Goal: Task Accomplishment & Management: Use online tool/utility

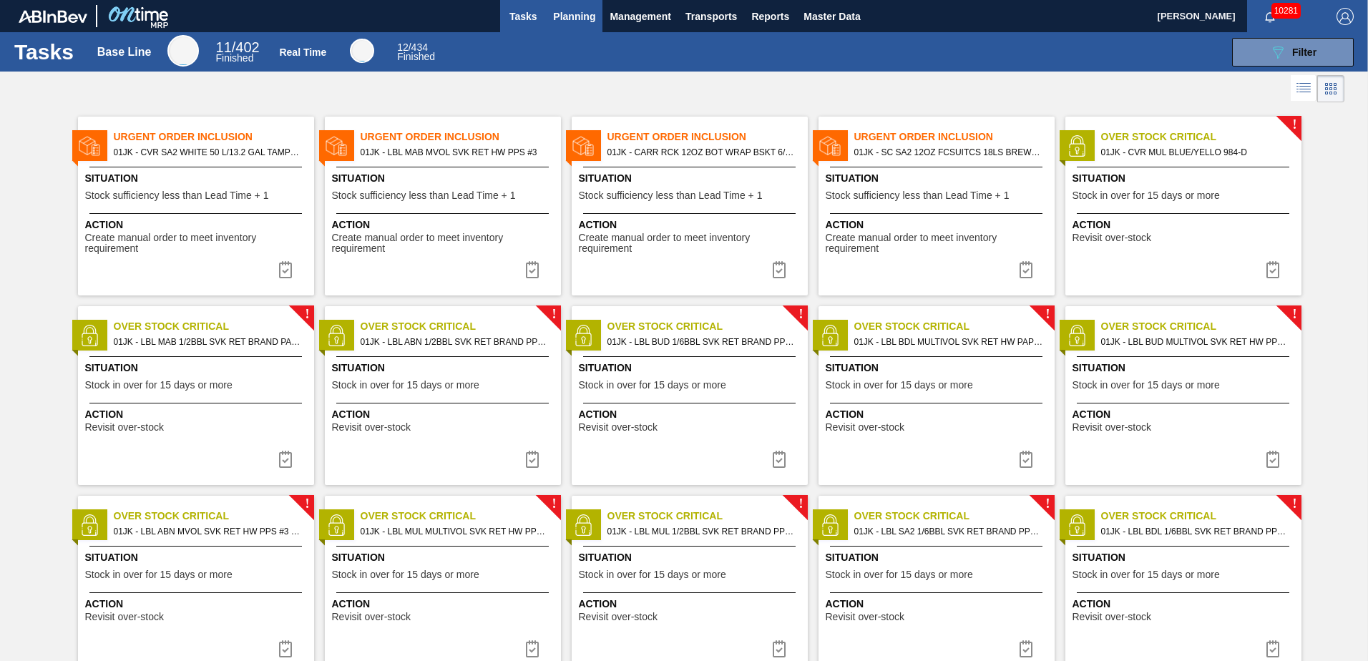
click at [579, 24] on span "Planning" at bounding box center [574, 16] width 42 height 17
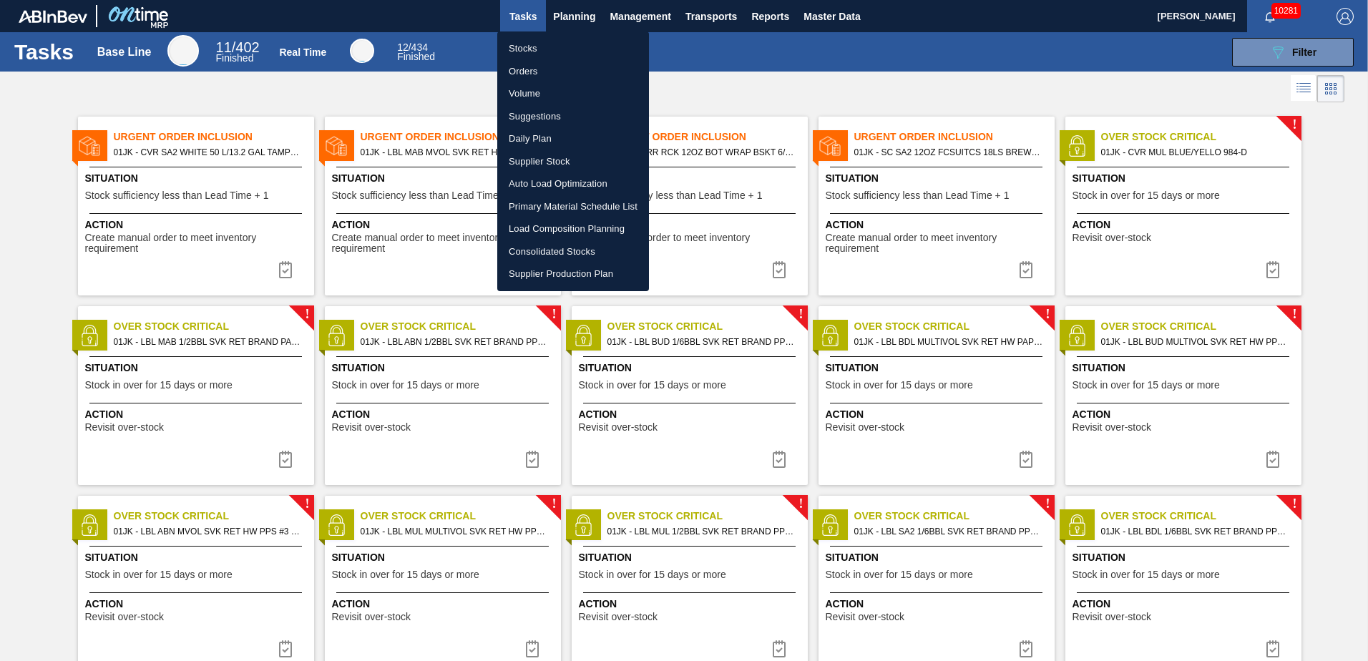
click at [534, 56] on li "Stocks" at bounding box center [573, 48] width 152 height 23
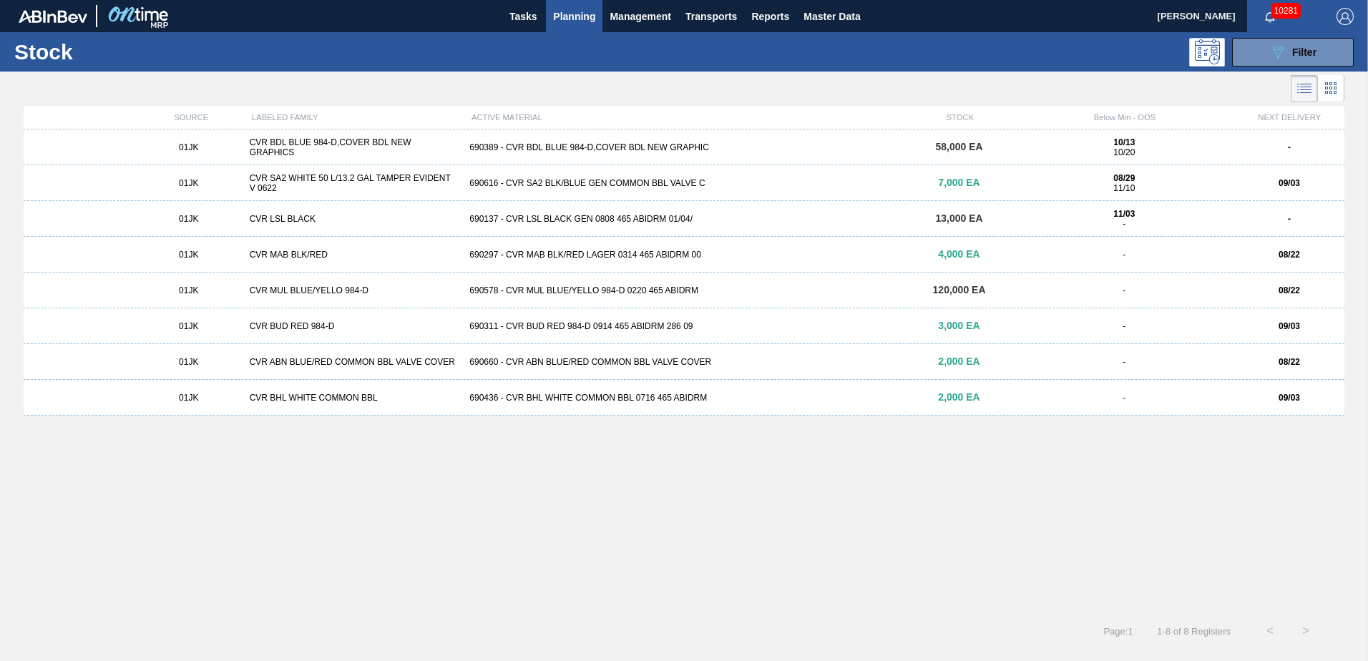
click at [787, 147] on div "690389 - CVR BDL BLUE 984-D,COVER BDL NEW GRAPHIC" at bounding box center [684, 147] width 440 height 10
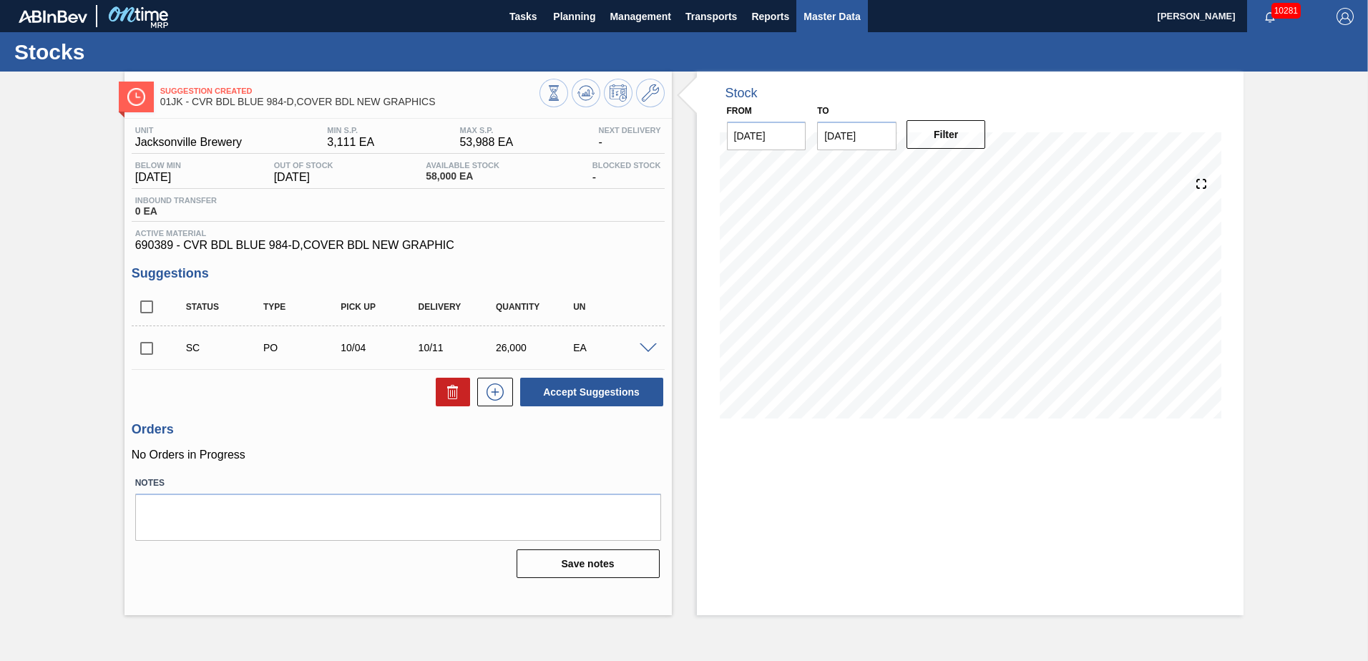
click at [860, 23] on span "Master Data" at bounding box center [832, 16] width 57 height 17
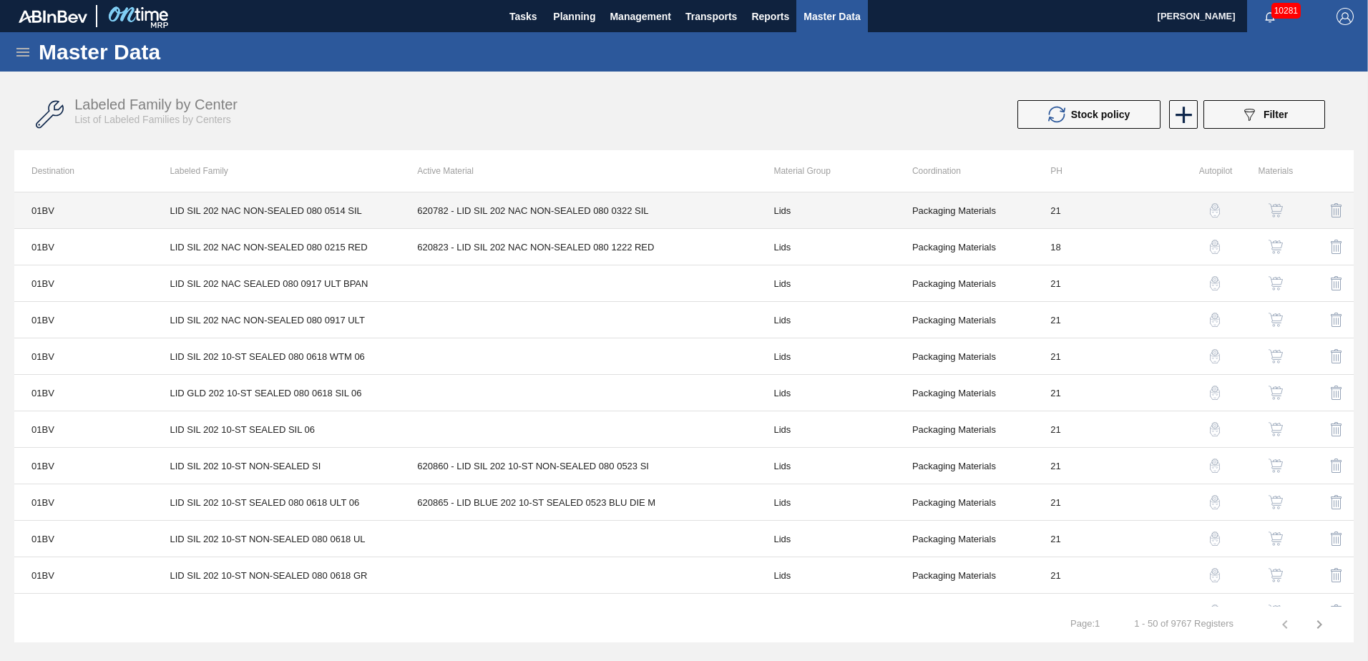
click at [60, 214] on td "01BV" at bounding box center [83, 211] width 138 height 37
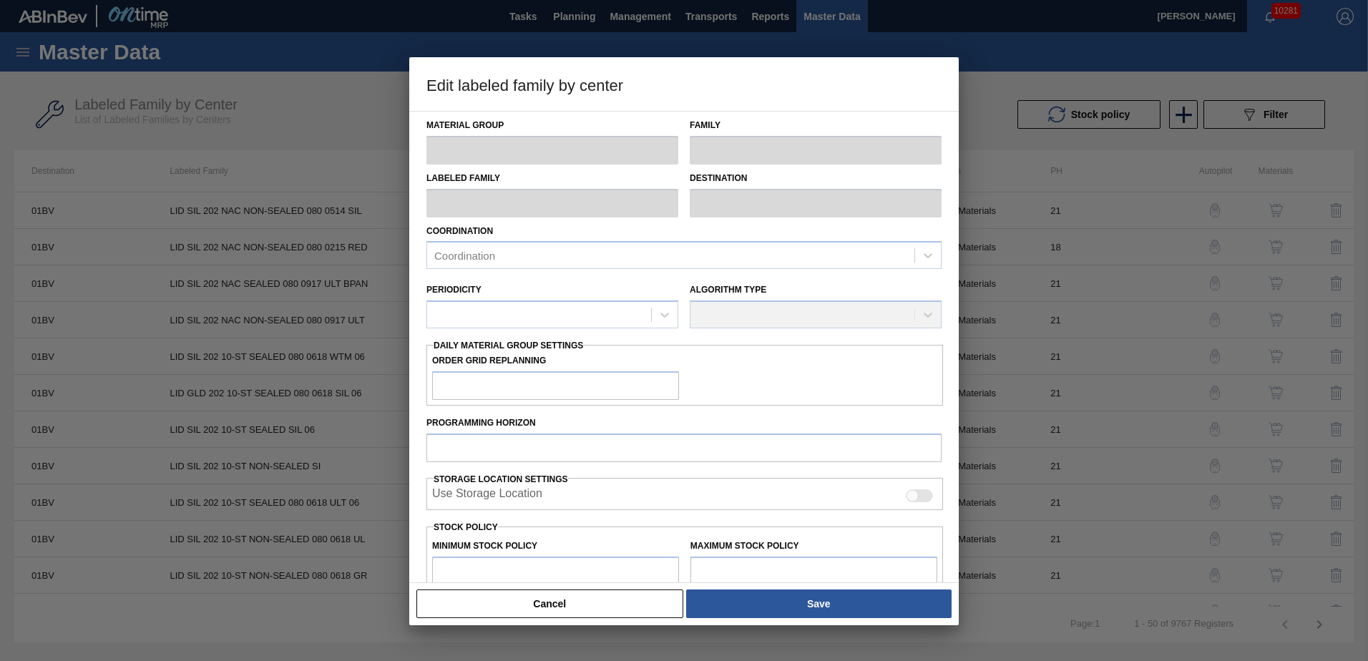
click at [981, 63] on div at bounding box center [684, 330] width 1368 height 661
click at [570, 604] on button "Cancel" at bounding box center [550, 604] width 267 height 29
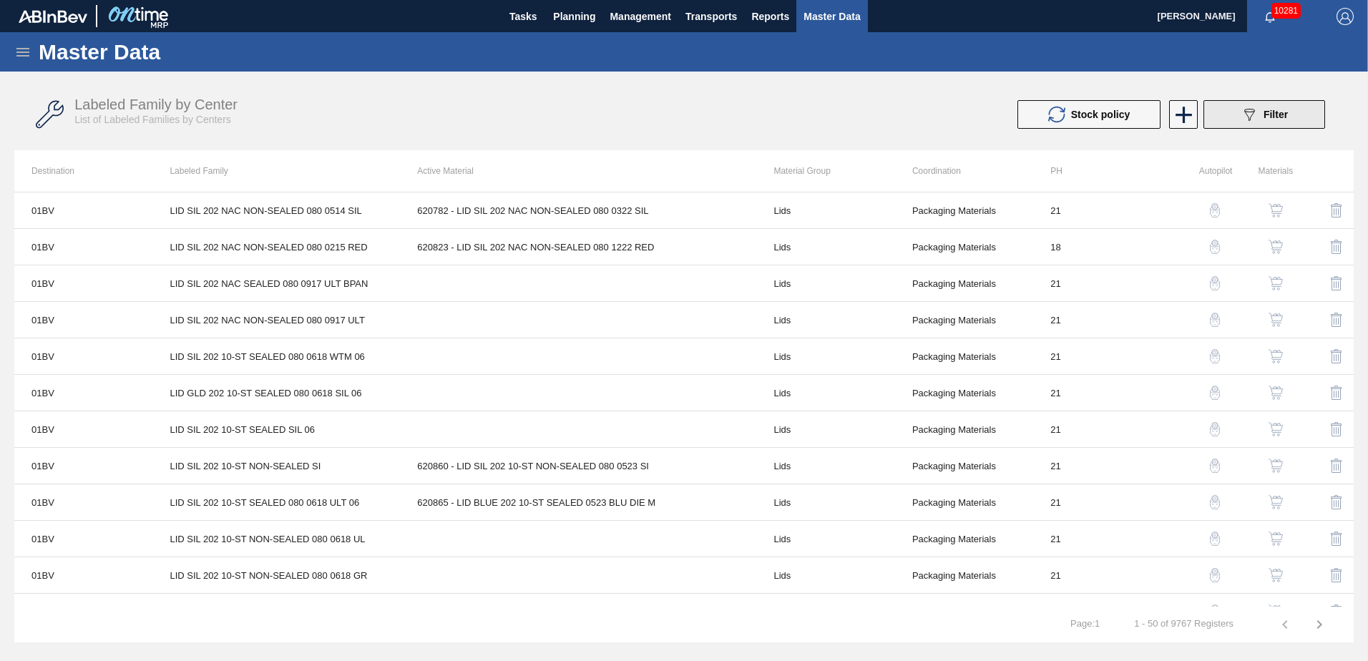
click at [1235, 116] on button "089F7B8B-B2A5-4AFE-B5C0-19BA573D28AC Filter" at bounding box center [1265, 114] width 122 height 29
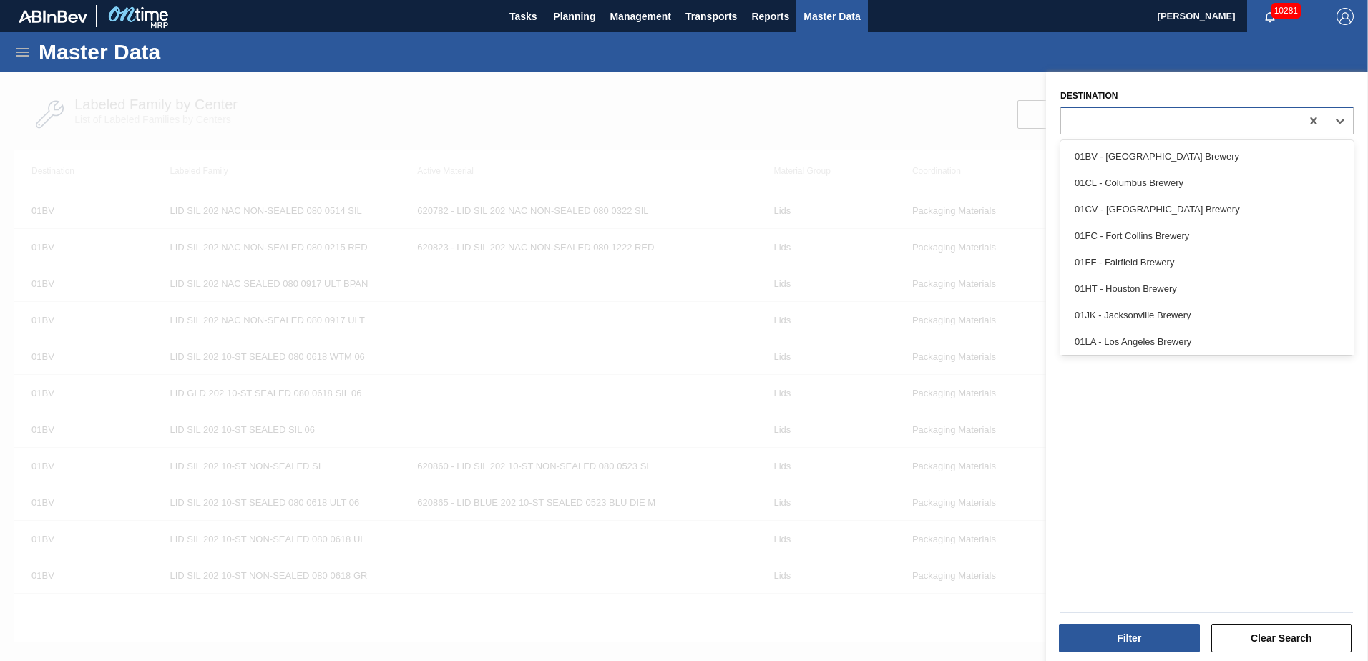
click at [1162, 117] on div at bounding box center [1181, 120] width 240 height 21
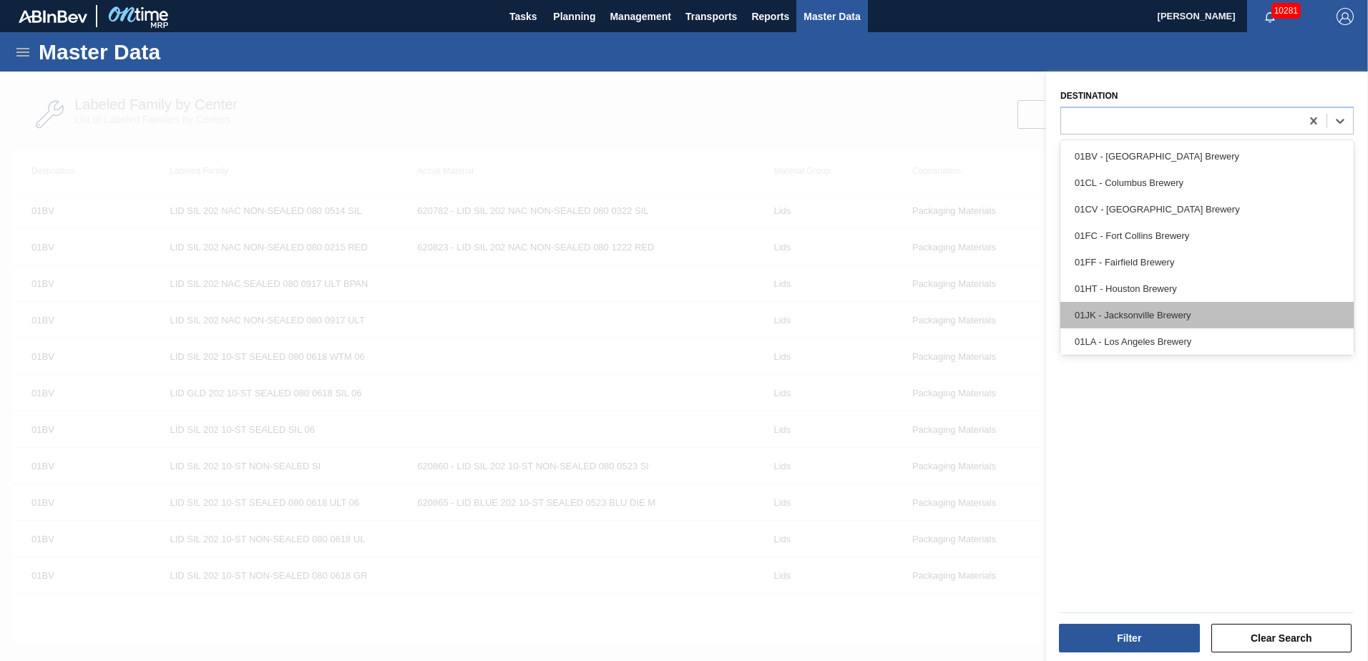
click at [1159, 318] on div "01JK - Jacksonville Brewery" at bounding box center [1207, 315] width 293 height 26
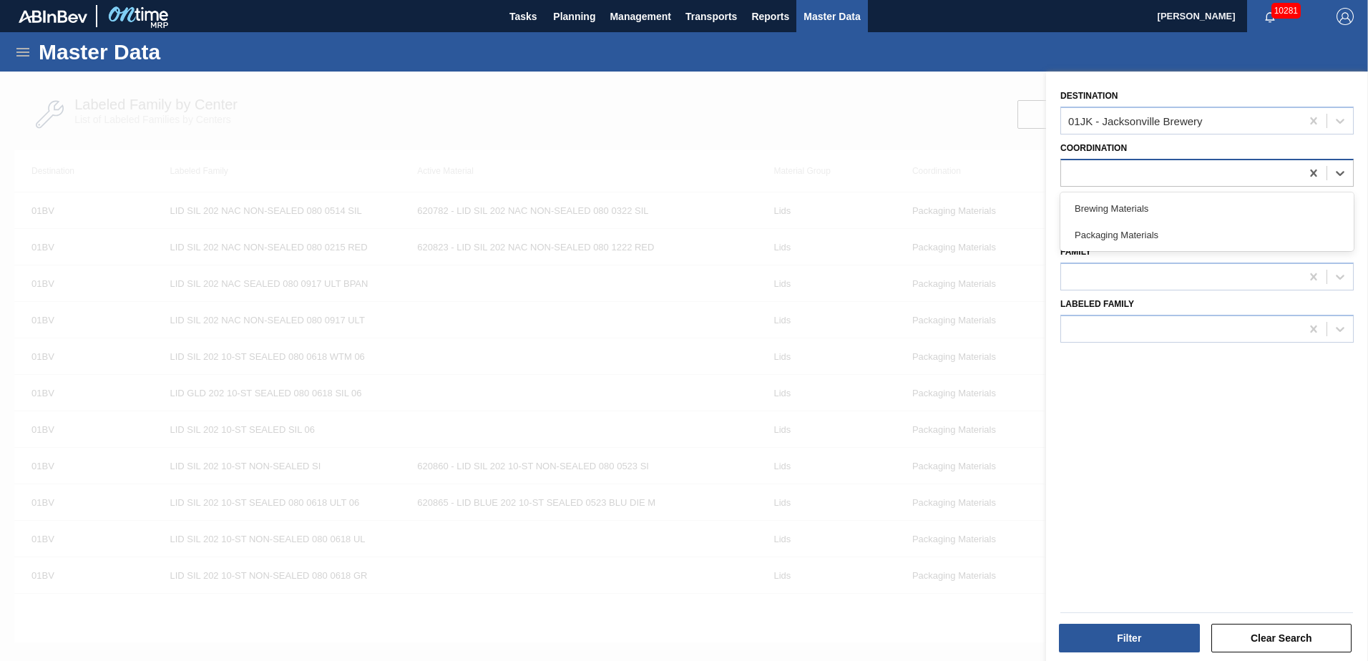
click at [1157, 170] on div at bounding box center [1181, 172] width 240 height 21
click at [1157, 218] on div at bounding box center [1181, 225] width 240 height 21
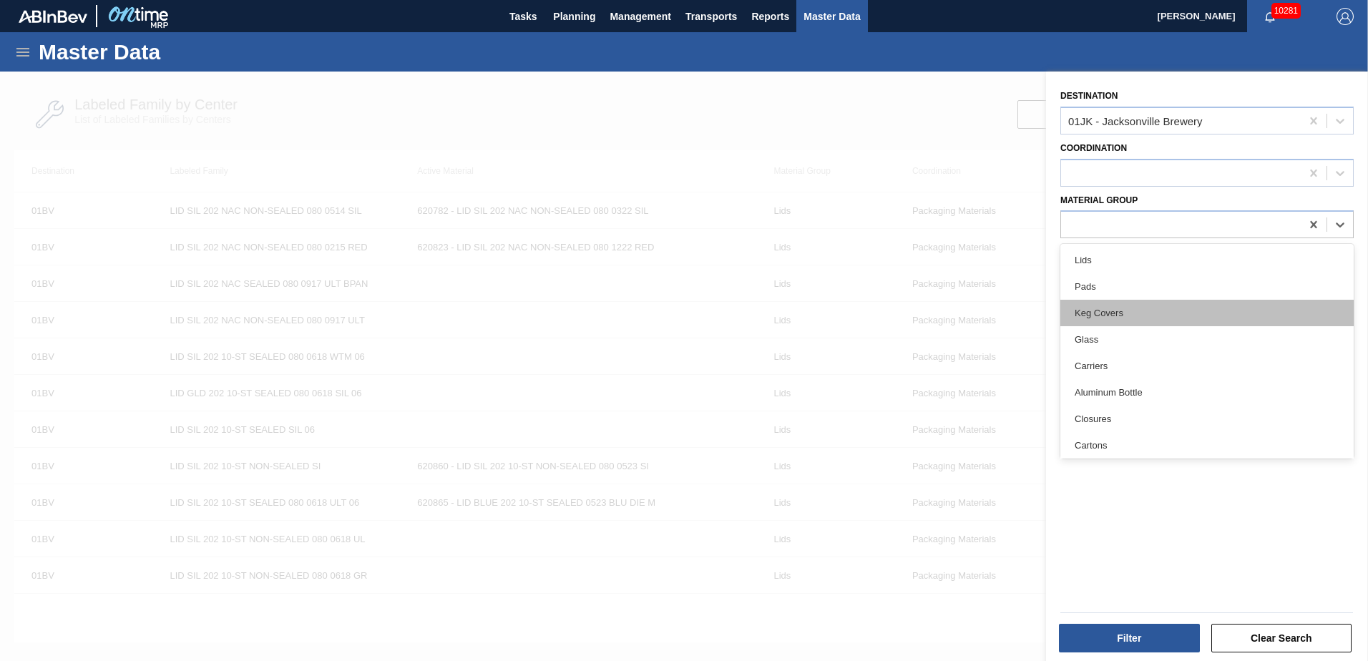
click at [1132, 318] on div "Keg Covers" at bounding box center [1207, 313] width 293 height 26
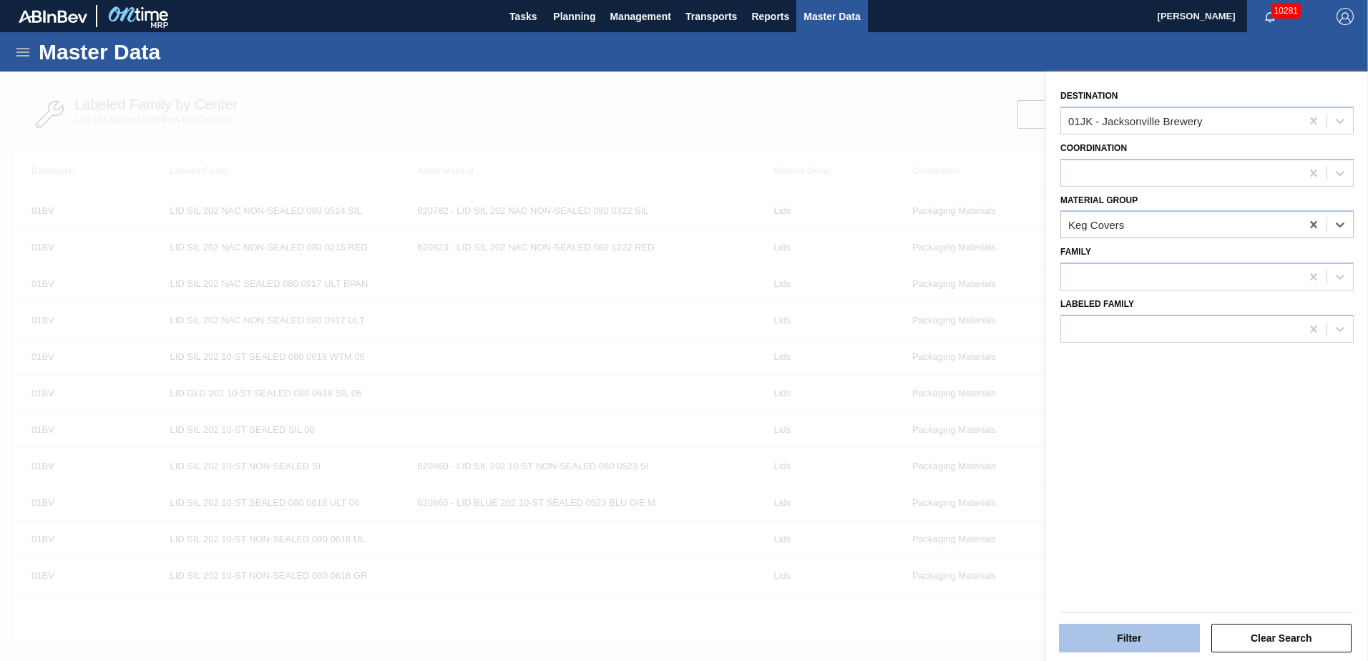
click at [1120, 651] on button "Filter" at bounding box center [1129, 638] width 141 height 29
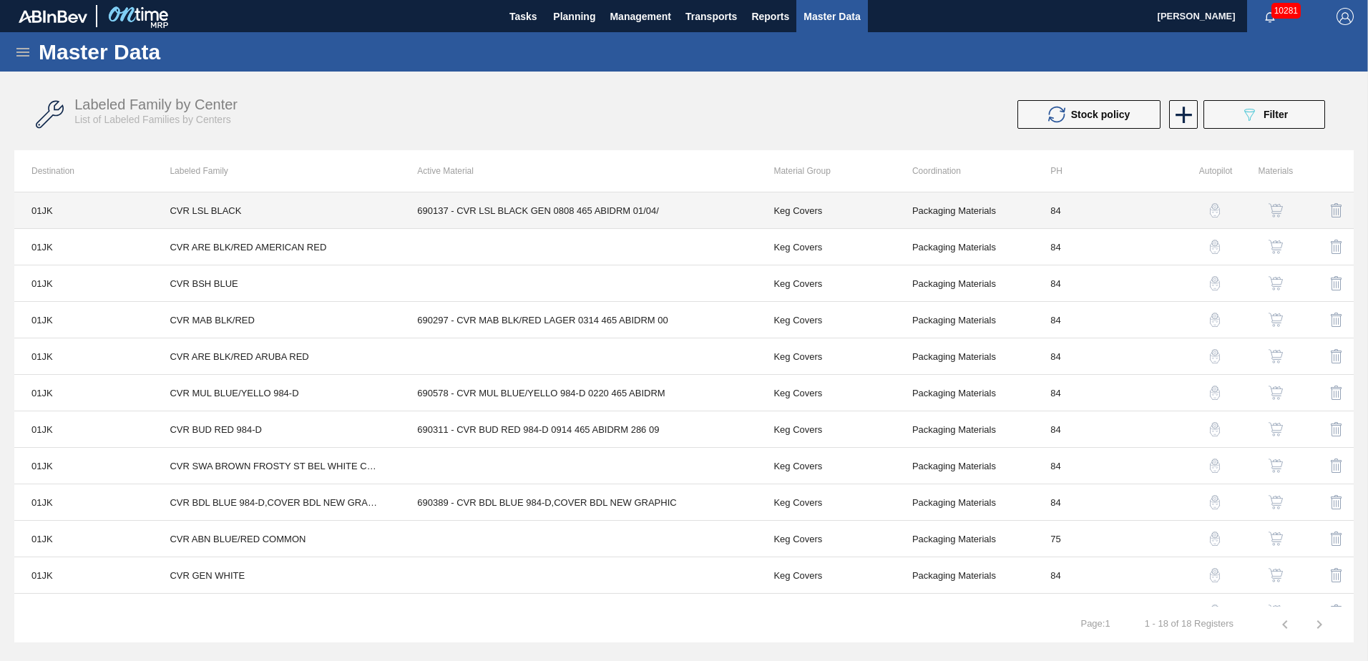
click at [408, 208] on td "690137 - CVR LSL BLACK GEN 0808 465 ABIDRM 01/04/" at bounding box center [578, 211] width 356 height 37
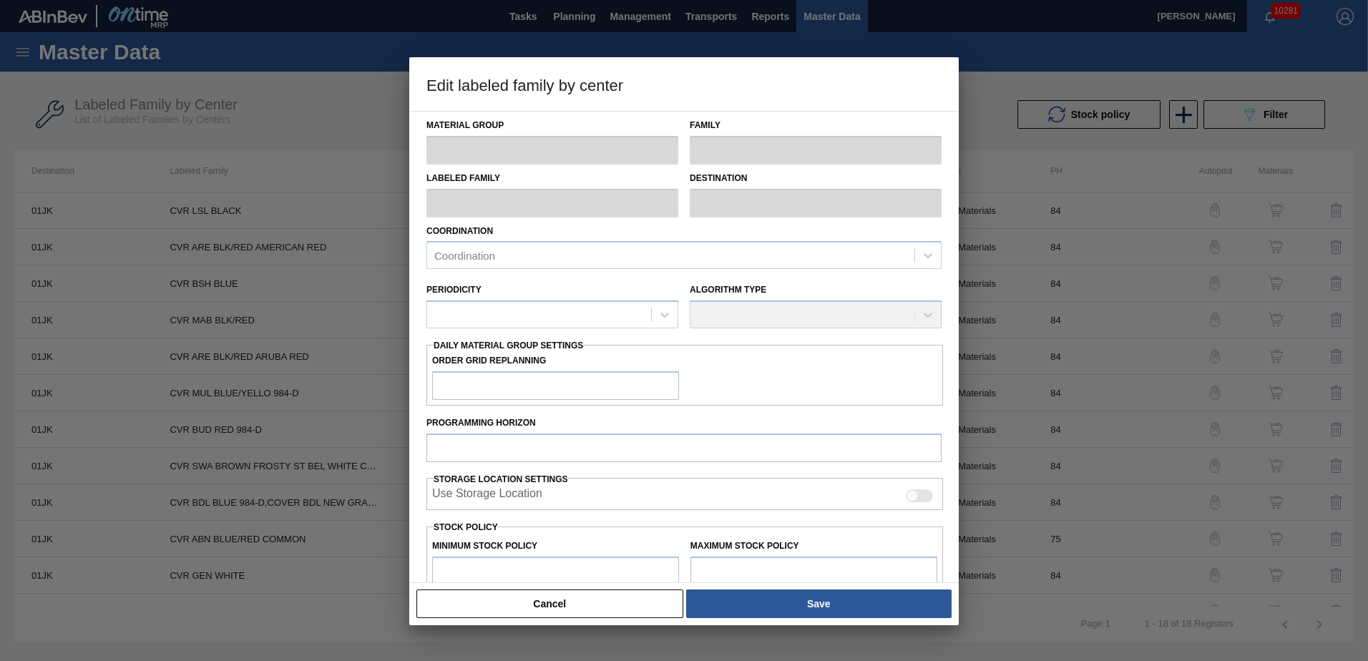
type input "Keg Covers"
type input "CVR LSL BLACK"
type input "01JK - Jacksonville Brewery"
type input "84"
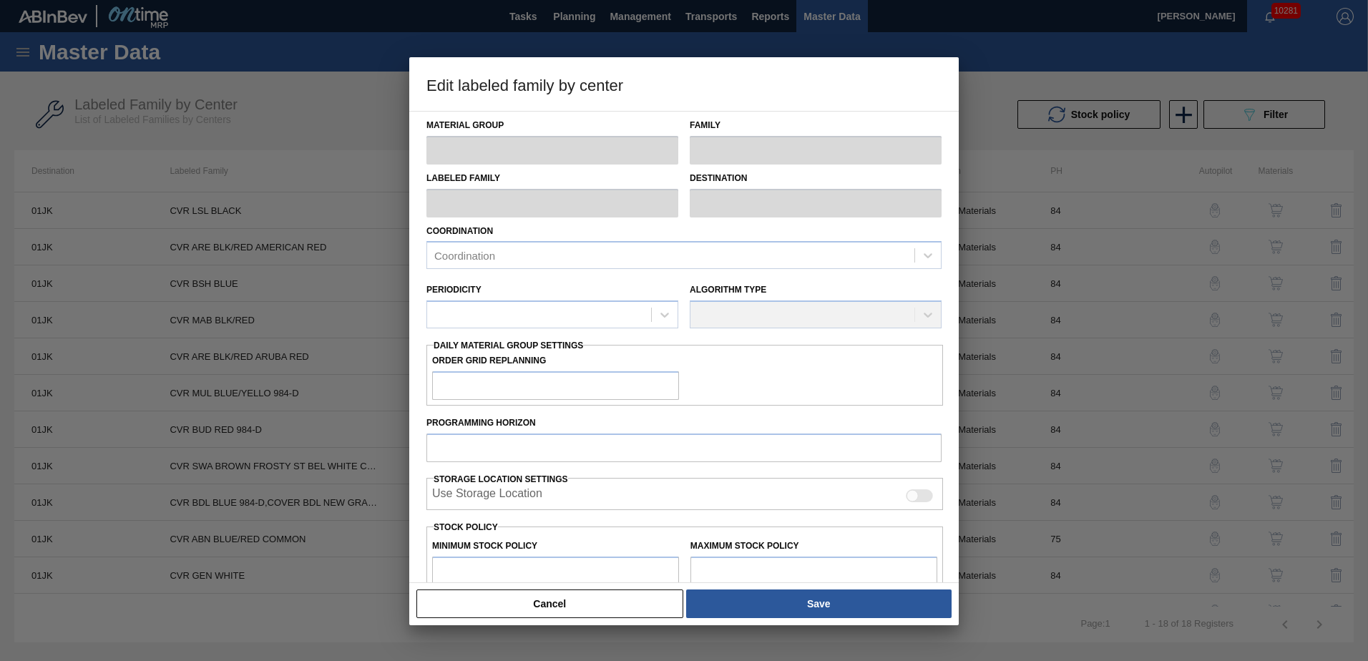
type input "1,473"
type input "10,879"
type input "50"
type input "6,176"
checkbox input "true"
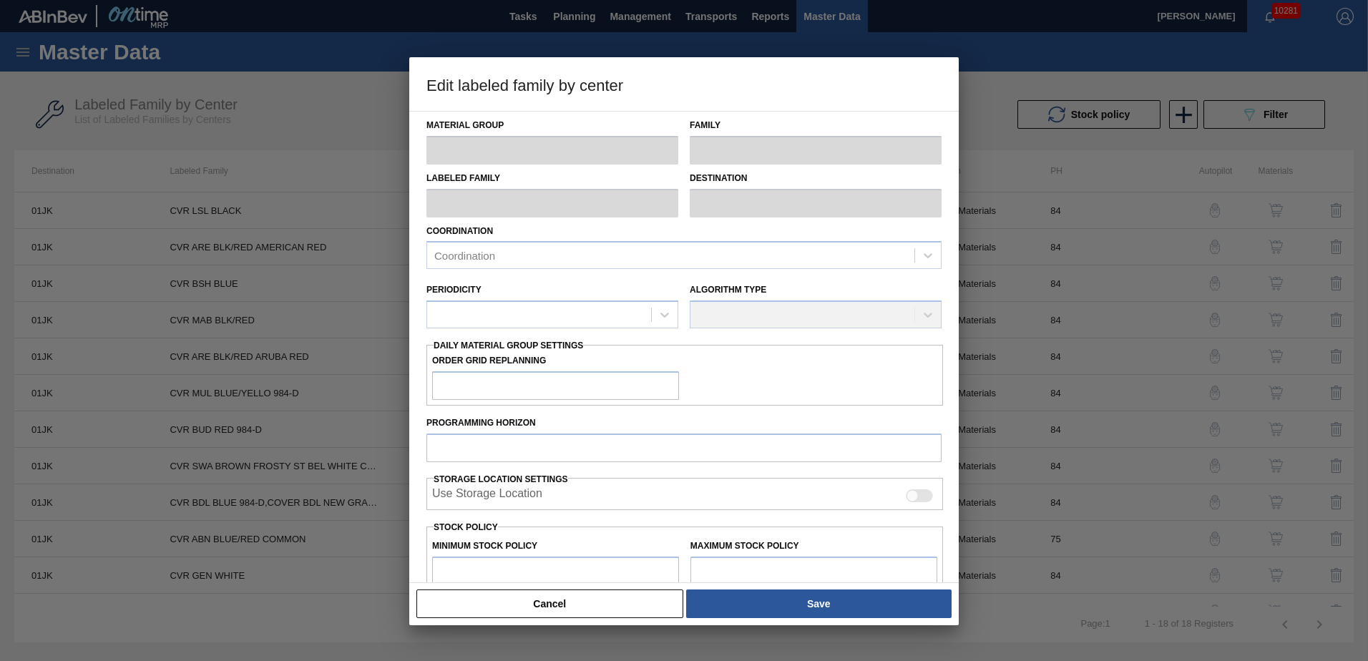
checkbox input "true"
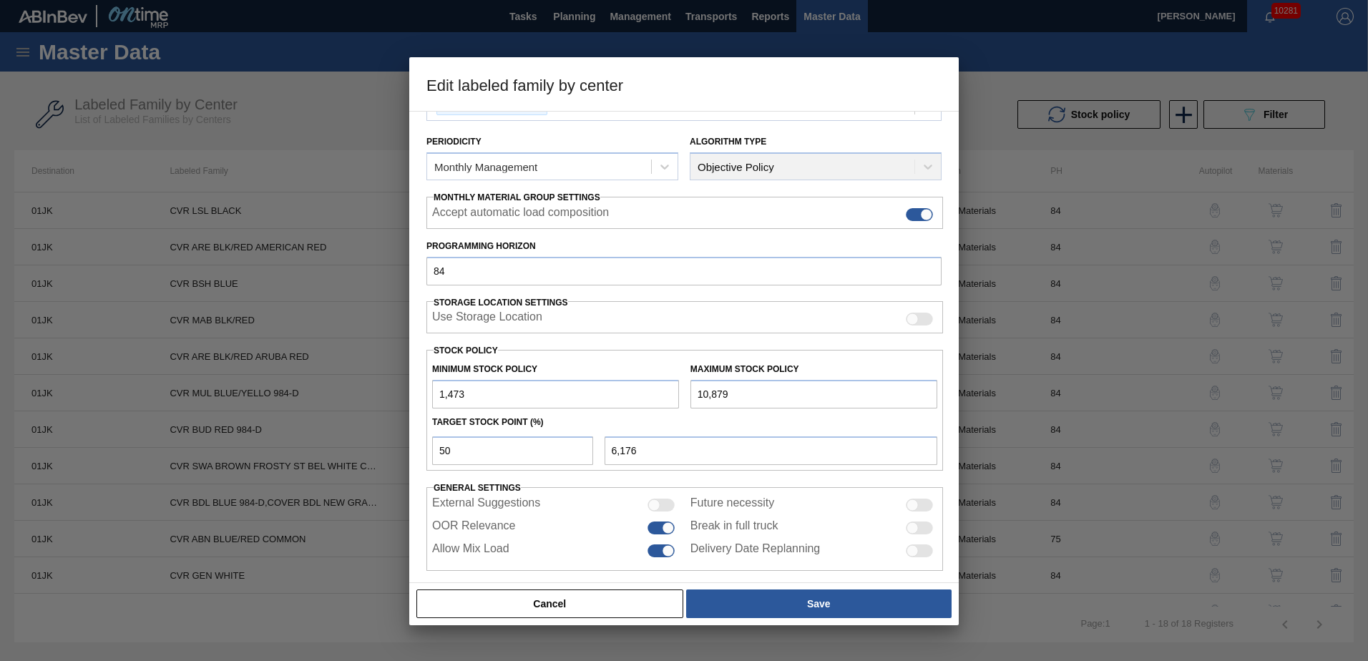
scroll to position [165, 0]
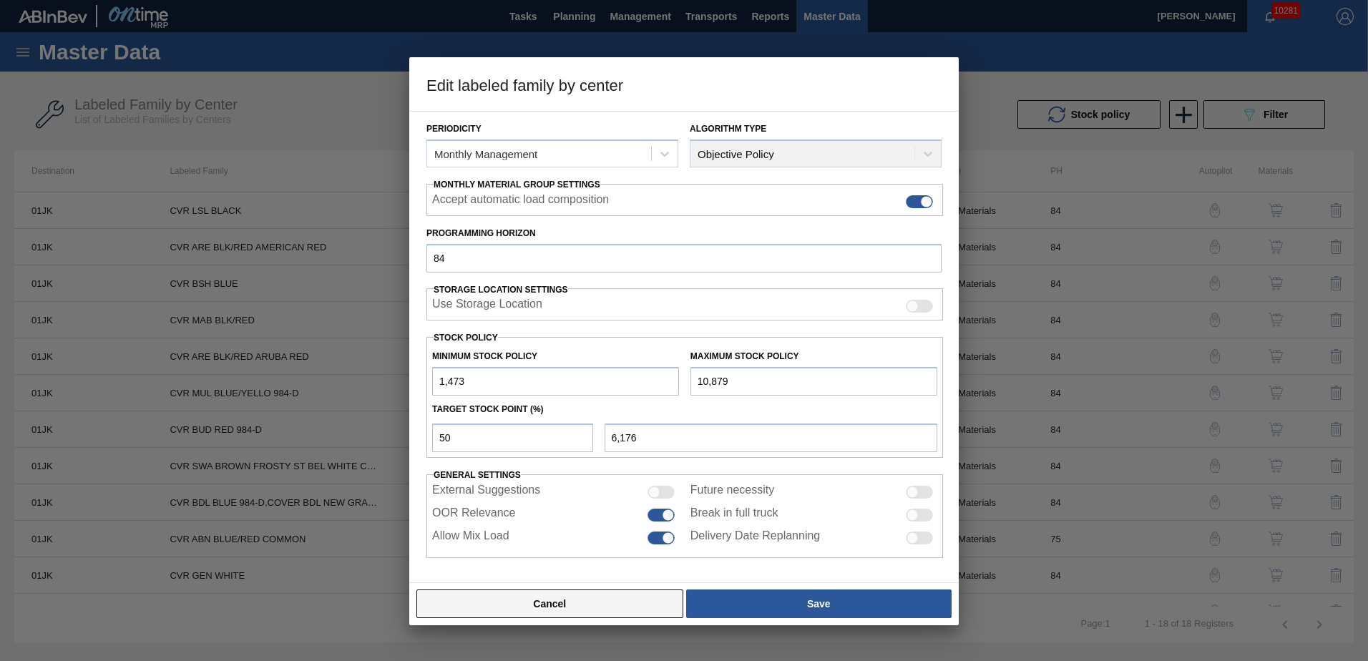
click at [630, 606] on button "Cancel" at bounding box center [550, 604] width 267 height 29
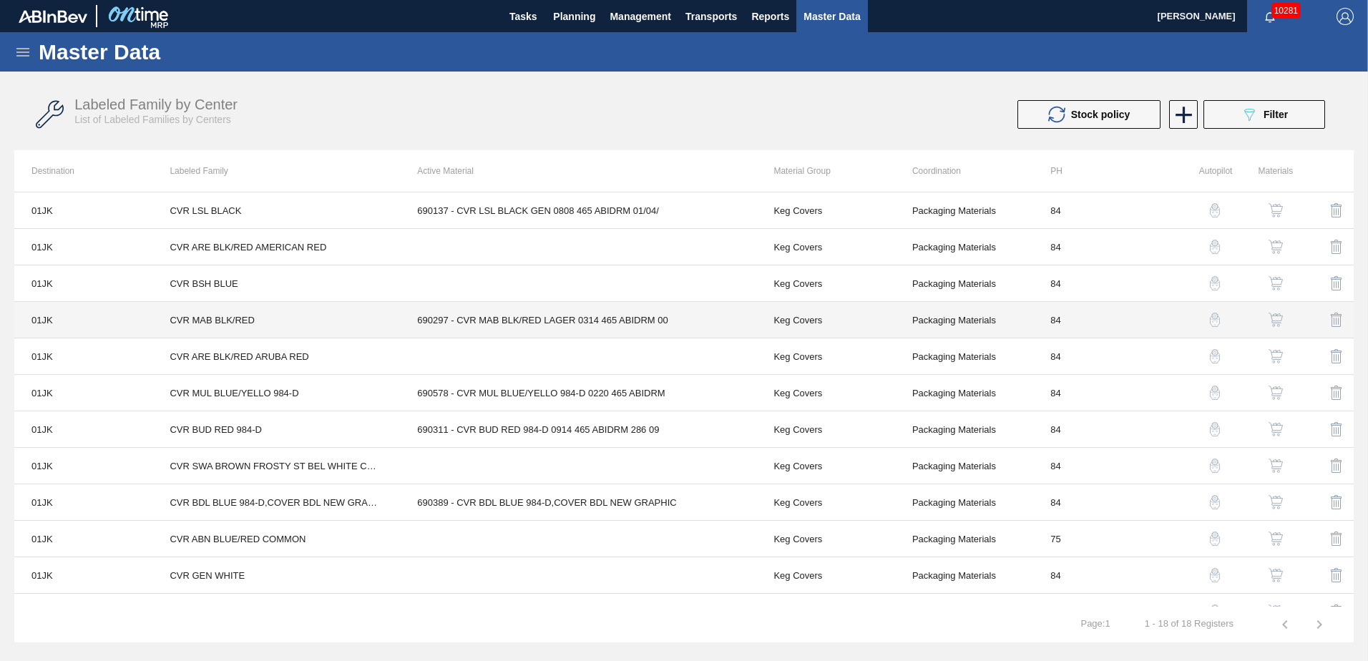
click at [481, 329] on td "690297 - CVR MAB BLK/RED LAGER 0314 465 ABIDRM 00" at bounding box center [578, 320] width 356 height 37
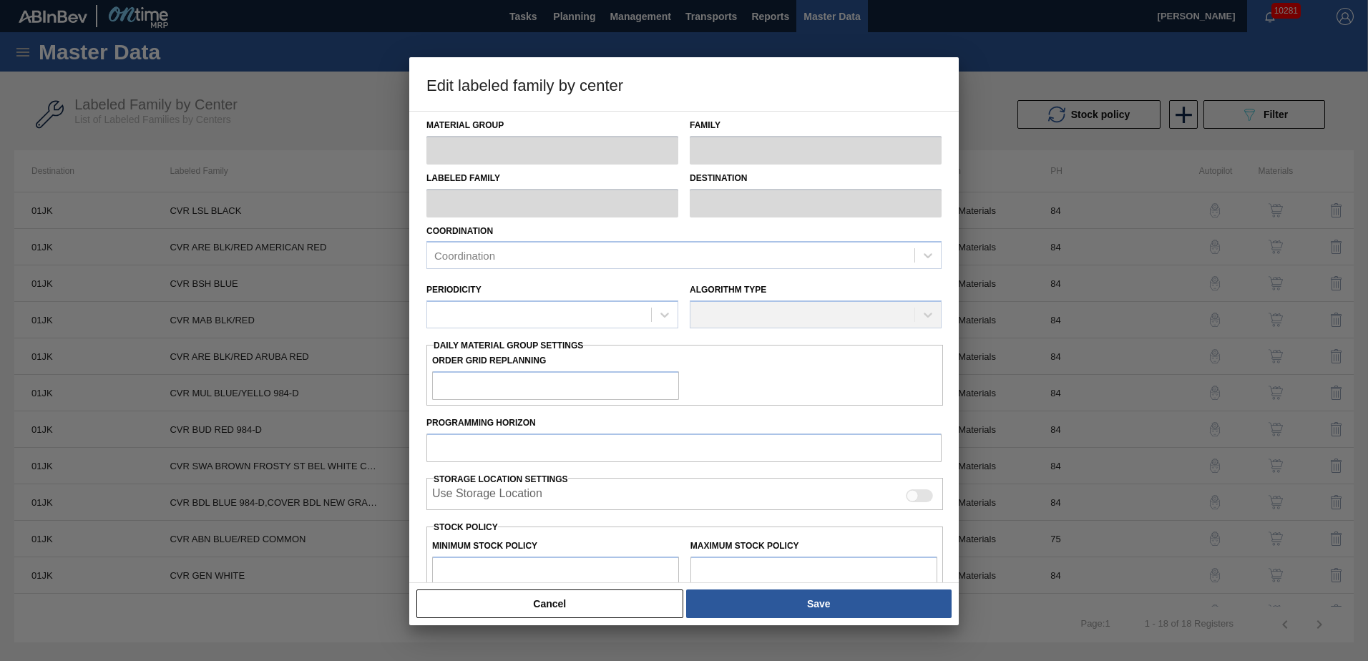
scroll to position [213, 0]
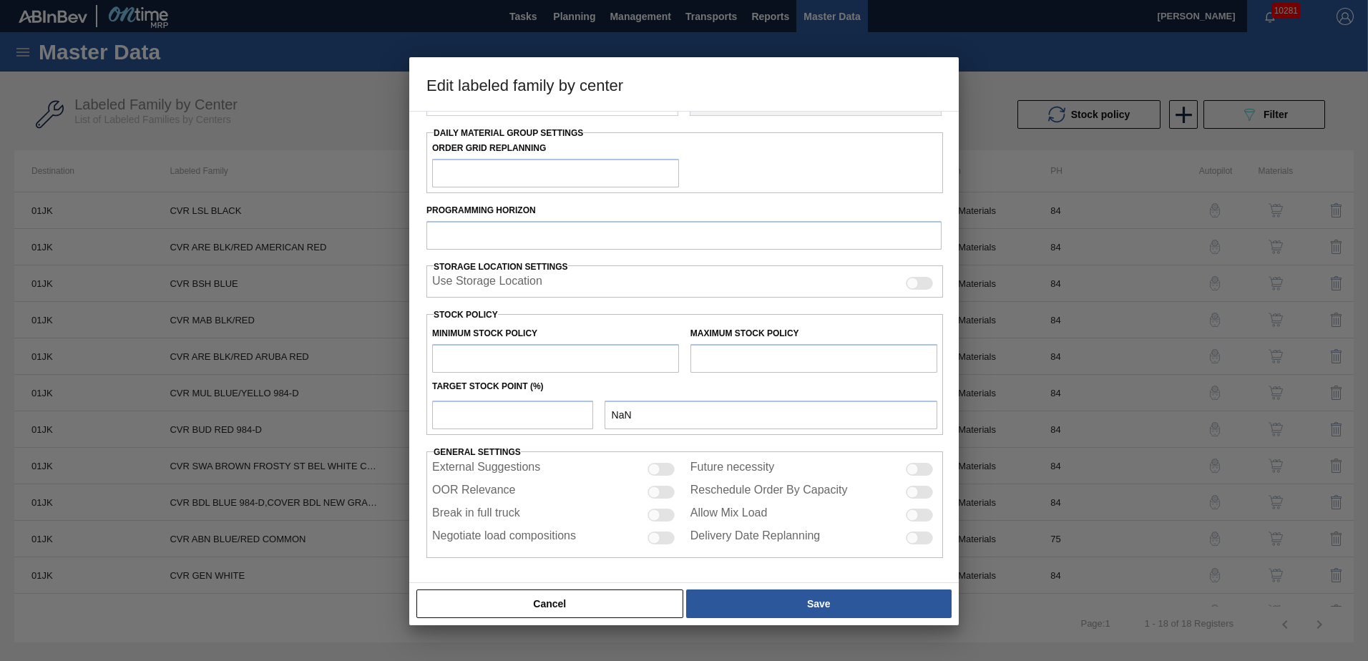
type input "Keg Covers"
type input "CVR MAB BLK/RED"
type input "01JK - Jacksonville Brewery"
type input "84"
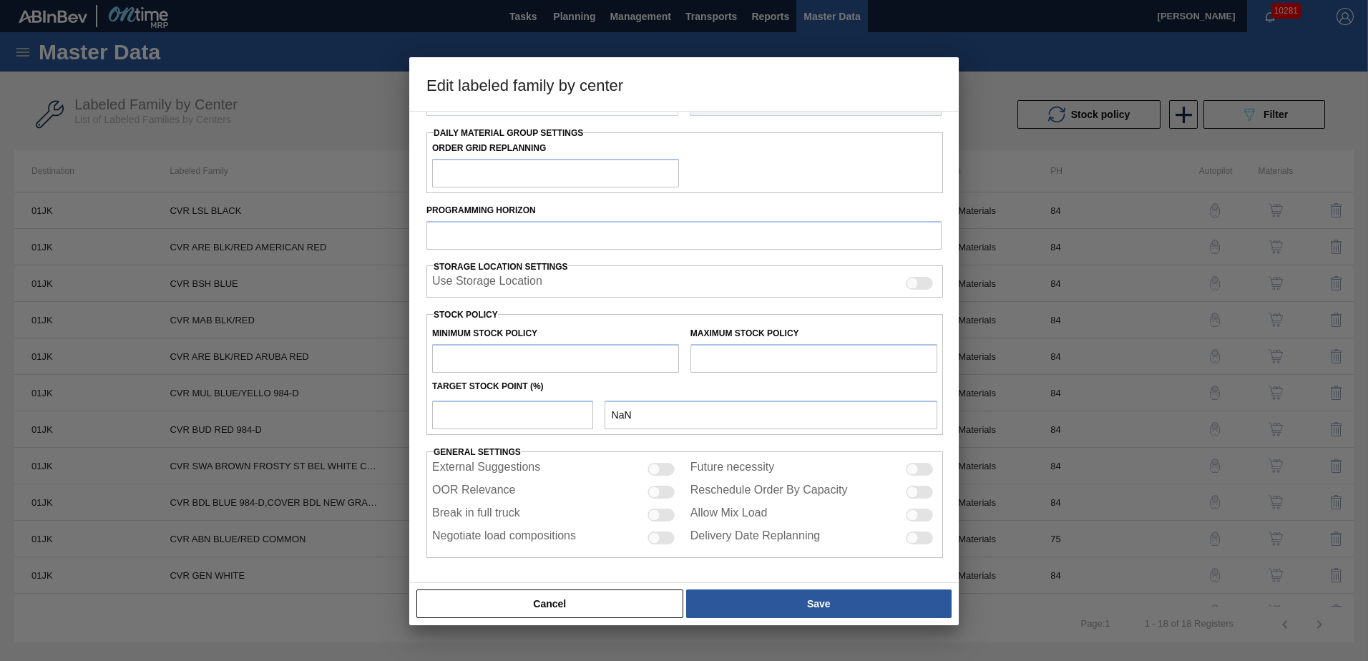
type input "1,146"
type input "8,601.918"
type input "50"
type input "4,874"
checkbox input "true"
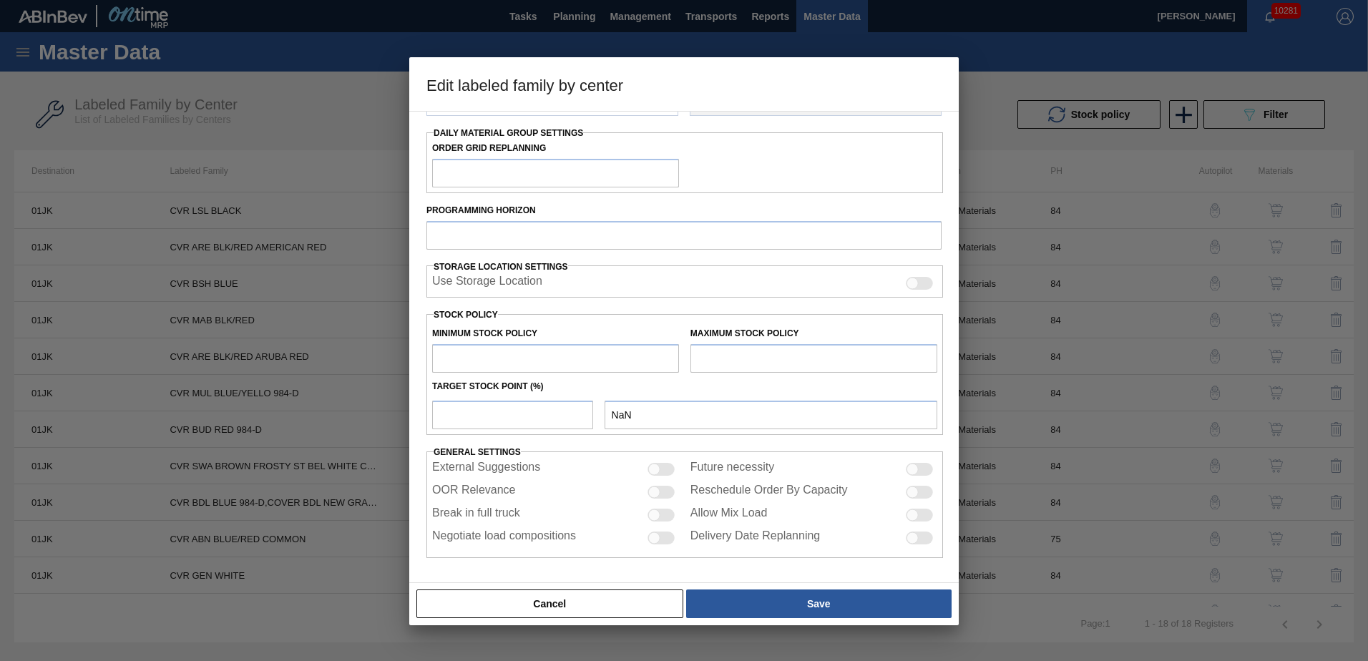
checkbox input "true"
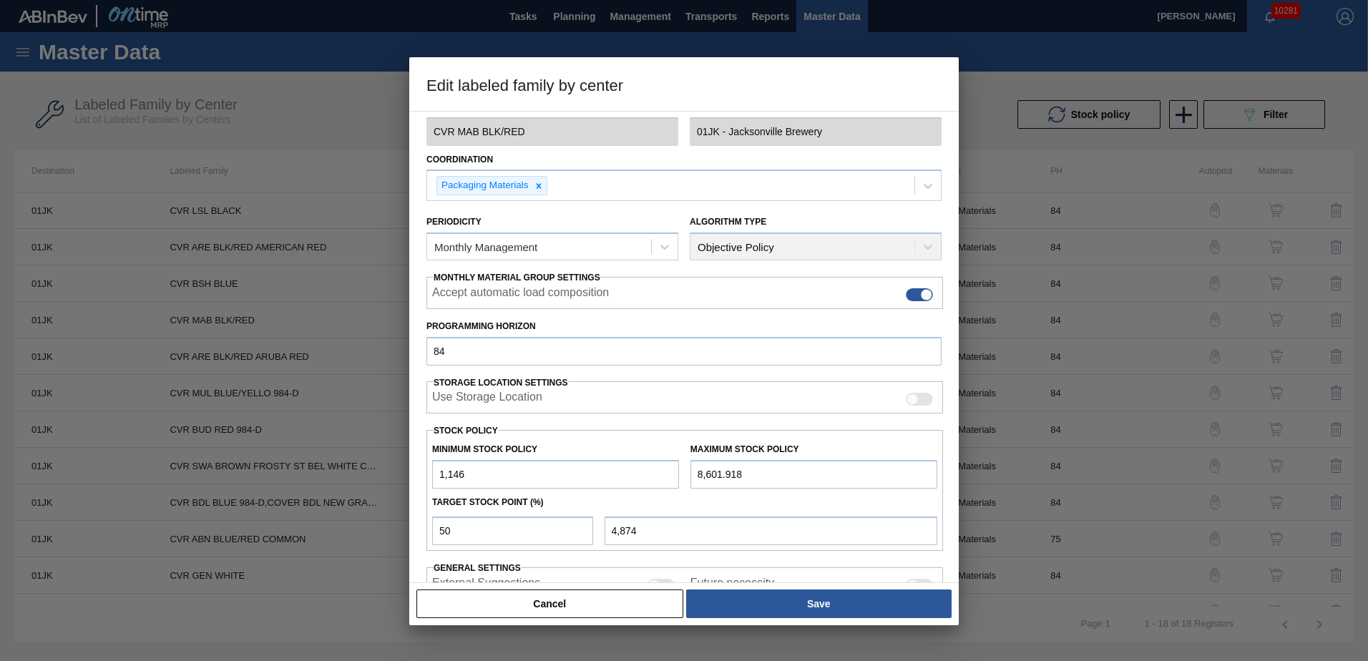
scroll to position [165, 0]
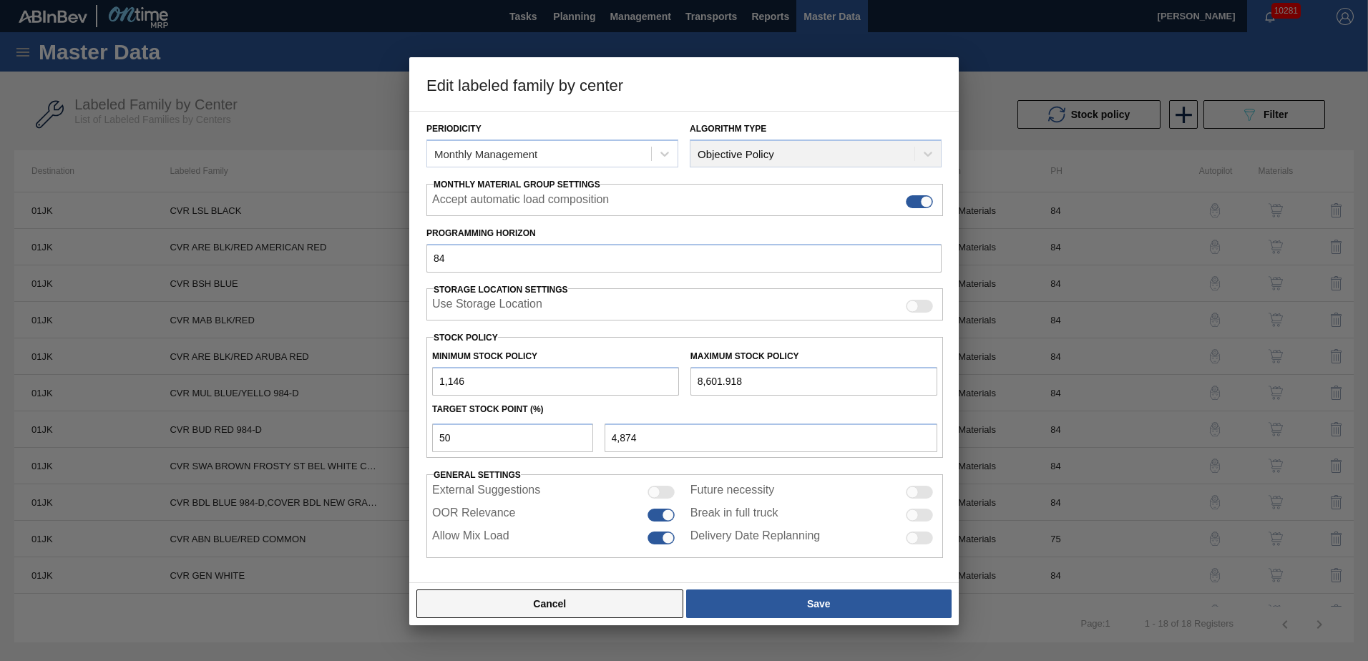
click at [618, 598] on button "Cancel" at bounding box center [550, 604] width 267 height 29
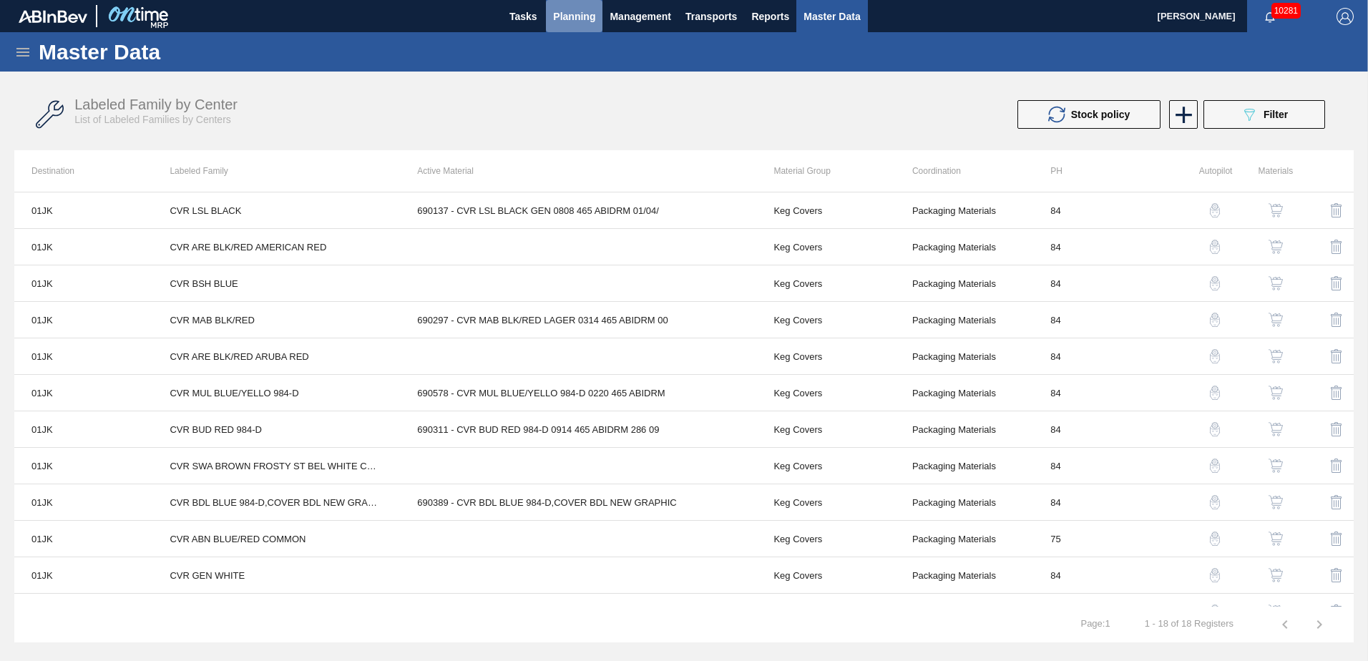
click at [563, 17] on span "Planning" at bounding box center [574, 16] width 42 height 17
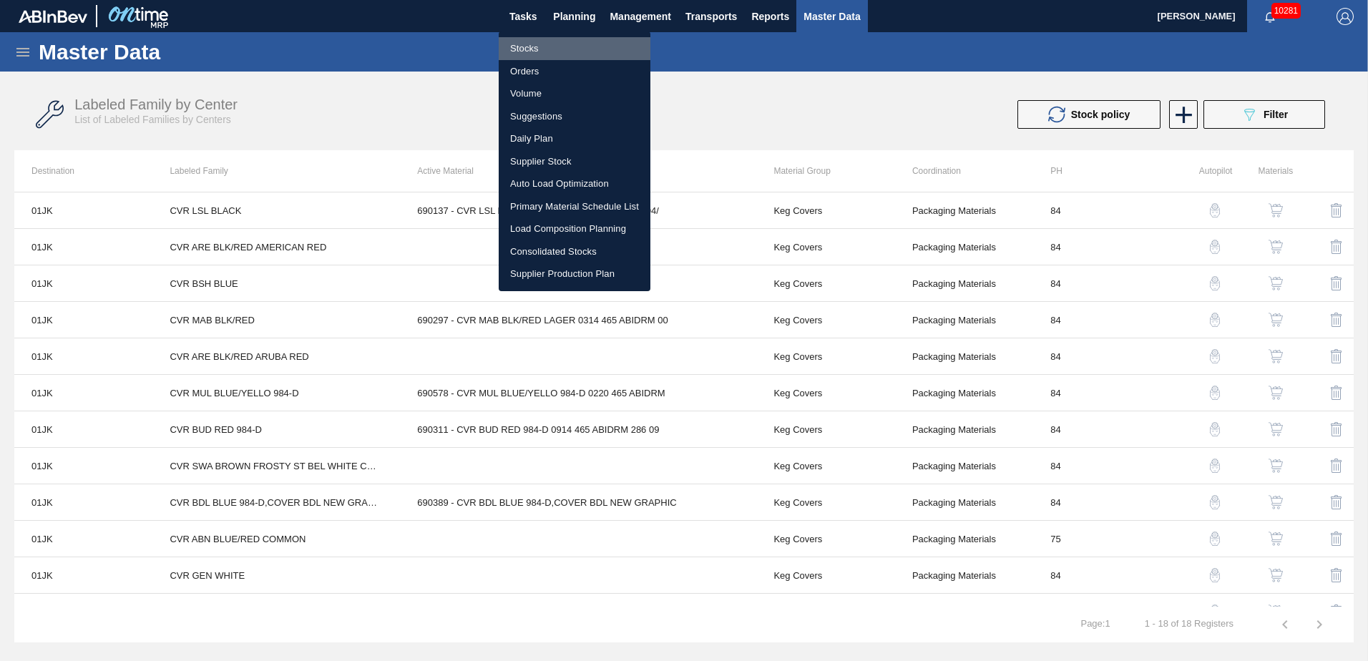
click at [557, 52] on li "Stocks" at bounding box center [575, 48] width 152 height 23
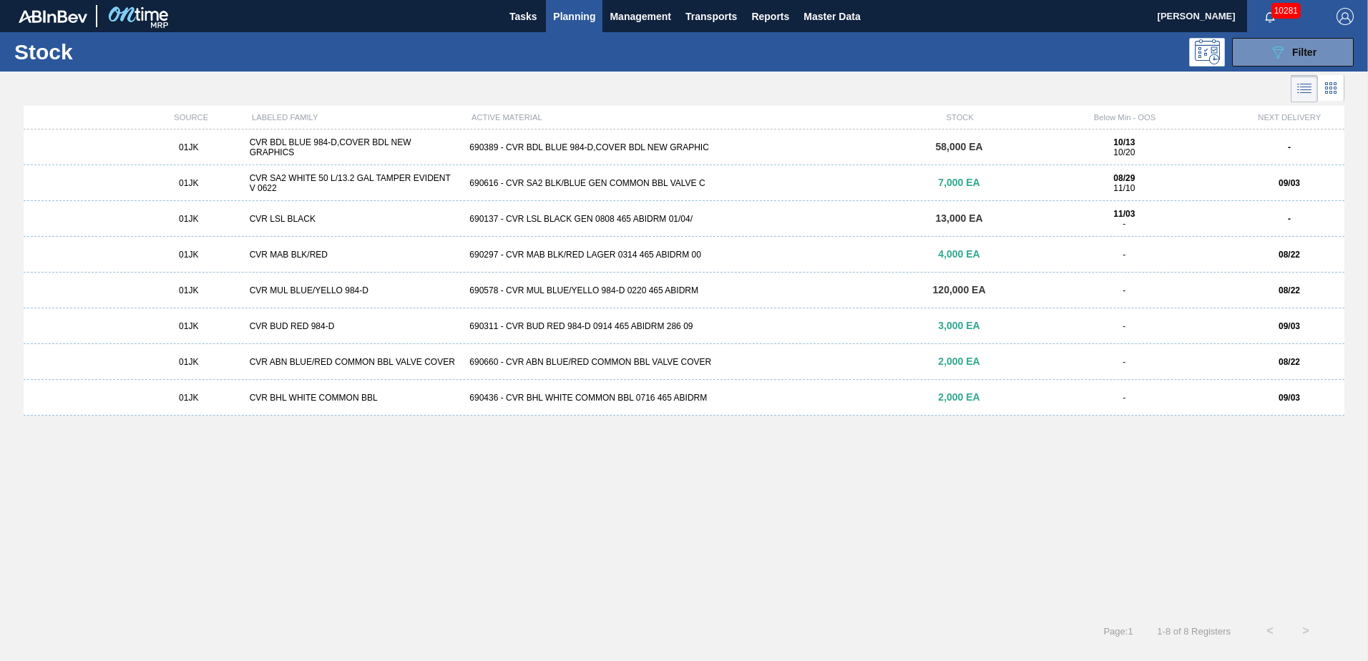
click at [822, 149] on div "690389 - CVR BDL BLUE 984-D,COVER BDL NEW GRAPHIC" at bounding box center [684, 147] width 440 height 10
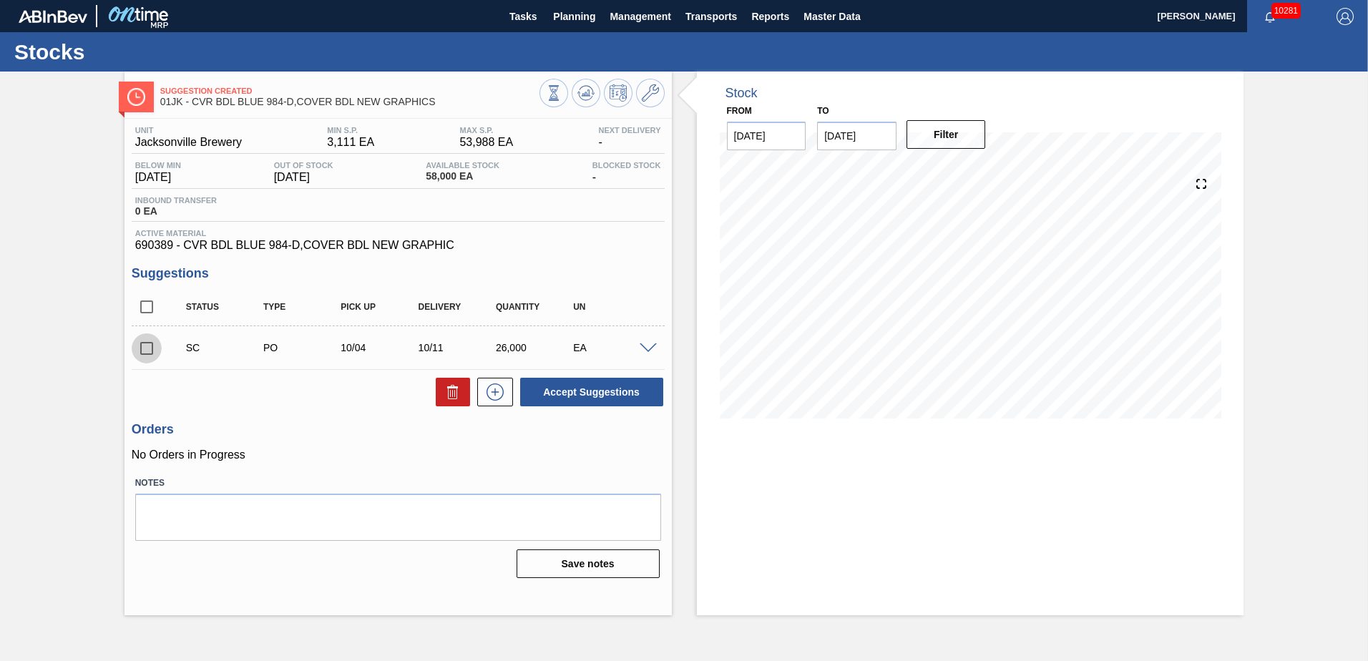
click at [148, 354] on input "checkbox" at bounding box center [147, 349] width 30 height 30
click at [646, 394] on button "Accept Suggestions" at bounding box center [591, 392] width 143 height 29
checkbox input "false"
click at [646, 351] on span at bounding box center [648, 349] width 17 height 11
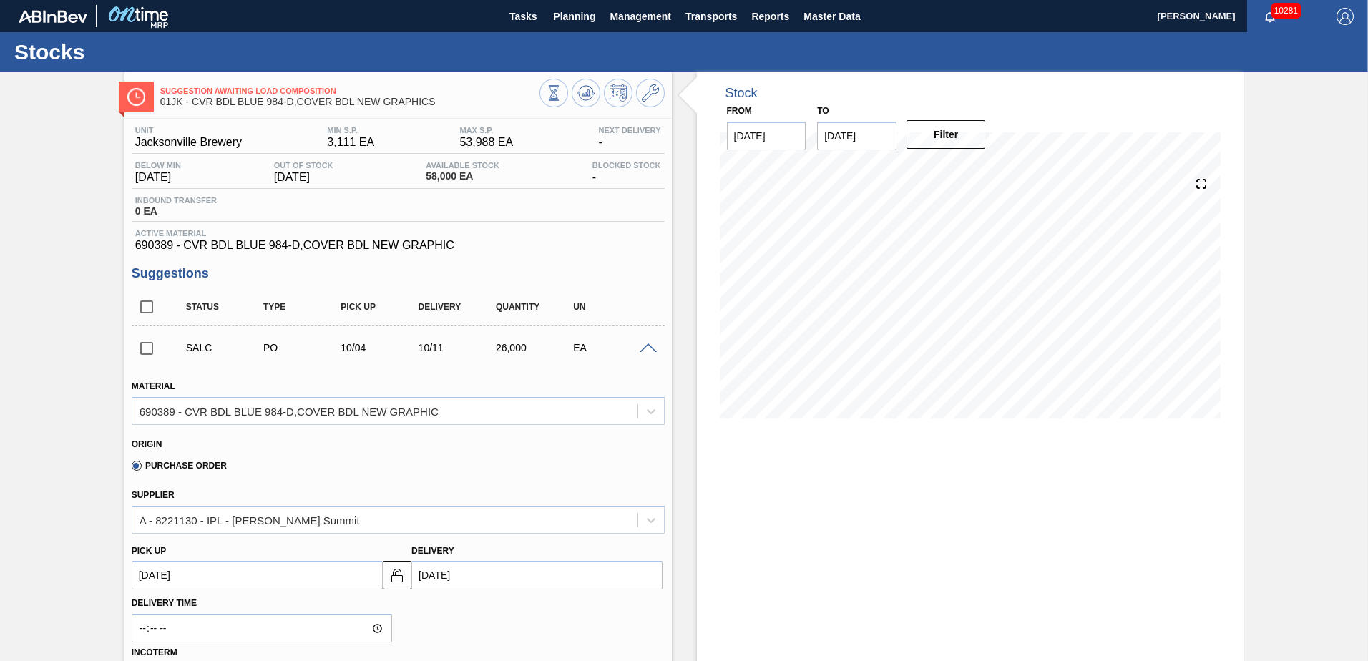
click at [646, 351] on span at bounding box center [648, 349] width 17 height 11
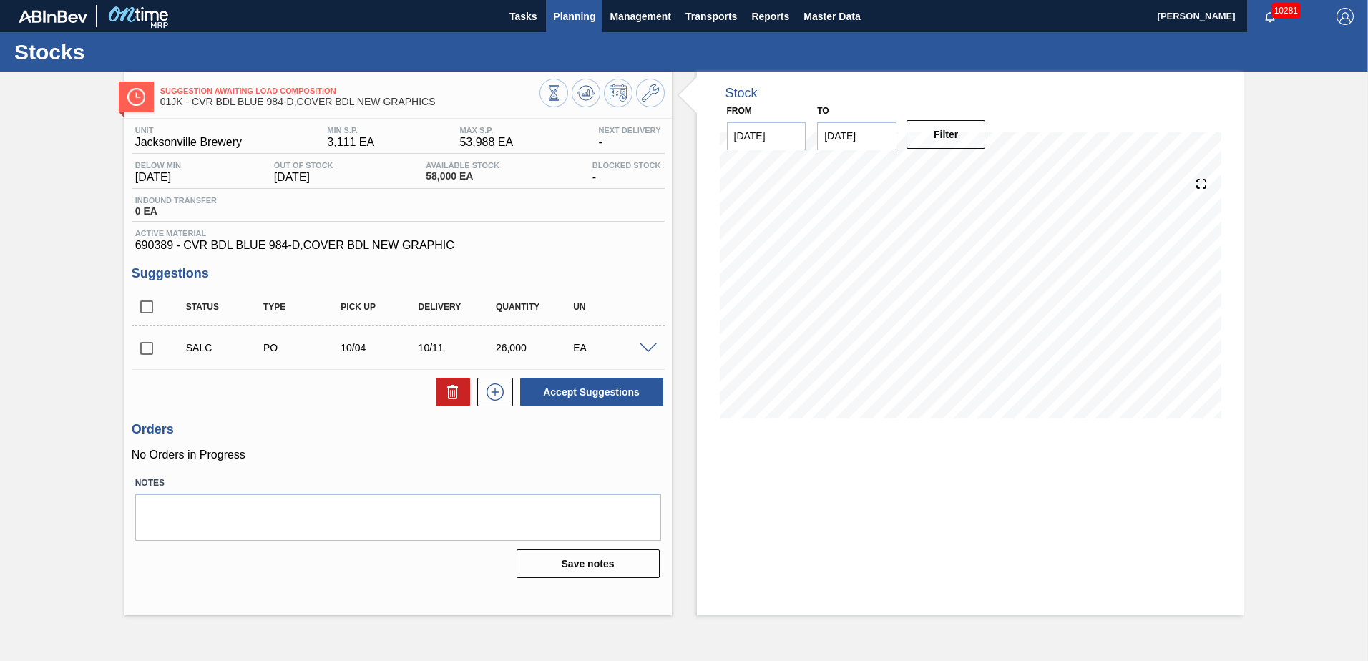
click at [561, 11] on span "Planning" at bounding box center [574, 16] width 42 height 17
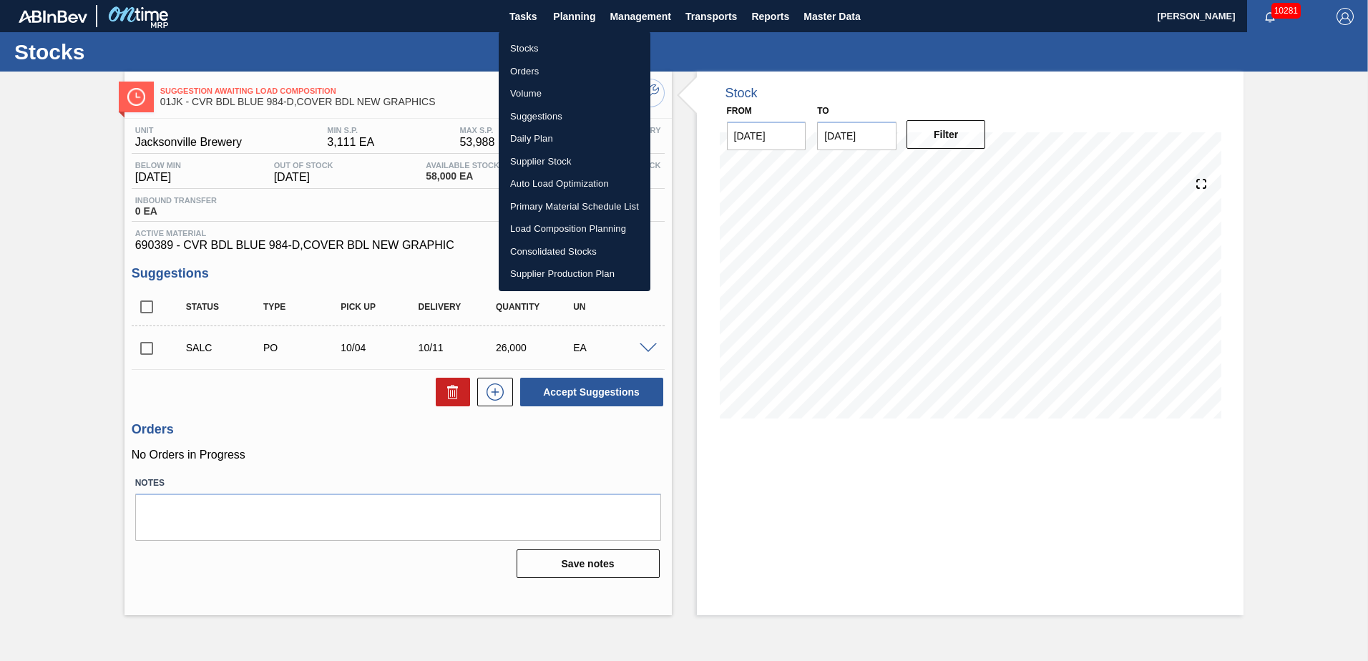
click at [878, 288] on div at bounding box center [684, 330] width 1368 height 661
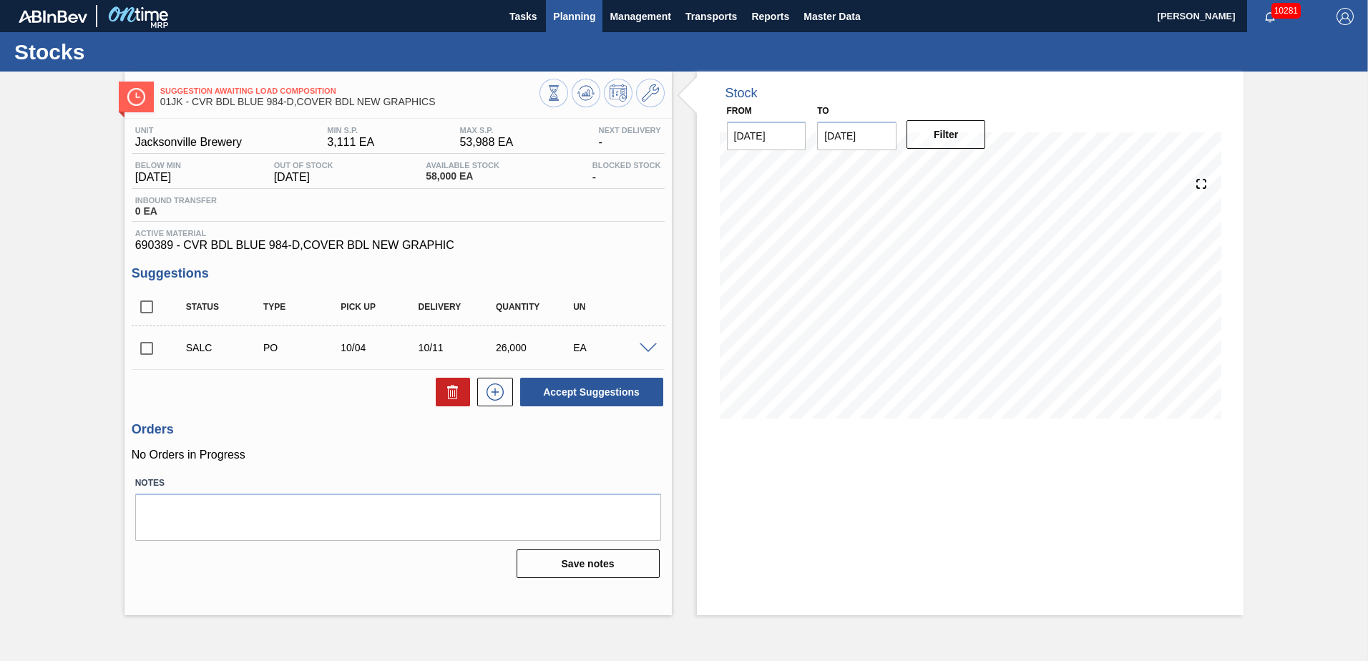
click at [566, 9] on span "Planning" at bounding box center [574, 16] width 42 height 17
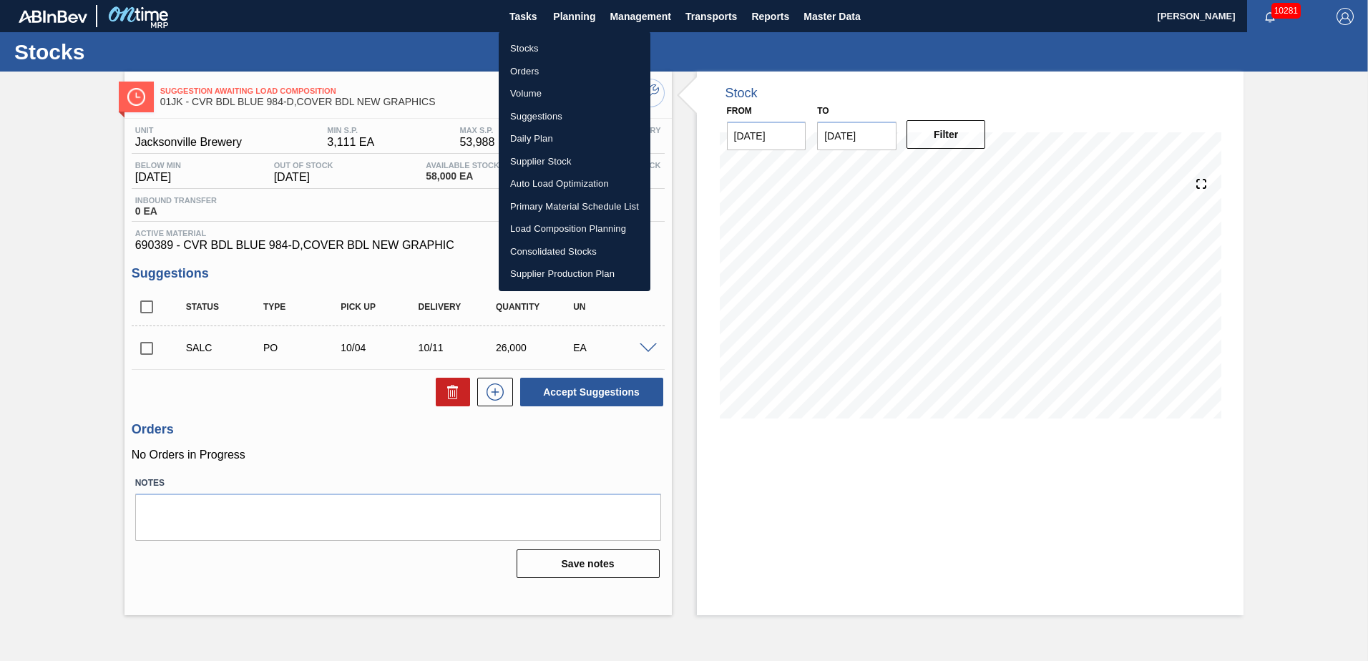
click at [575, 54] on li "Stocks" at bounding box center [575, 48] width 152 height 23
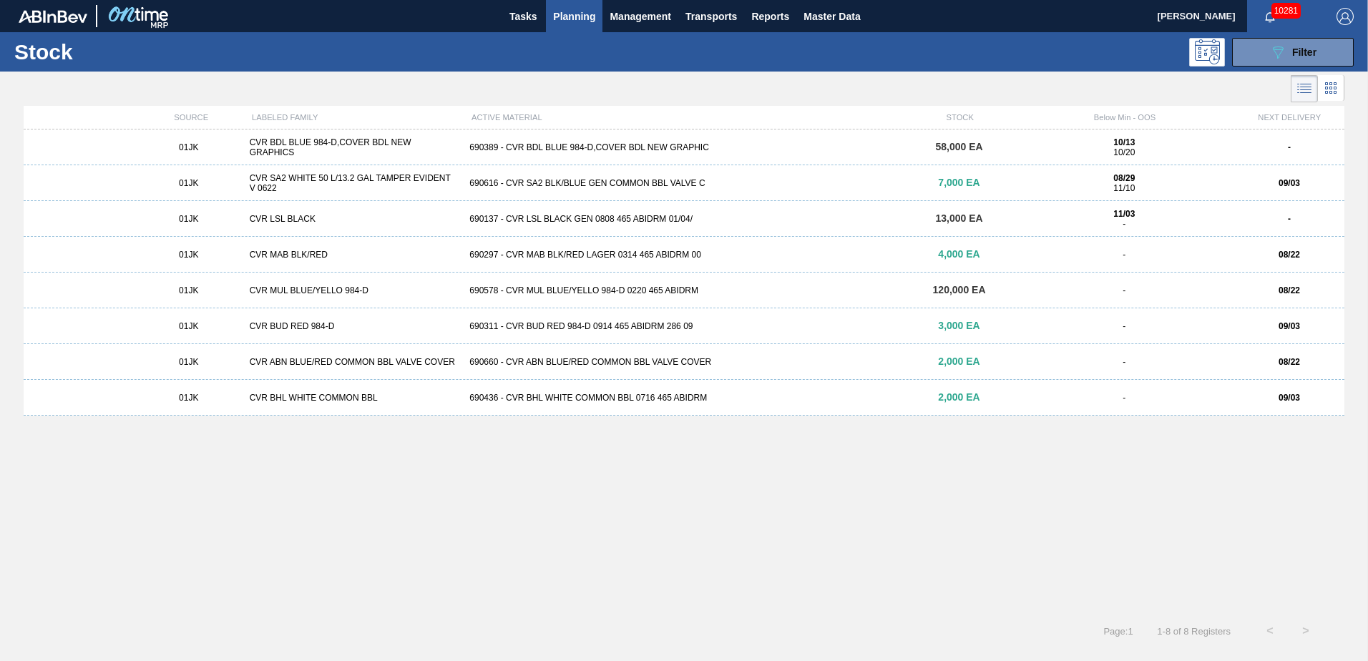
click at [574, 16] on span "Planning" at bounding box center [574, 16] width 42 height 17
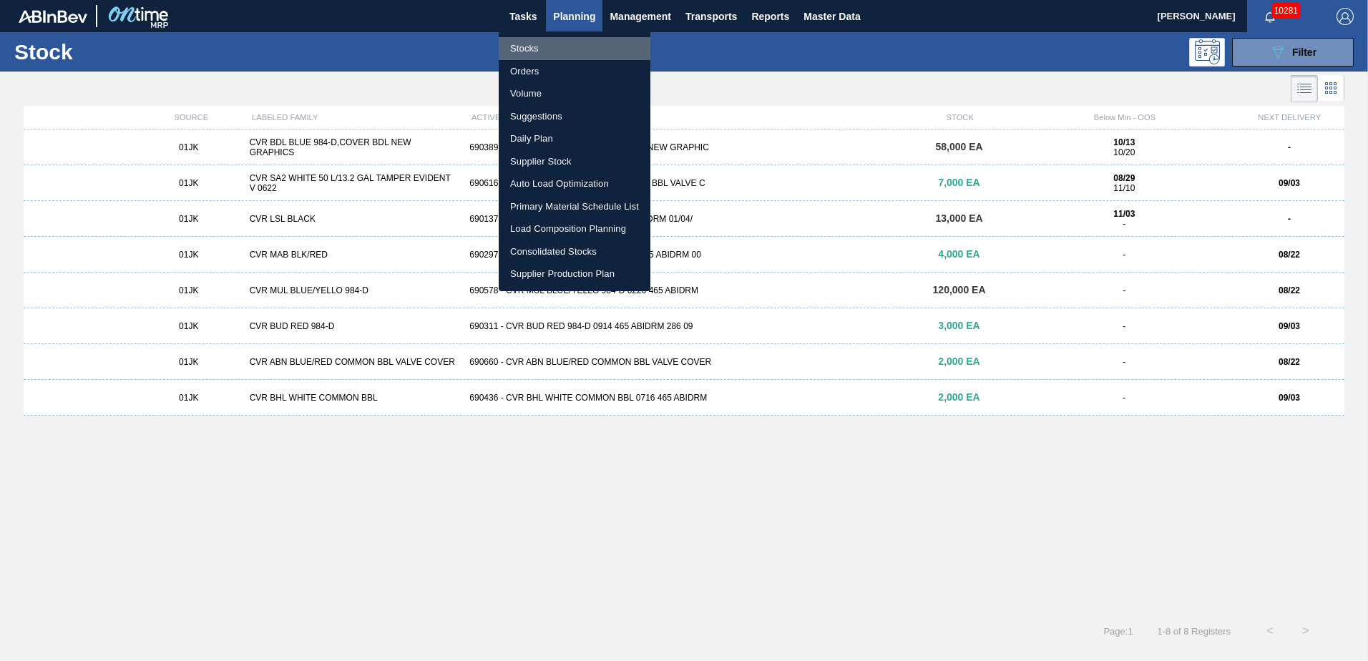
click at [521, 46] on li "Stocks" at bounding box center [575, 48] width 152 height 23
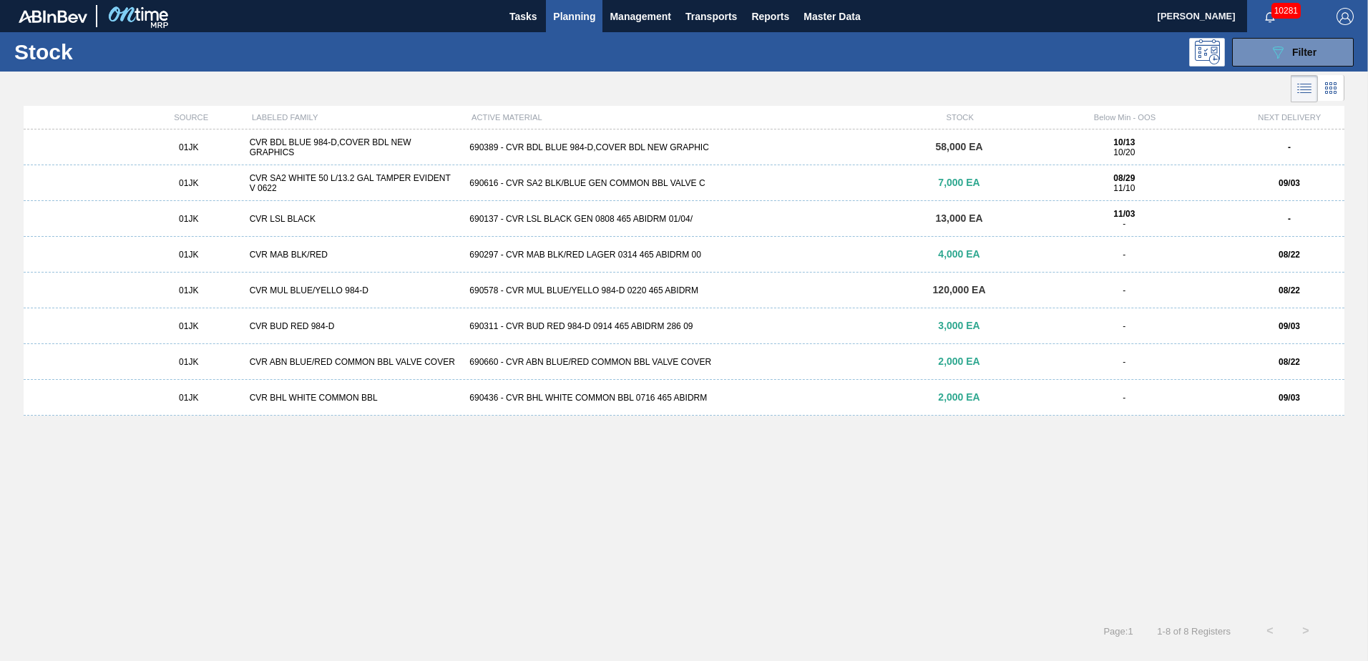
click at [769, 150] on div "690389 - CVR BDL BLUE 984-D,COVER BDL NEW GRAPHIC" at bounding box center [684, 147] width 440 height 10
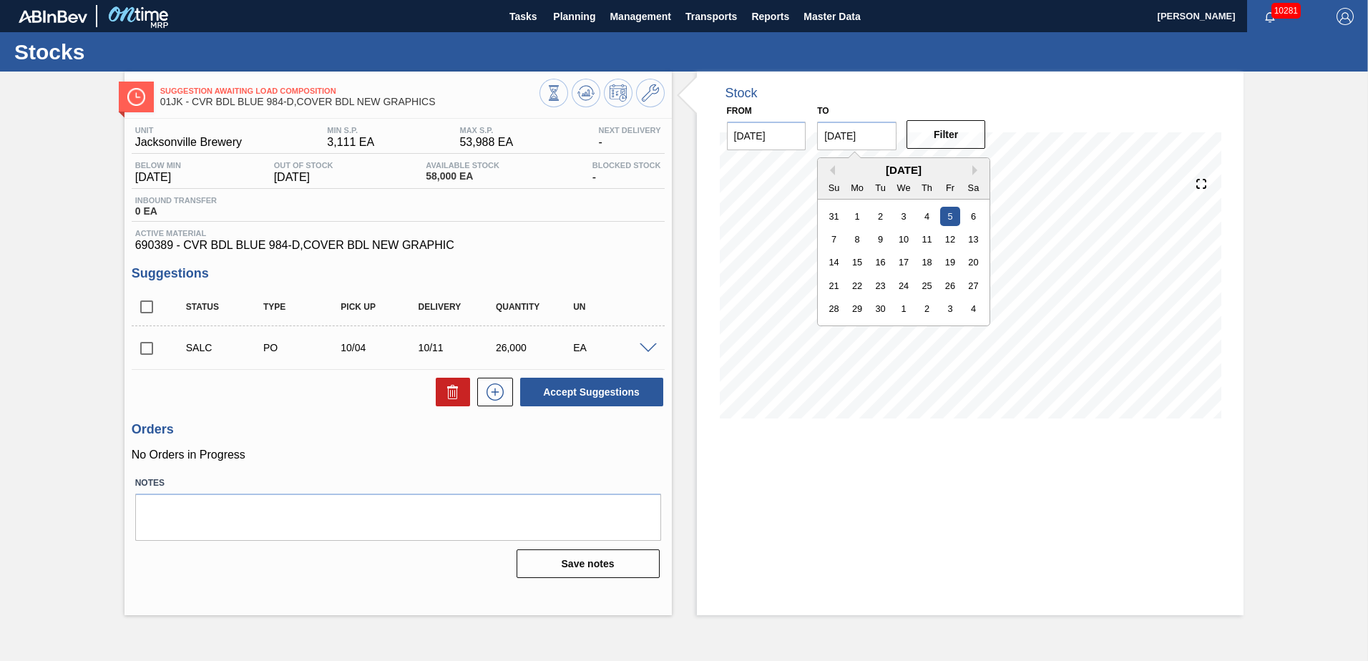
click at [876, 140] on input "[DATE]" at bounding box center [856, 136] width 79 height 29
click at [949, 308] on div "3" at bounding box center [950, 308] width 19 height 19
click at [961, 136] on button "Filter" at bounding box center [946, 134] width 79 height 29
click at [875, 140] on input "[DATE]" at bounding box center [856, 136] width 79 height 29
click at [975, 168] on button "Next Month" at bounding box center [978, 170] width 10 height 10
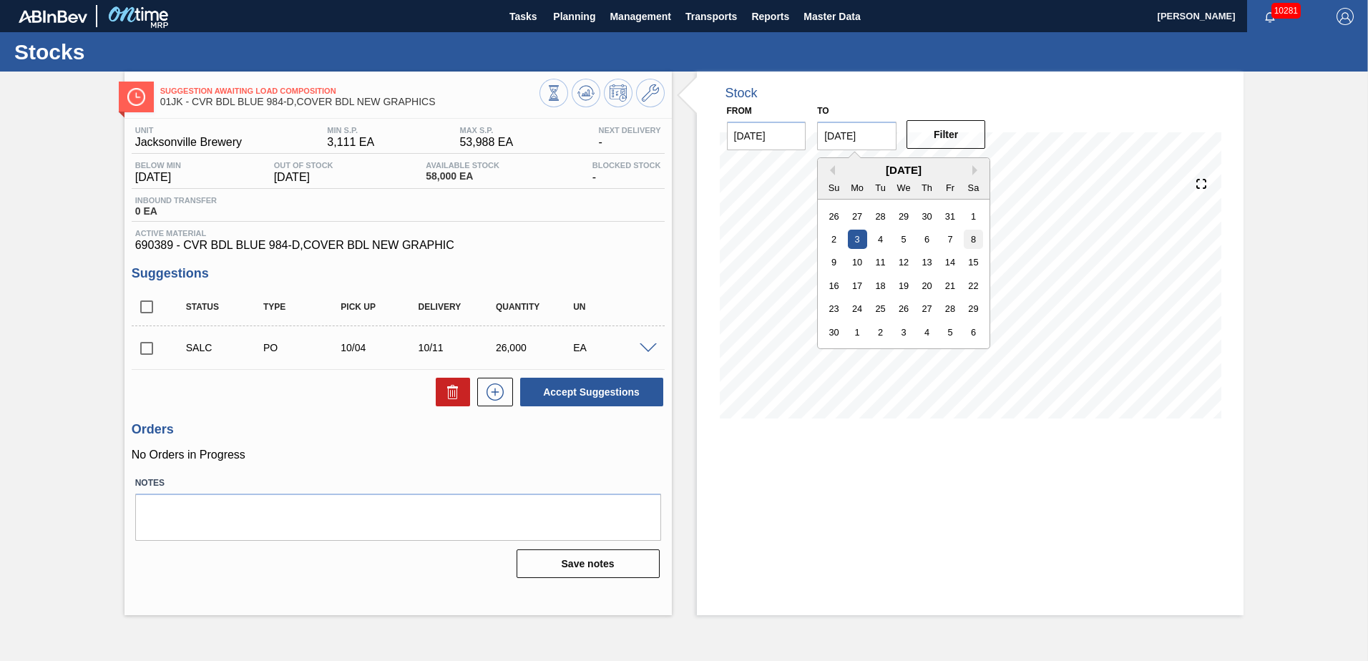
click at [971, 239] on div "8" at bounding box center [973, 239] width 19 height 19
type input "[DATE]"
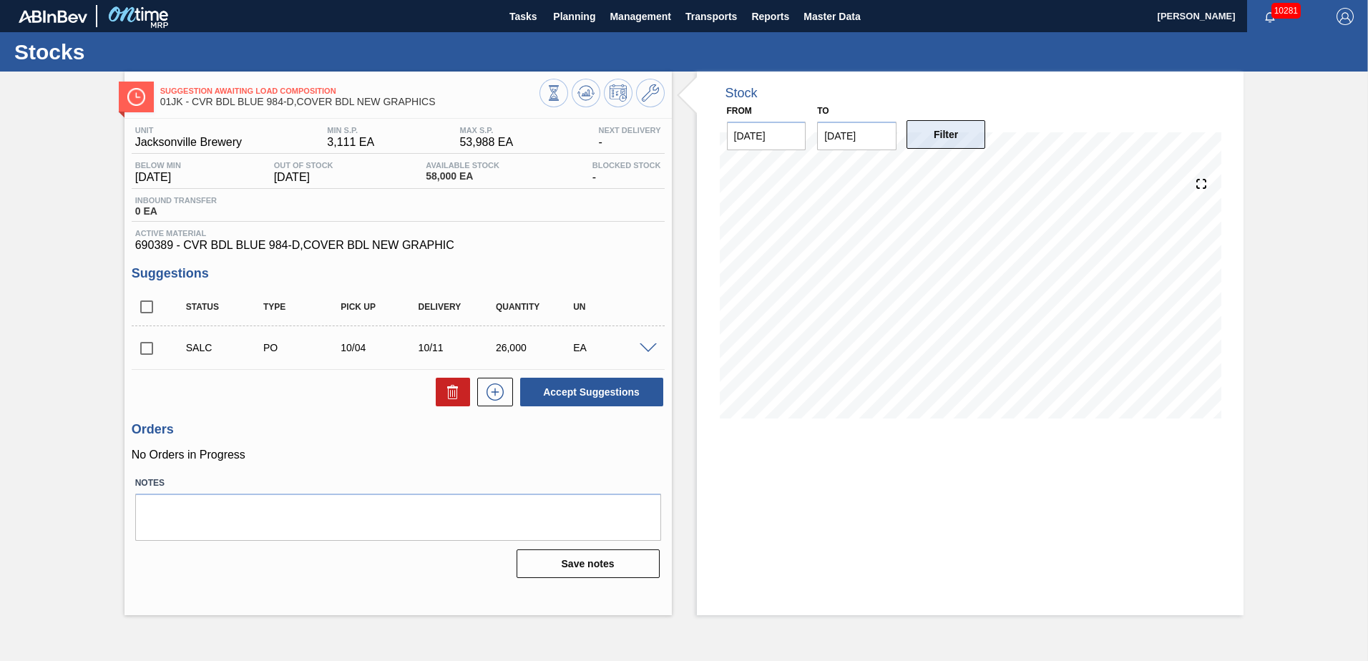
click at [956, 135] on button "Filter" at bounding box center [946, 134] width 79 height 29
click at [822, 24] on span "Master Data" at bounding box center [832, 16] width 57 height 17
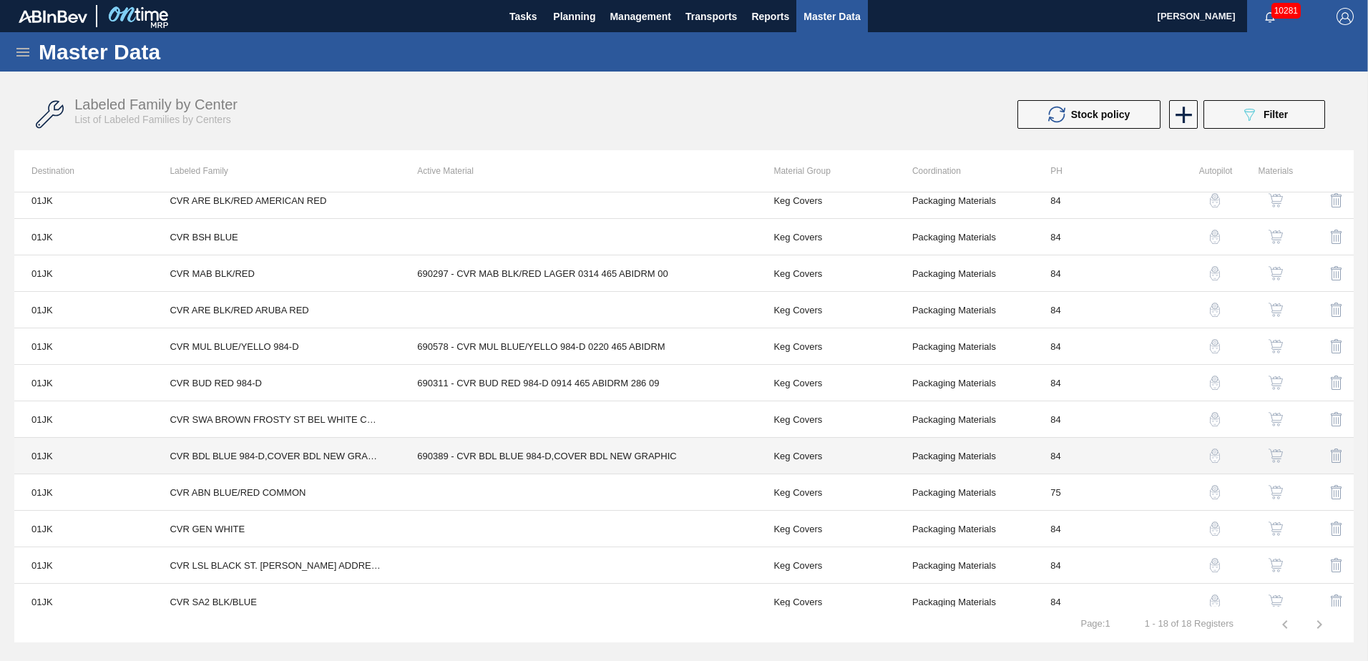
scroll to position [72, 0]
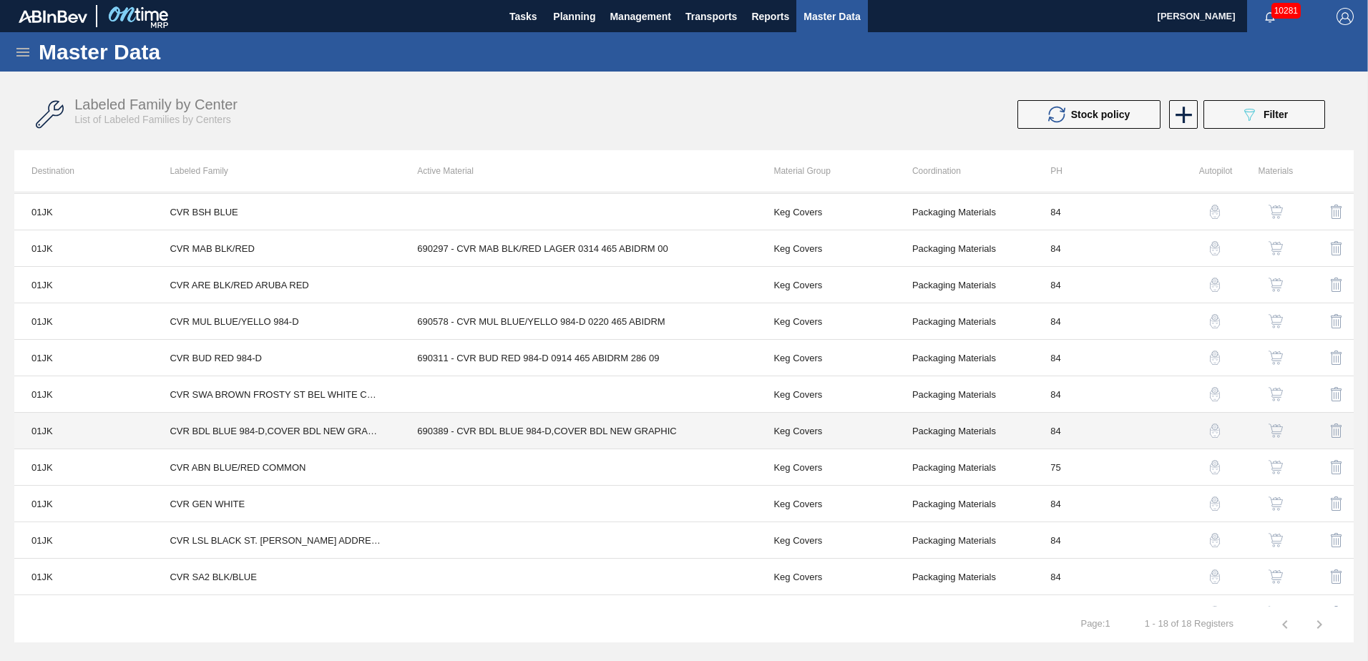
click at [418, 427] on td "690389 - CVR BDL BLUE 984-D,COVER BDL NEW GRAPHIC" at bounding box center [578, 431] width 356 height 37
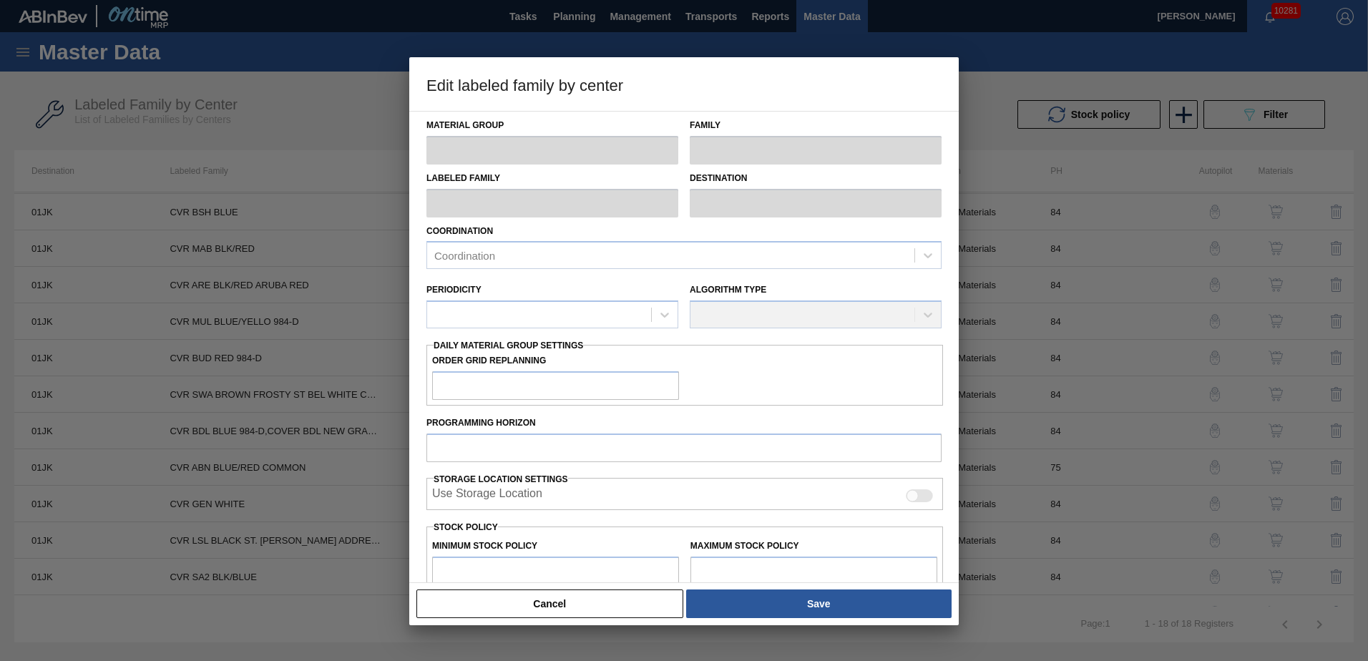
type input "Keg Covers"
type input "CVR BDL BLUE 984-D,COVER BDL NEW GRAPHICS"
type input "01JK - Jacksonville Brewery"
type input "84"
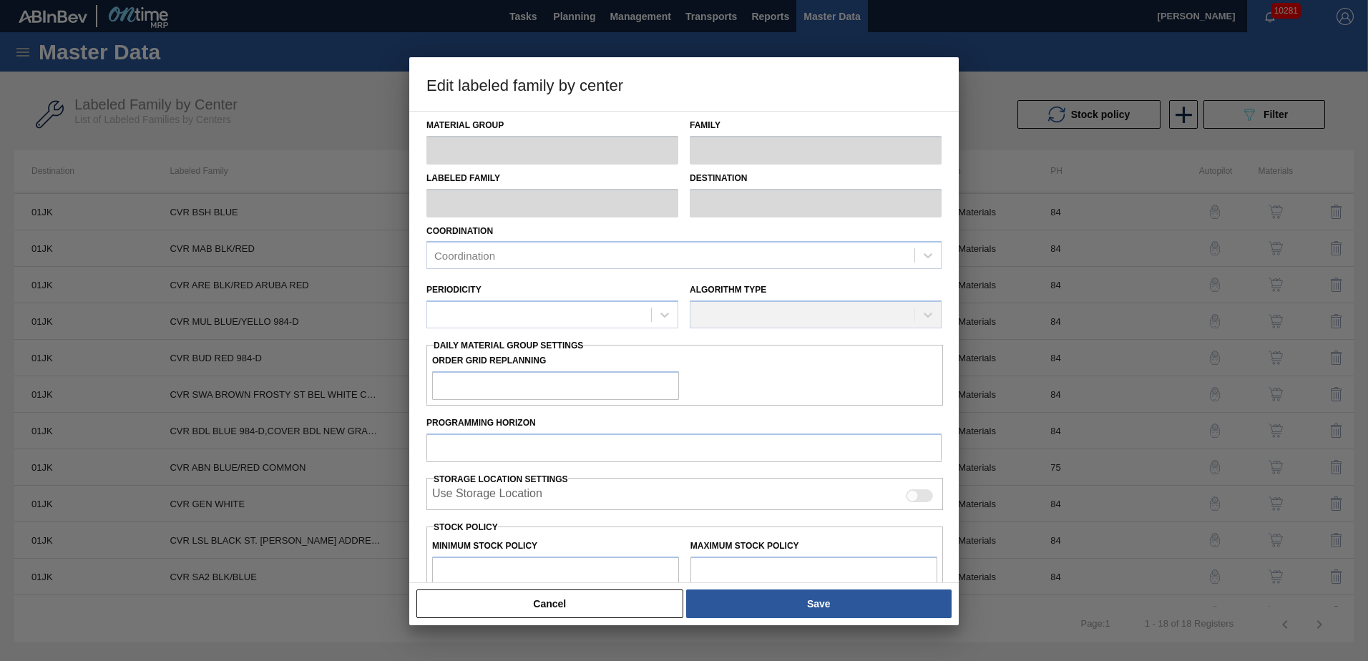
type input "3,111"
type input "53,988"
type input "50"
type input "28,550"
checkbox input "true"
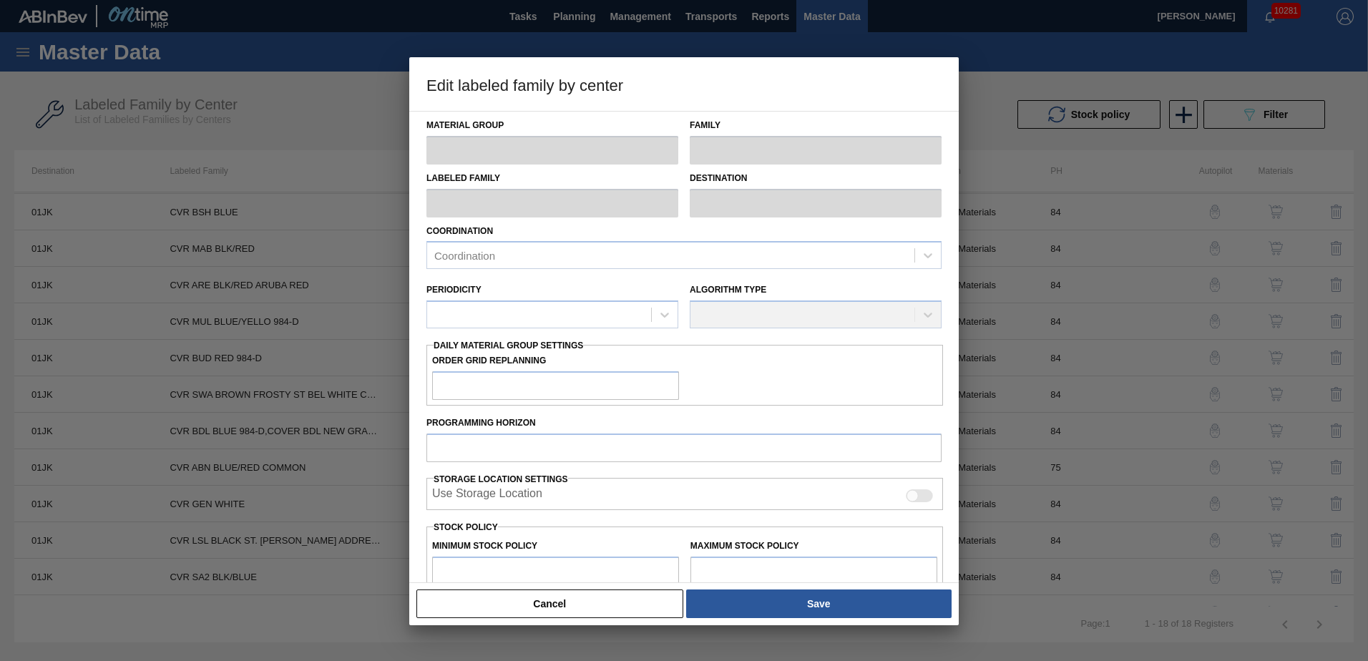
checkbox input "true"
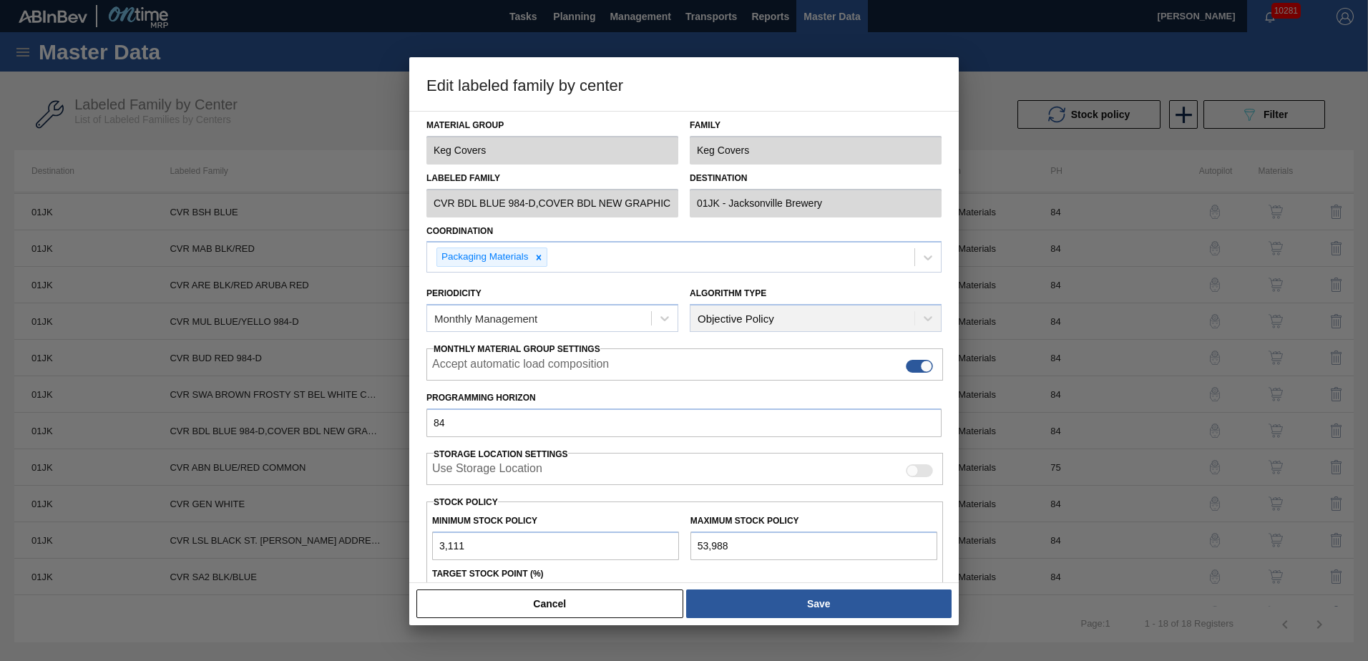
scroll to position [165, 0]
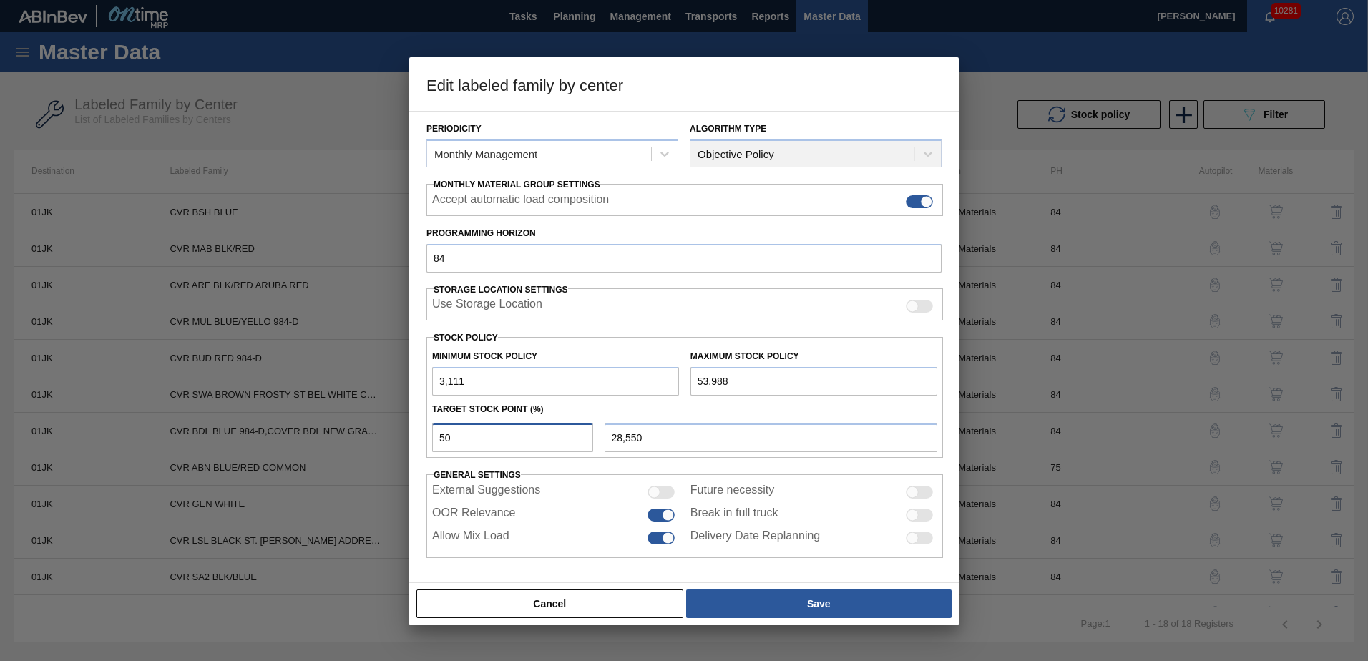
click at [517, 439] on input "50" at bounding box center [512, 438] width 161 height 29
drag, startPoint x: 517, startPoint y: 439, endPoint x: 361, endPoint y: 443, distance: 156.1
click at [361, 443] on div "Edit labeled family by center Material Group Keg Covers Family Keg Covers Label…" at bounding box center [684, 330] width 1368 height 661
type input "1"
type input "3,620"
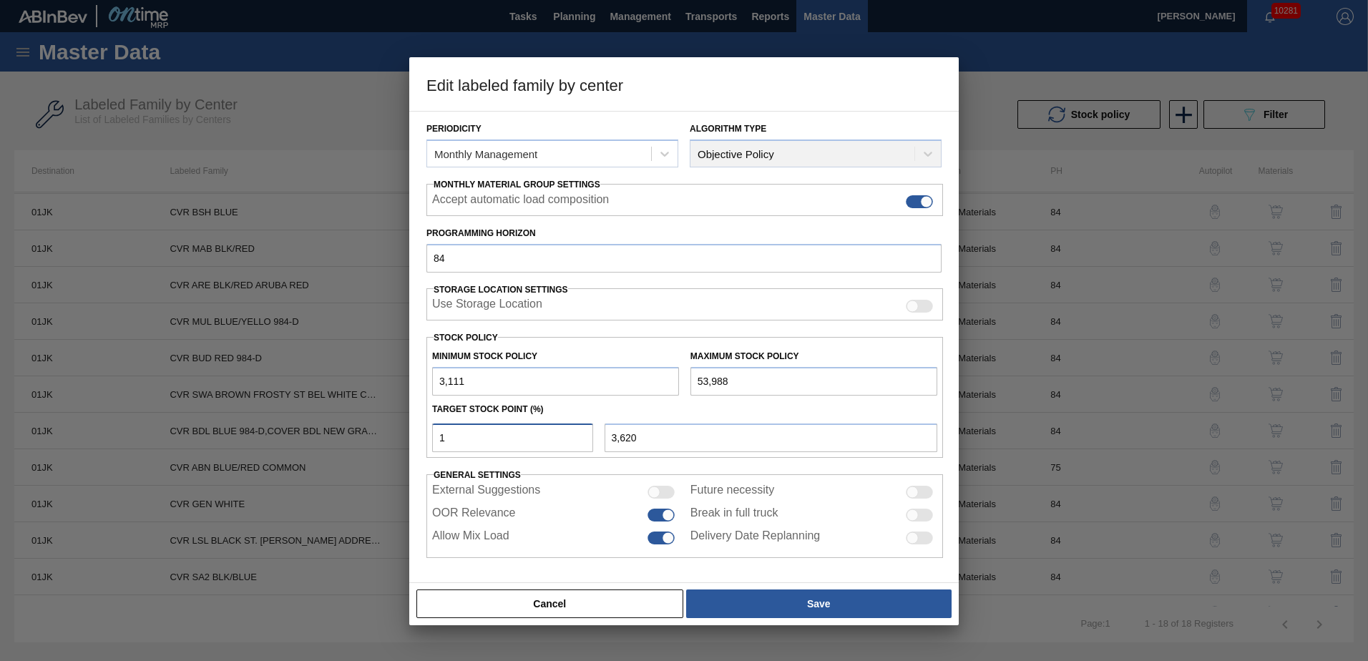
type input "10"
type input "8,199"
type input "100"
type input "53,988"
type input "100"
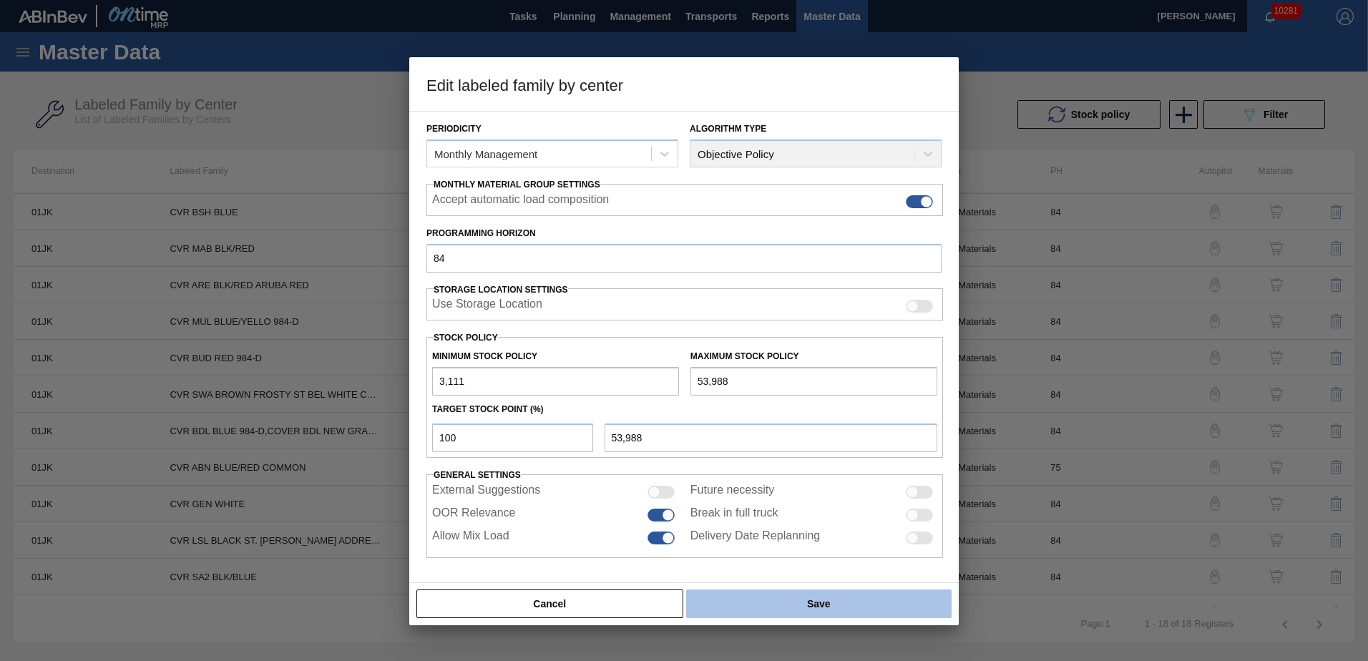
click at [829, 612] on button "Save" at bounding box center [819, 604] width 266 height 29
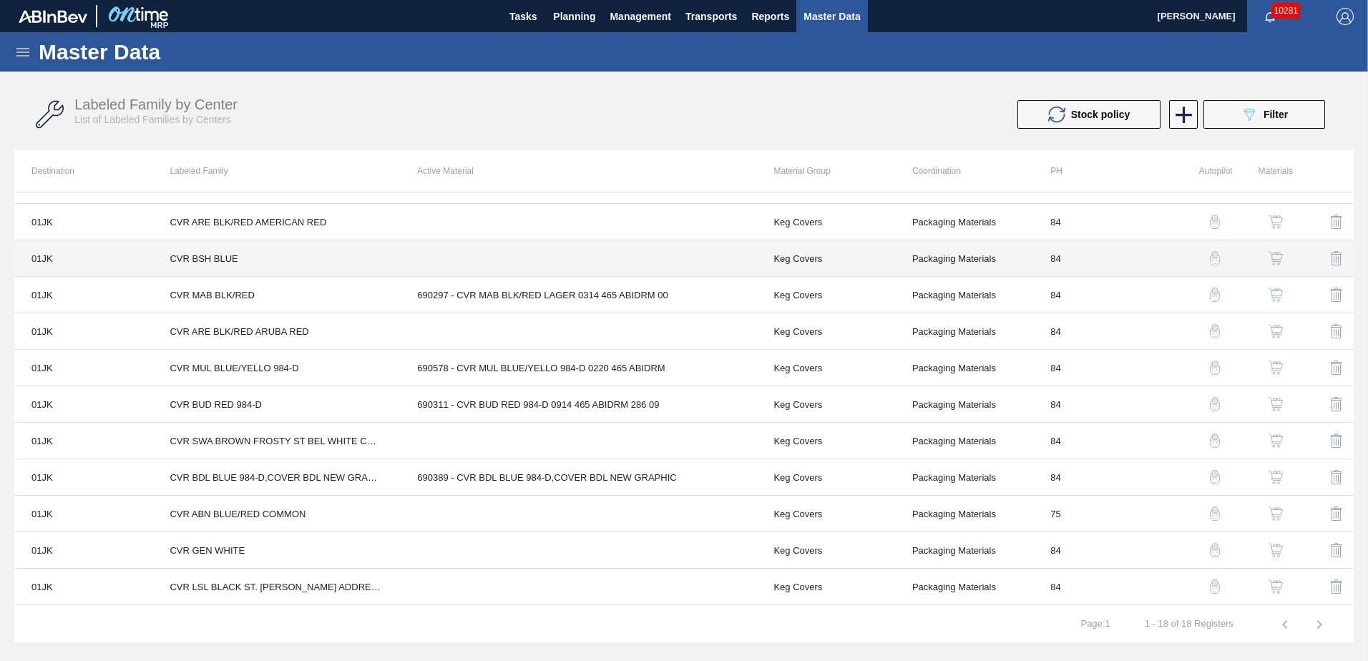
scroll to position [0, 0]
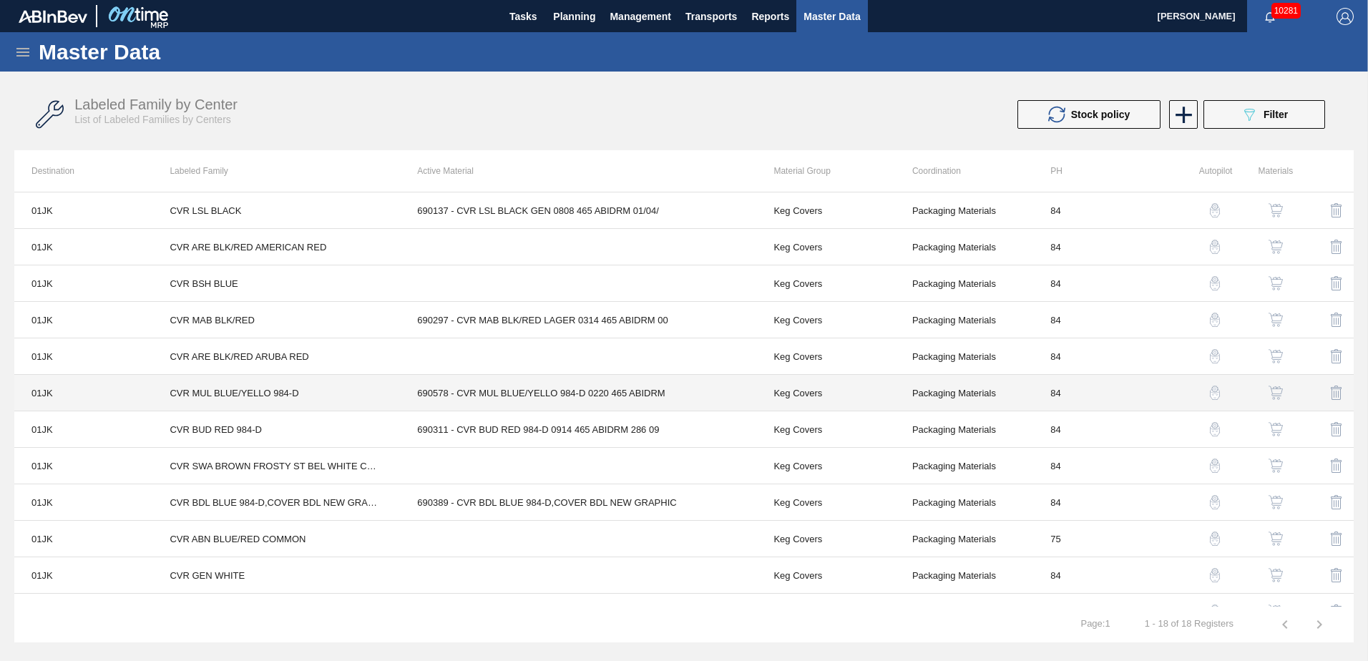
click at [517, 398] on td "690578 - CVR MUL BLUE/YELLO 984-D 0220 465 ABIDRM" at bounding box center [578, 393] width 356 height 37
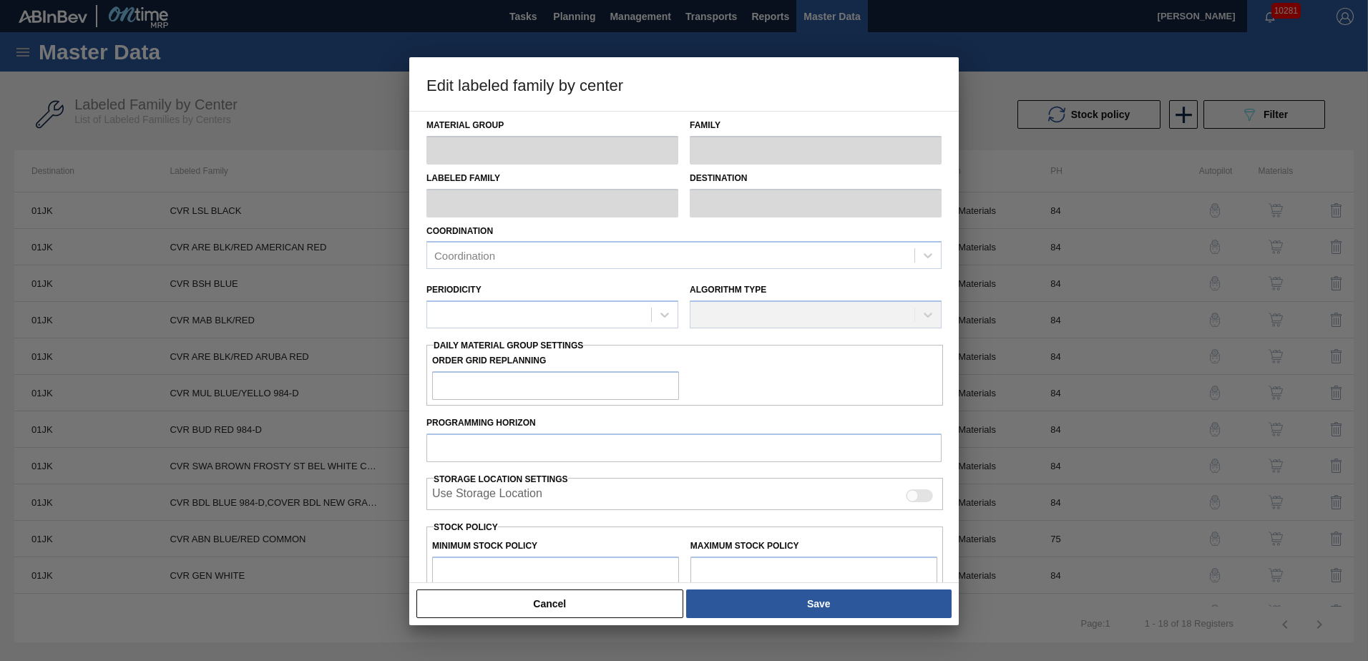
type input "Keg Covers"
type input "CVR MUL BLUE/YELLO 984-D"
type input "01JK - Jacksonville Brewery"
type input "84"
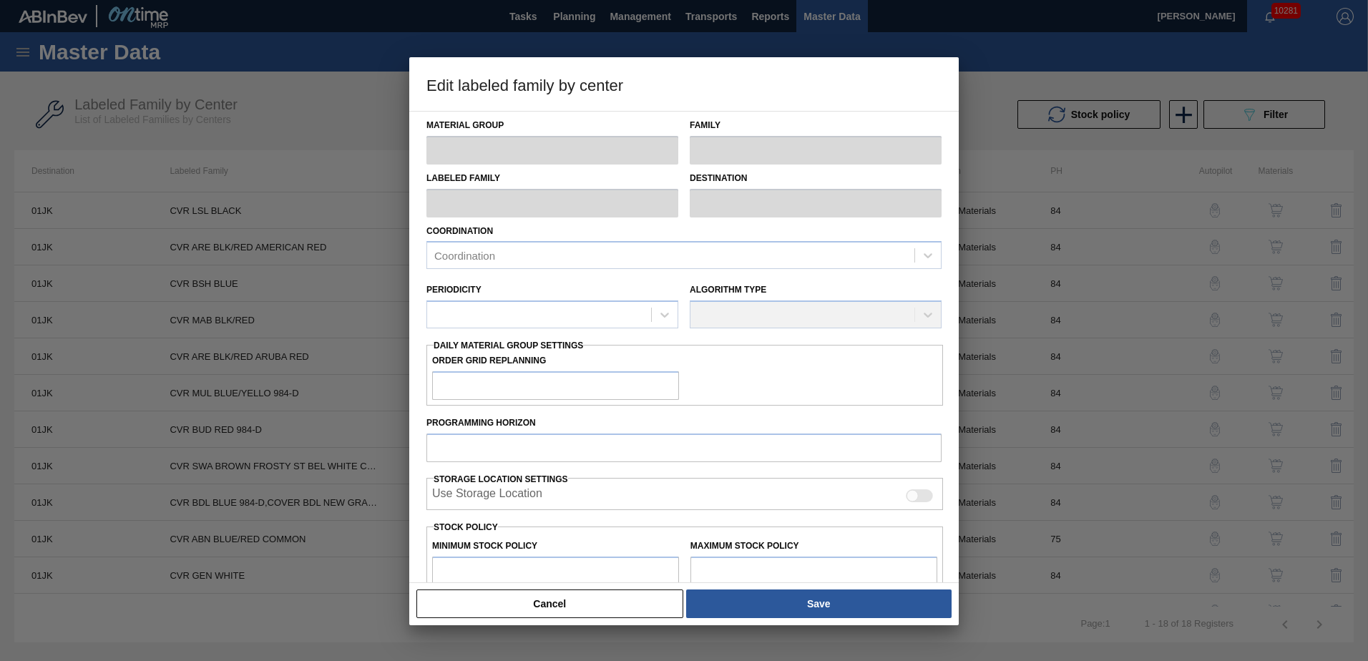
type input "5,233"
type input "91,668.05"
type input "0"
type input "5,233"
checkbox input "true"
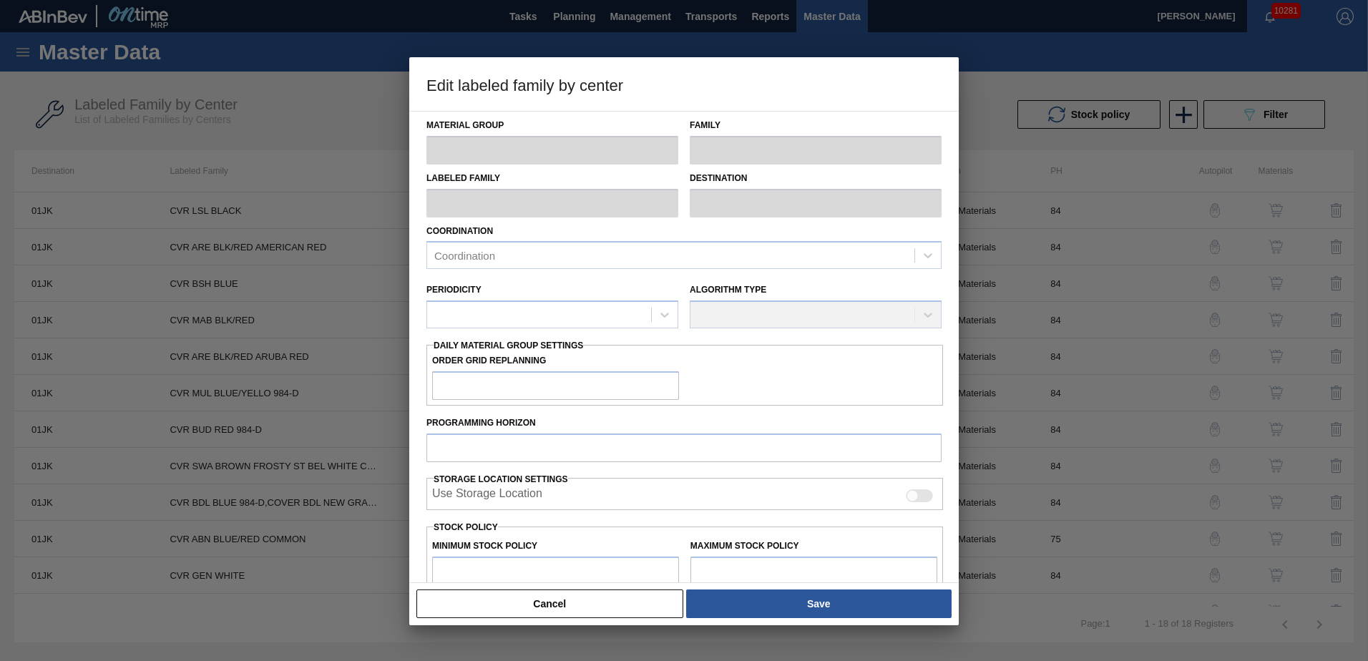
checkbox input "true"
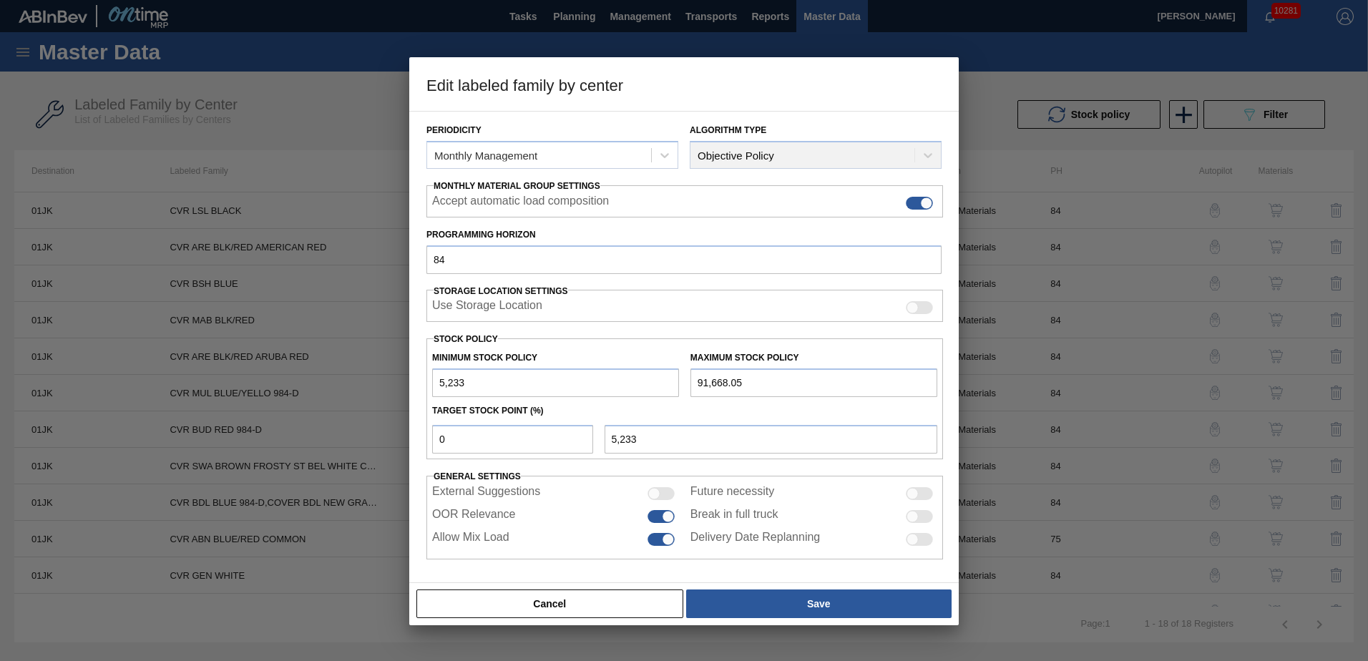
scroll to position [165, 0]
drag, startPoint x: 326, startPoint y: 428, endPoint x: 246, endPoint y: 425, distance: 80.2
click at [246, 425] on div "Edit labeled family by center Material Group Keg Covers Family Keg Covers Label…" at bounding box center [684, 330] width 1368 height 661
type input "1"
type input "6,097"
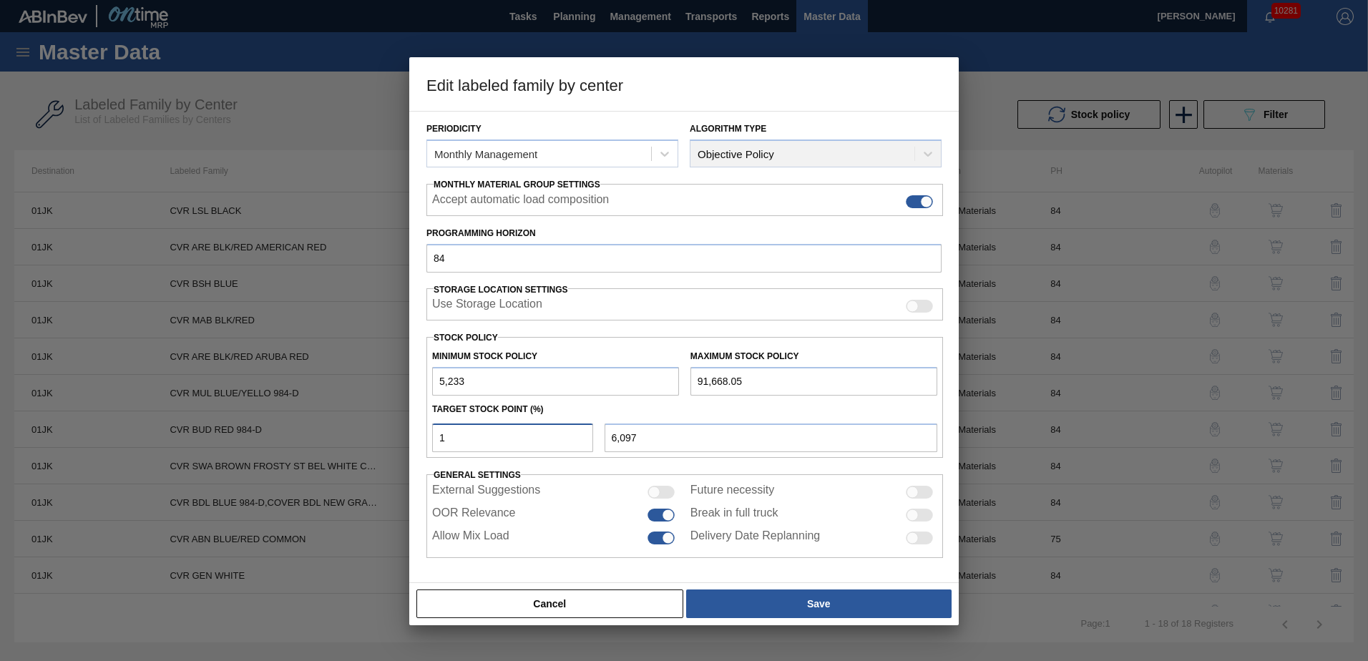
type input "10"
type input "13,877"
type input "100"
type input "91,668"
type input "100"
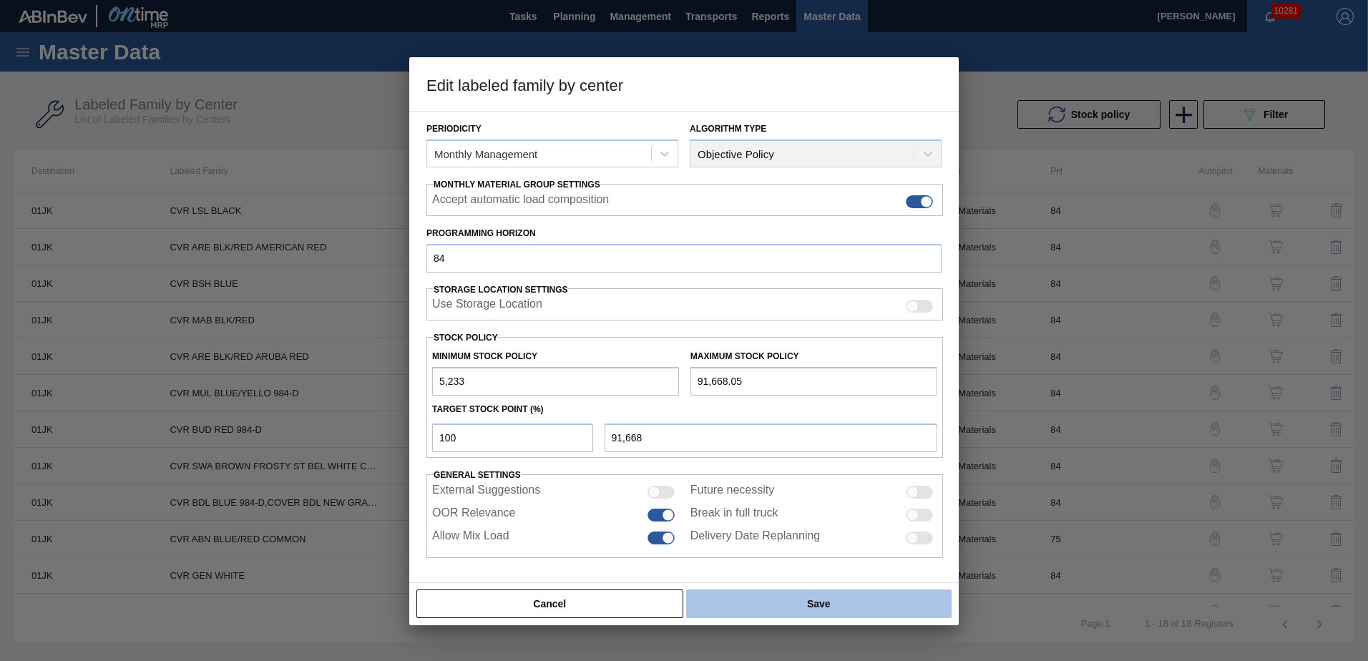
click at [820, 610] on button "Save" at bounding box center [819, 604] width 266 height 29
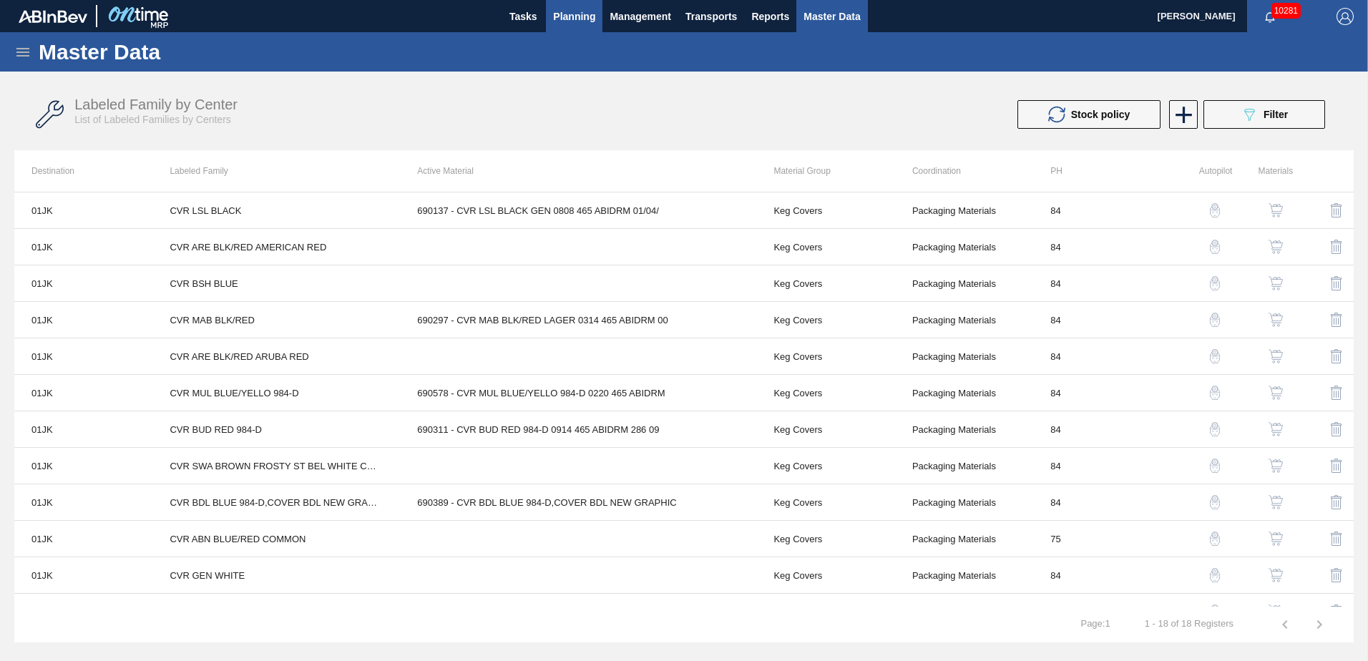
click at [581, 21] on span "Planning" at bounding box center [574, 16] width 42 height 17
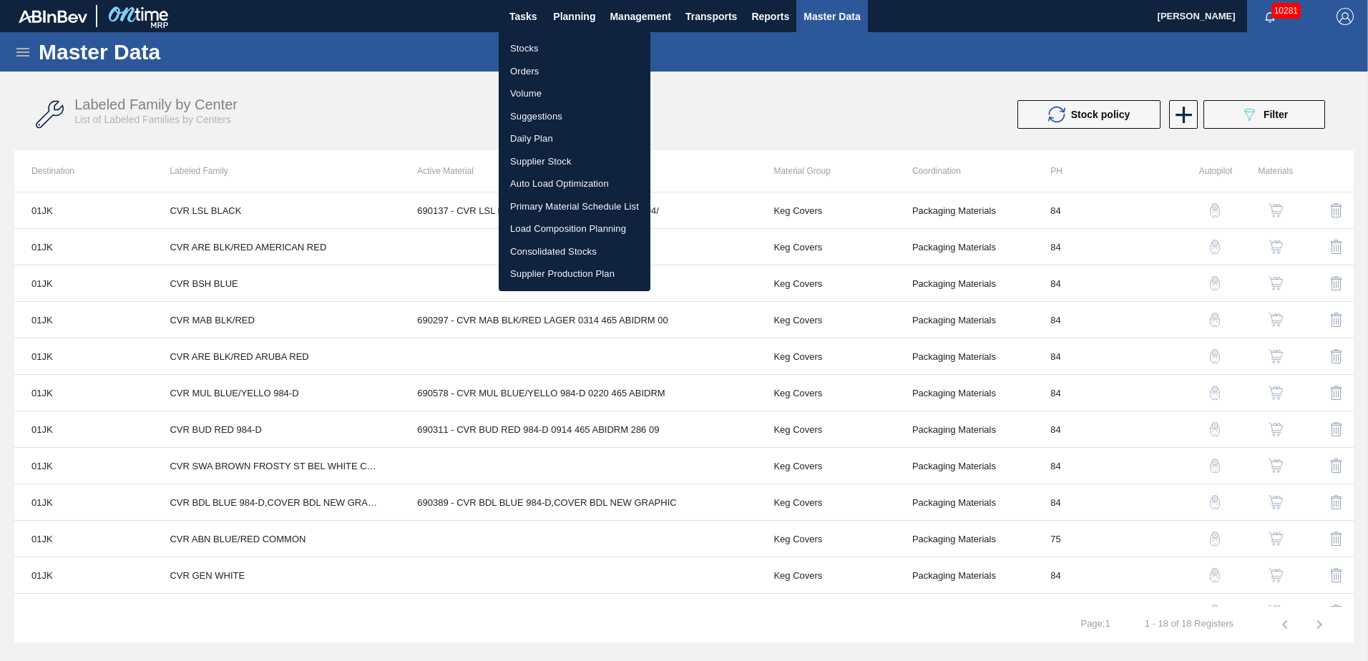
click at [562, 51] on li "Stocks" at bounding box center [575, 48] width 152 height 23
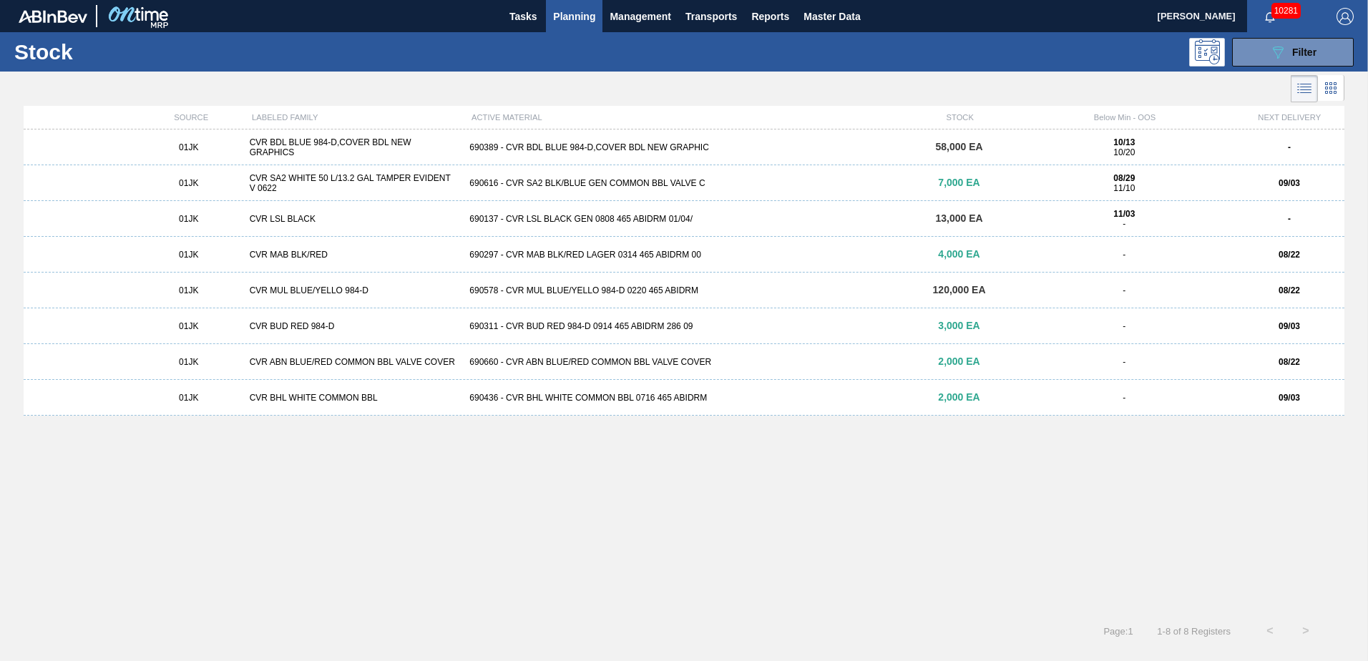
click at [618, 292] on div "690578 - CVR MUL BLUE/YELLO 984-D 0220 465 ABIDRM" at bounding box center [684, 291] width 440 height 10
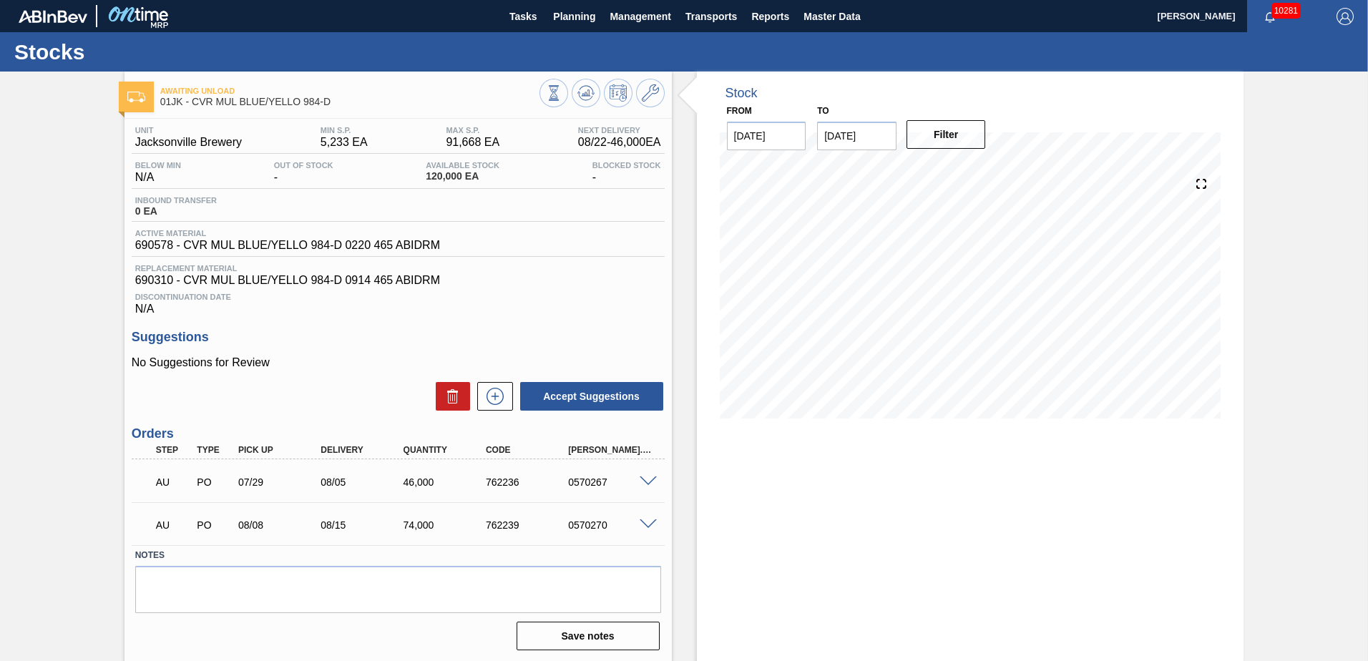
scroll to position [1, 0]
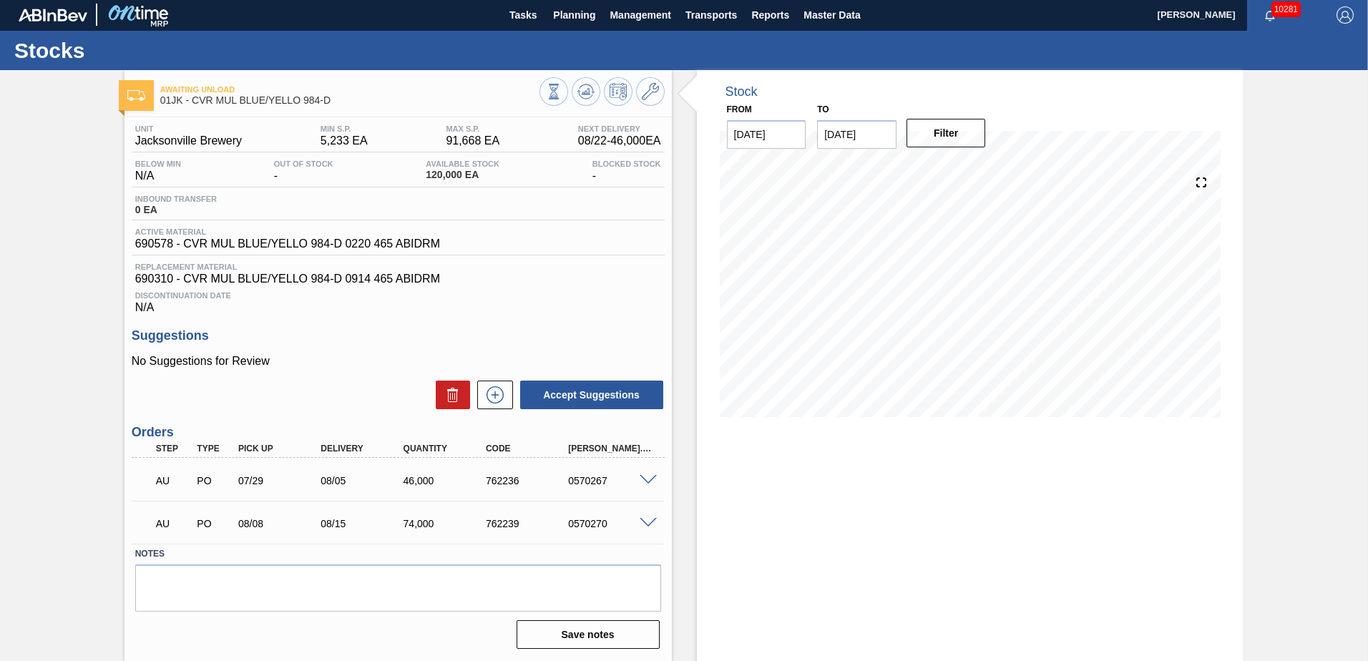
click at [1032, 429] on div "08/22 Stock Projection 240,000 SAP Planning 0 Target Point 91,668.05 Orders 120…" at bounding box center [971, 295] width 502 height 286
click at [861, 472] on div "Stock From [DATE] to [DATE] Filter 09/05 Stock Projection 215,185 SAP Planning …" at bounding box center [971, 365] width 548 height 591
click at [583, 11] on span "Planning" at bounding box center [574, 14] width 42 height 17
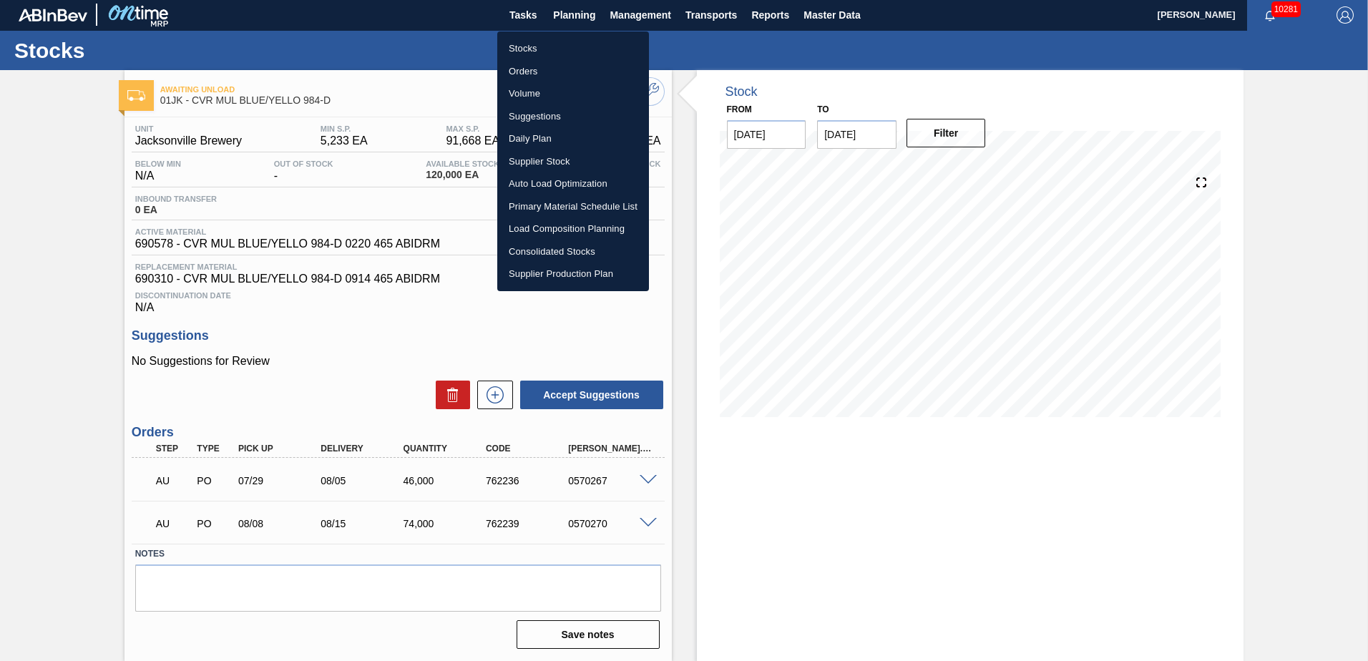
click at [535, 47] on li "Stocks" at bounding box center [573, 48] width 152 height 23
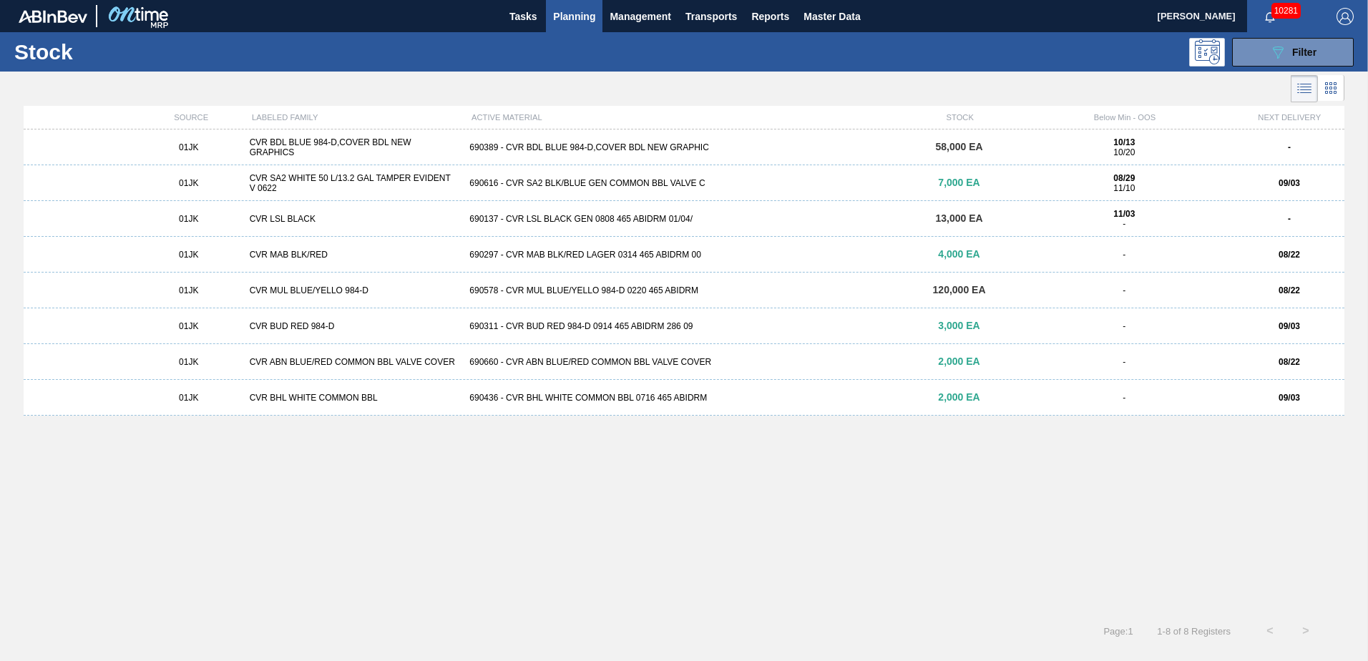
click at [733, 454] on div "01JK CVR BDL BLUE 984-D,COVER BDL NEW GRAPHICS 690389 - CVR BDL BLUE 984-D,COVE…" at bounding box center [684, 367] width 1321 height 475
click at [1018, 77] on div at bounding box center [672, 89] width 1345 height 34
click at [570, 20] on span "Planning" at bounding box center [574, 16] width 42 height 17
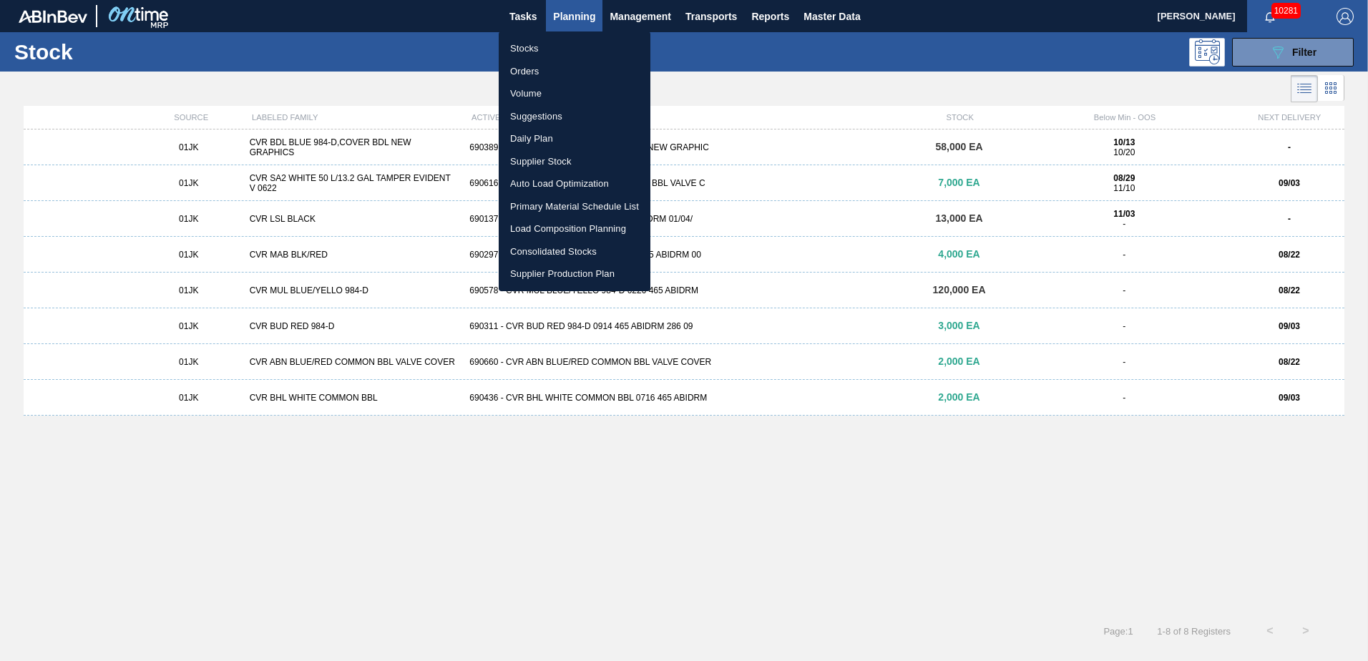
click at [375, 39] on div at bounding box center [684, 330] width 1368 height 661
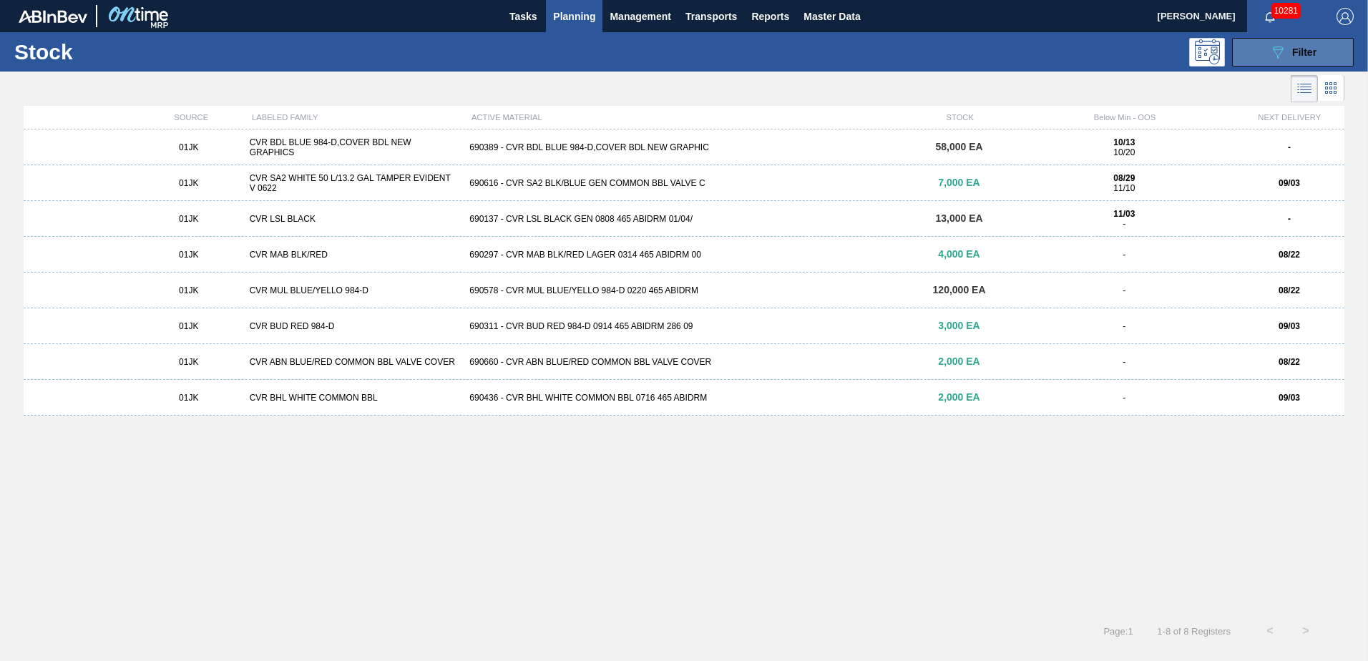
click at [1298, 52] on span "Filter" at bounding box center [1305, 52] width 24 height 11
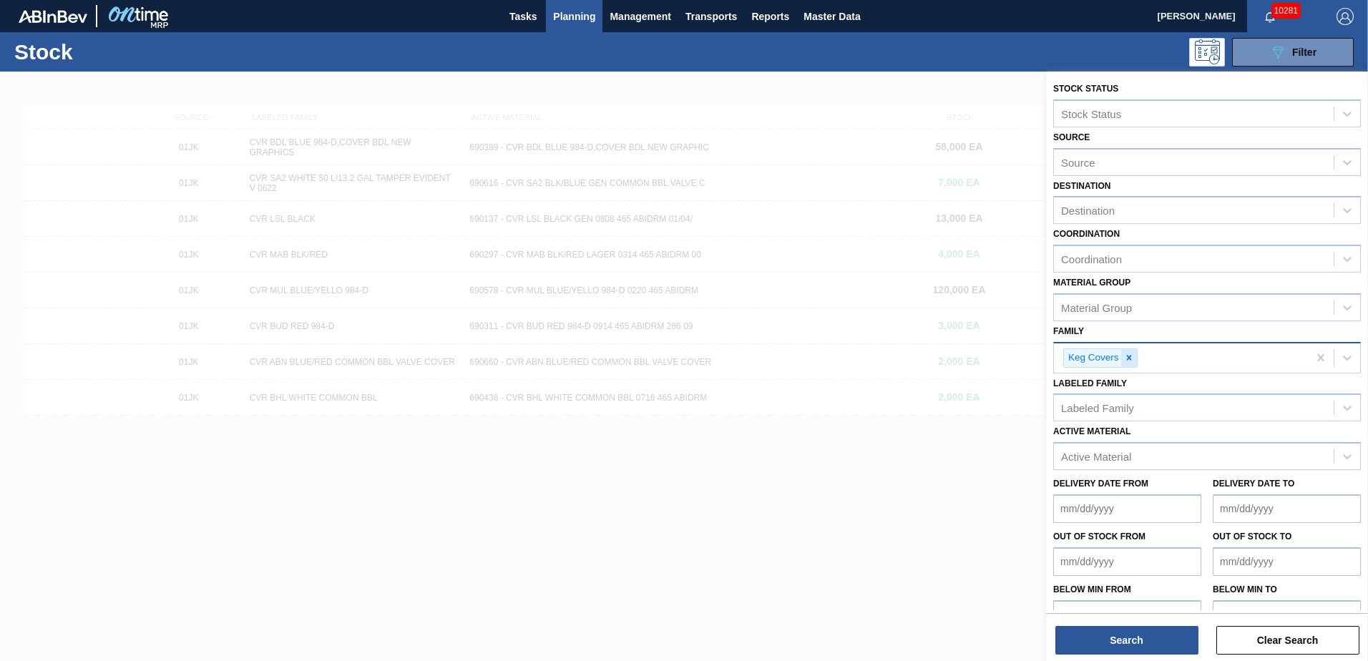
click at [1134, 359] on div at bounding box center [1130, 358] width 16 height 18
click at [1142, 356] on div "Family" at bounding box center [1194, 356] width 280 height 21
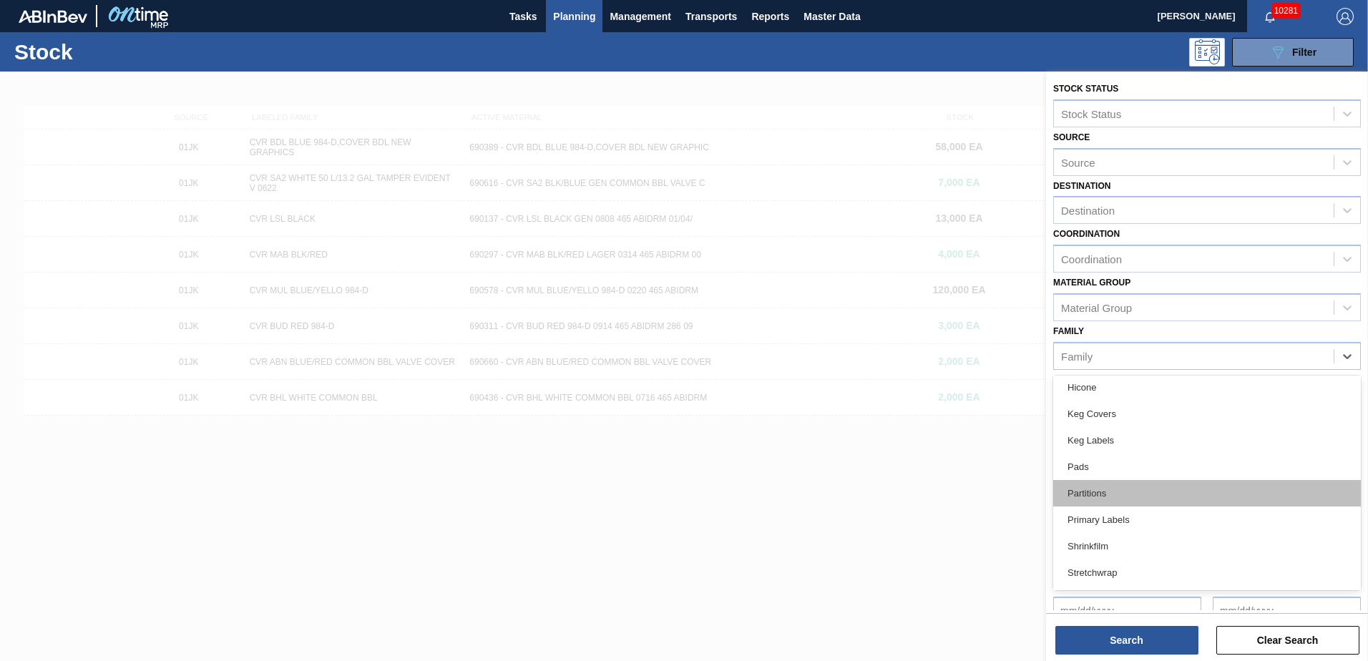
scroll to position [196, 0]
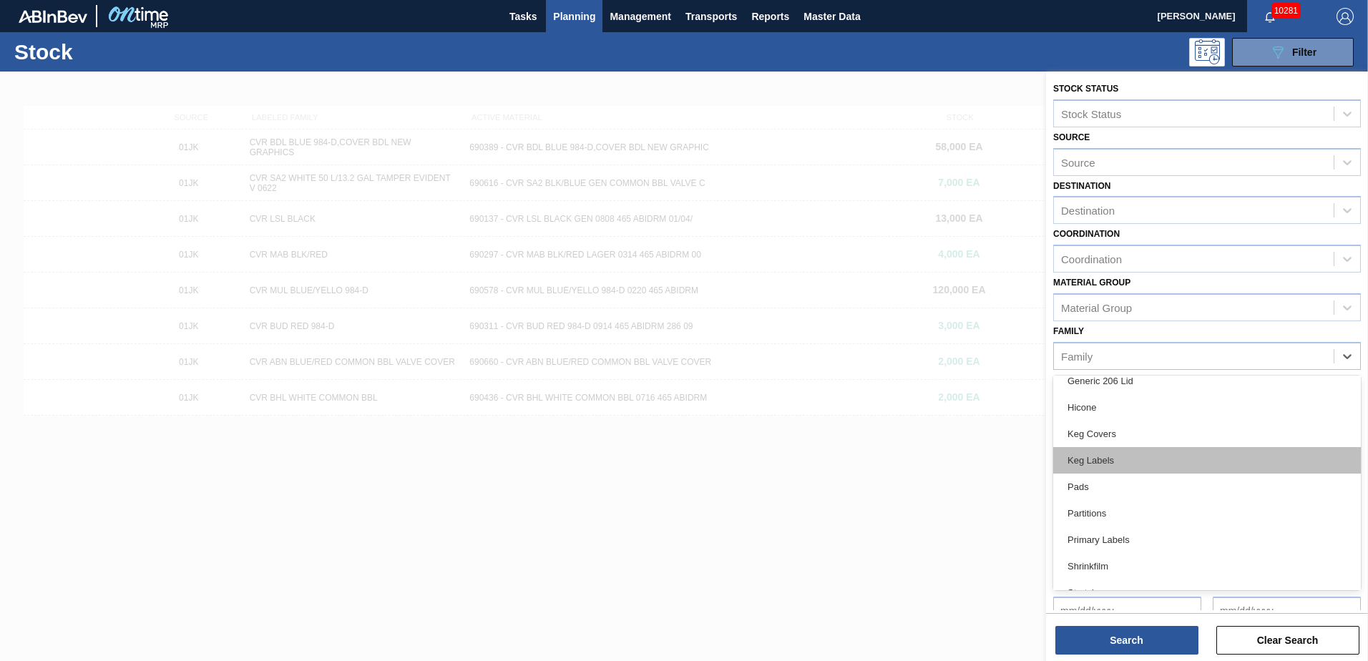
click at [1111, 453] on div "Keg Labels" at bounding box center [1208, 460] width 308 height 26
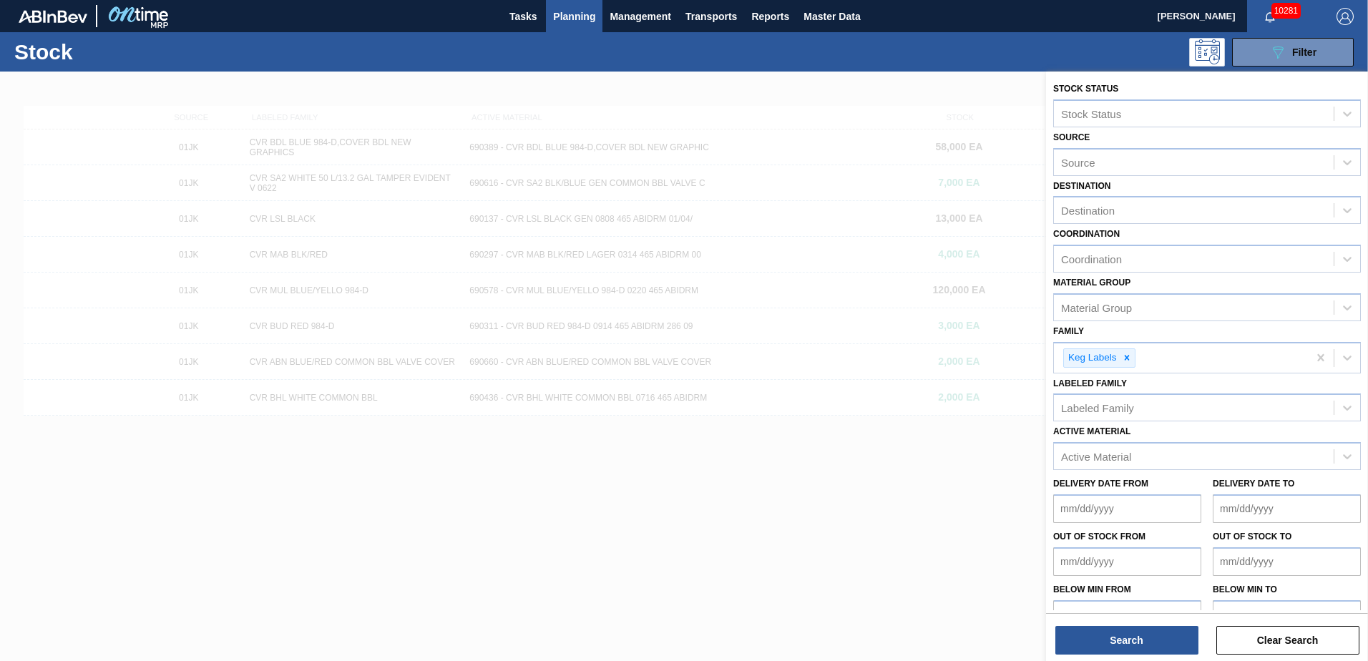
drag, startPoint x: 551, startPoint y: 515, endPoint x: 1077, endPoint y: 578, distance: 529.8
click at [551, 515] on div at bounding box center [684, 402] width 1368 height 661
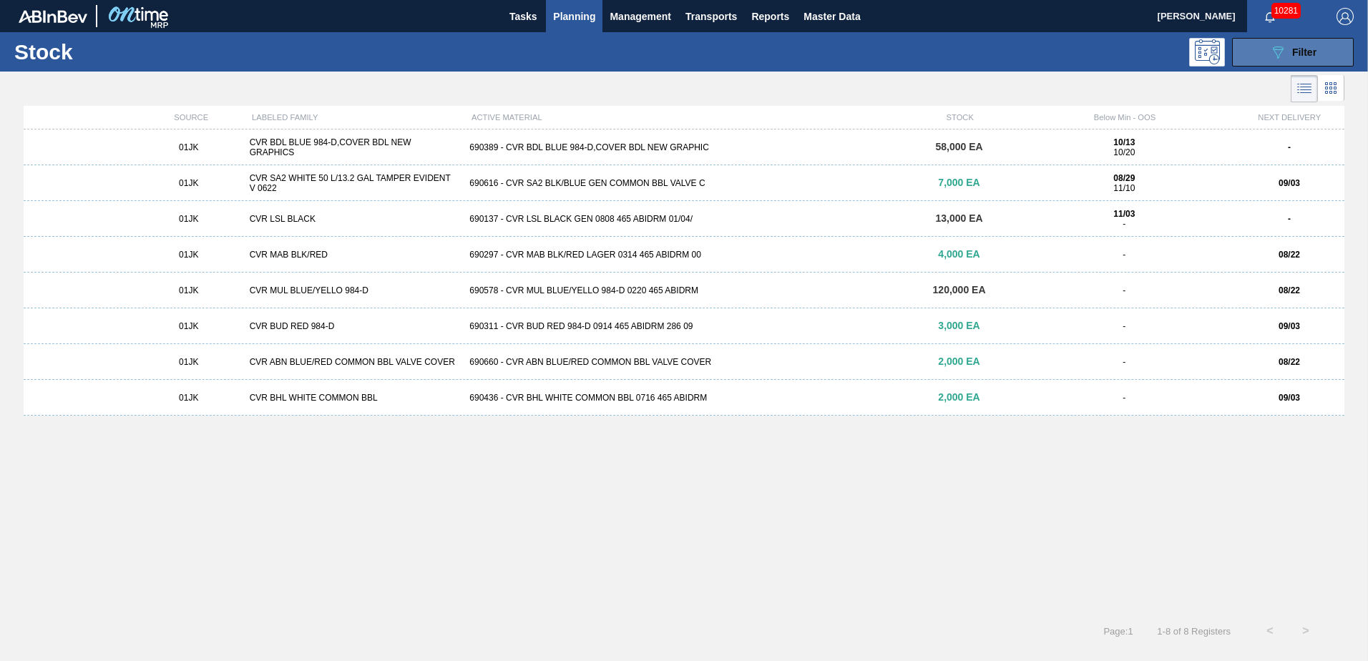
click at [1263, 57] on button "089F7B8B-B2A5-4AFE-B5C0-19BA573D28AC Filter" at bounding box center [1293, 52] width 122 height 29
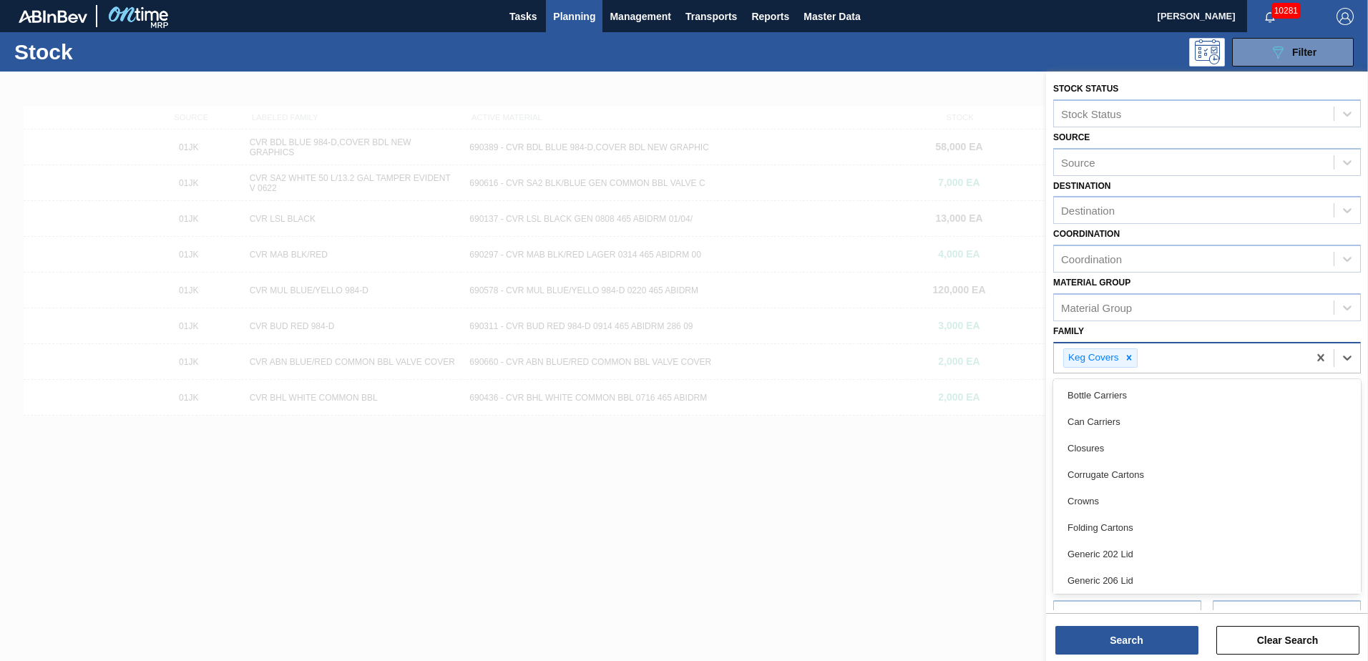
click at [1129, 368] on div "Keg Covers" at bounding box center [1181, 358] width 254 height 29
click at [1127, 361] on icon at bounding box center [1129, 358] width 10 height 10
click at [1127, 361] on div "Family" at bounding box center [1194, 356] width 280 height 21
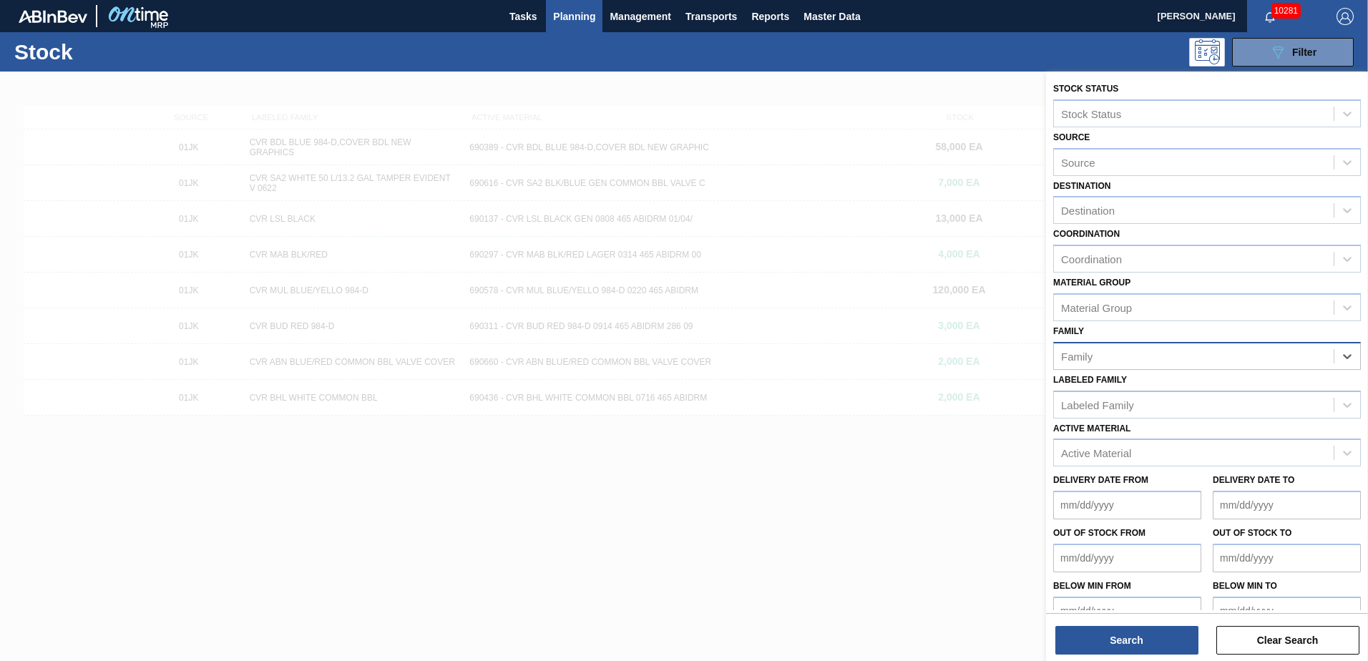
click at [1132, 357] on div "Family" at bounding box center [1194, 356] width 280 height 21
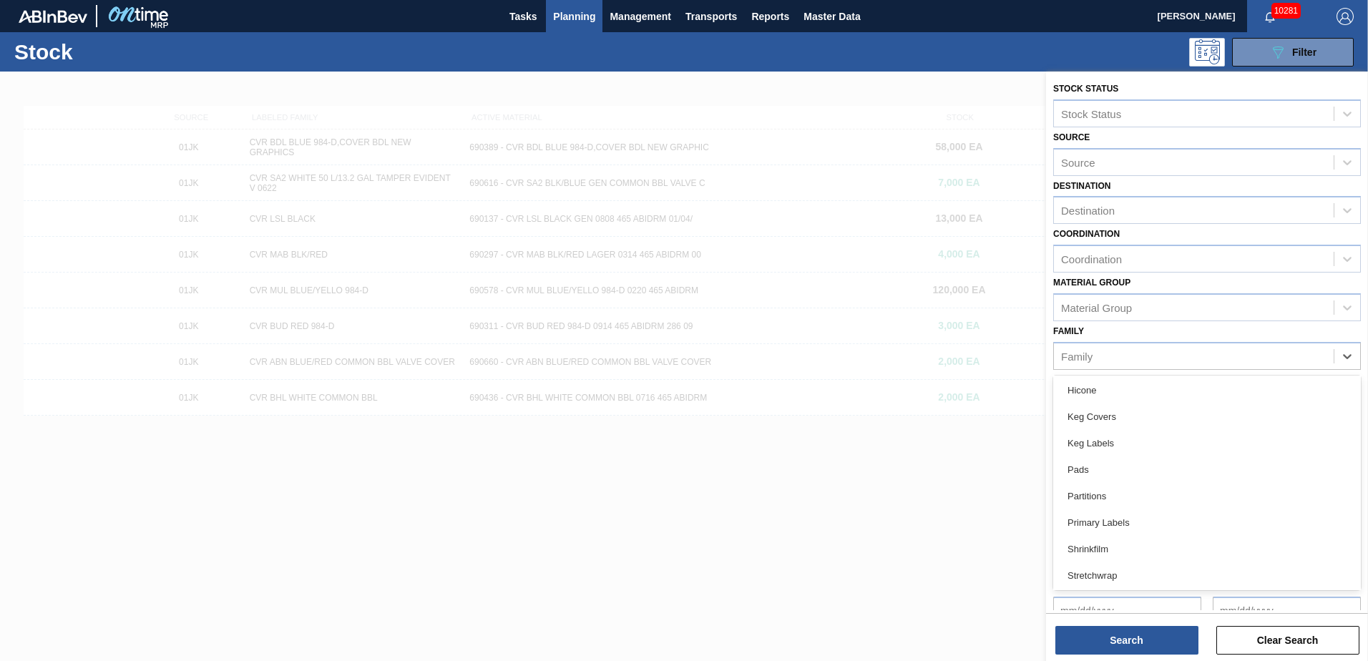
scroll to position [215, 0]
click at [1127, 436] on div "Keg Labels" at bounding box center [1208, 442] width 308 height 26
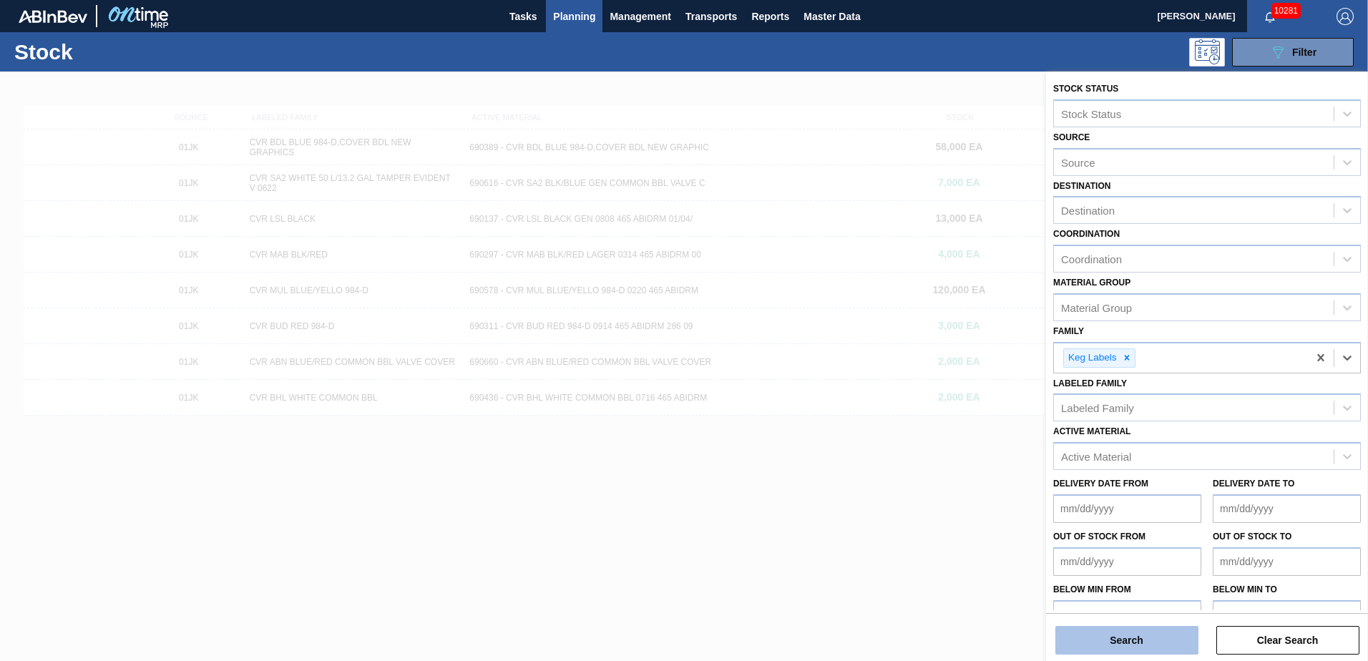
click at [1145, 634] on button "Search" at bounding box center [1127, 640] width 143 height 29
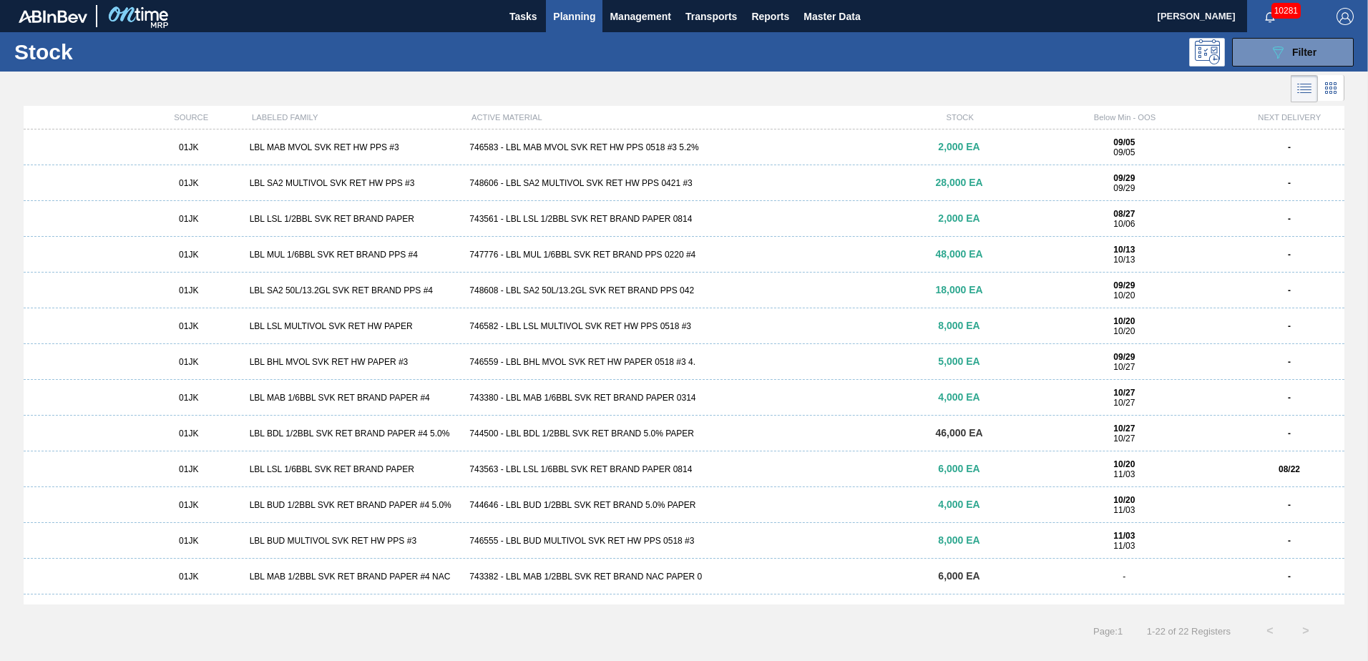
click at [673, 146] on div "746583 - LBL MAB MVOL SVK RET HW PPS 0518 #3 5.2%" at bounding box center [684, 147] width 440 height 10
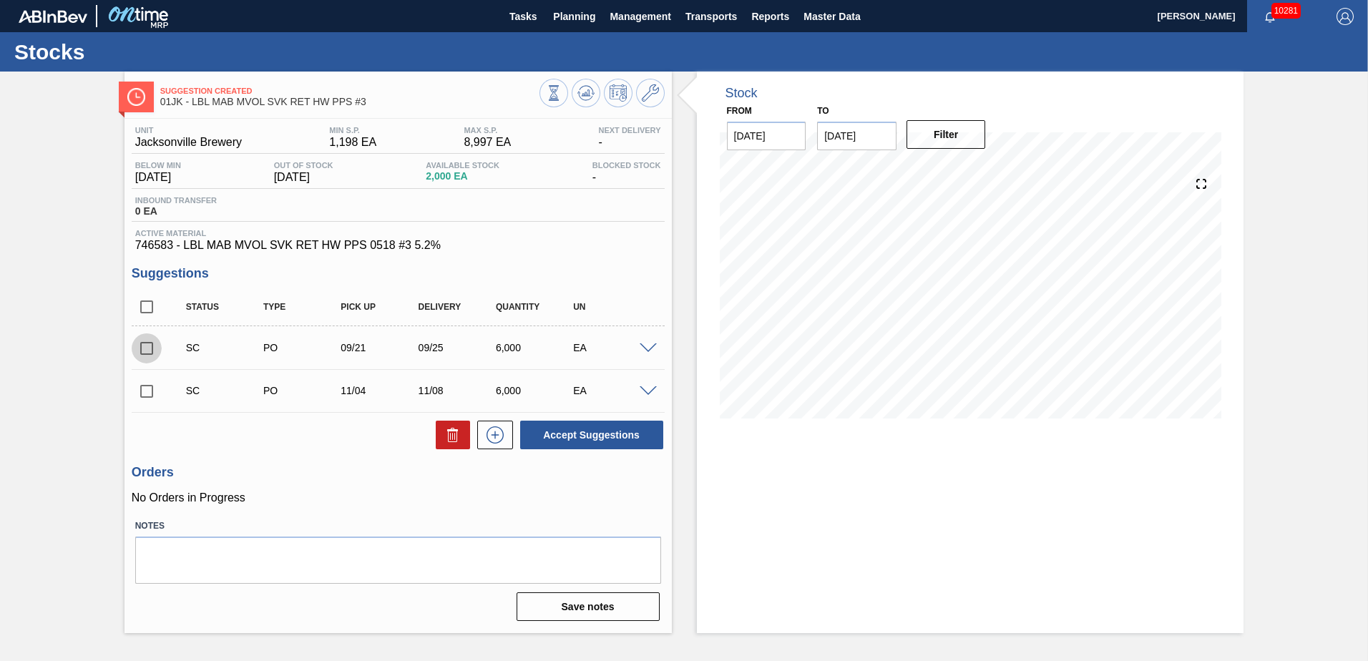
click at [146, 354] on input "checkbox" at bounding box center [147, 349] width 30 height 30
click at [603, 432] on button "Accept Suggestions" at bounding box center [591, 435] width 143 height 29
checkbox input "false"
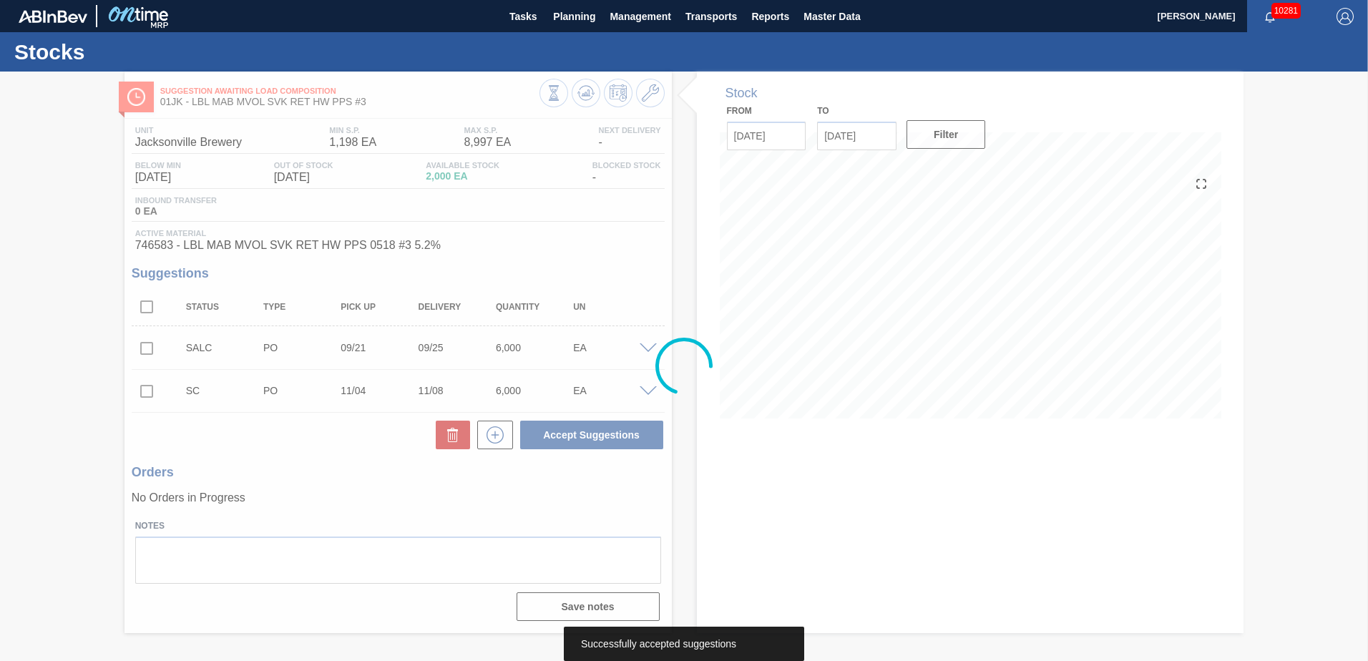
click at [147, 392] on div at bounding box center [684, 367] width 1368 height 590
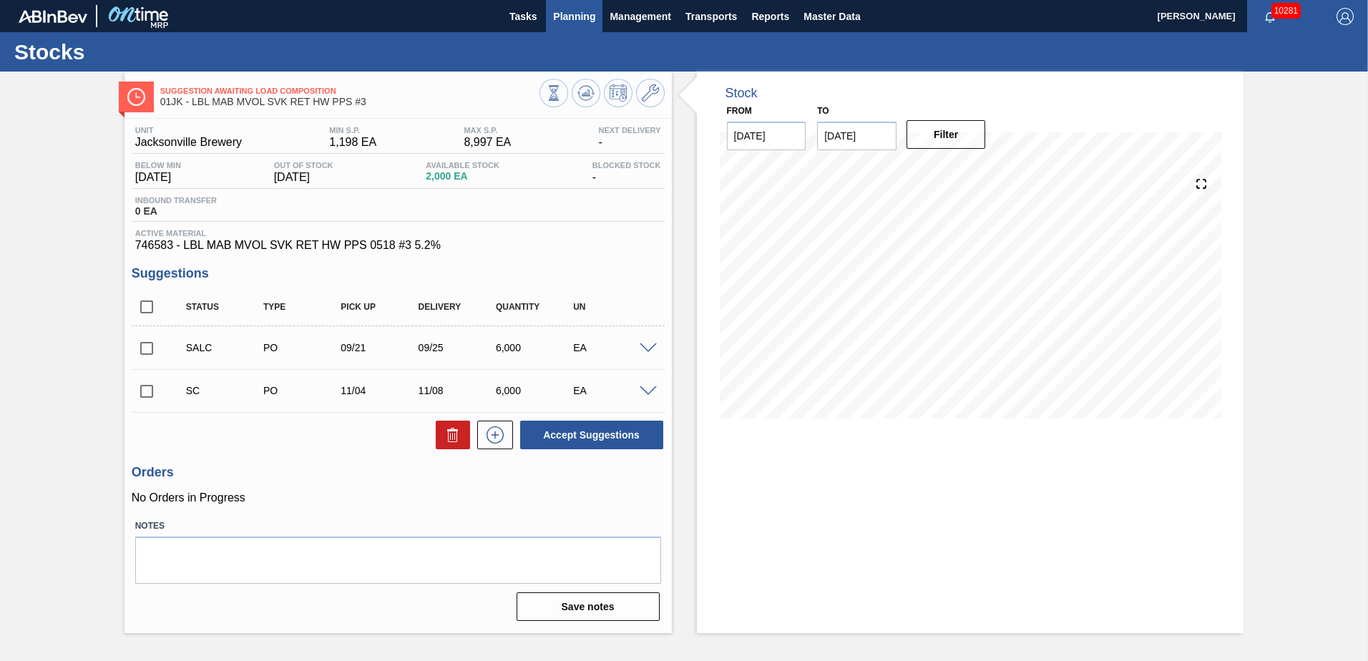
click at [578, 14] on span "Planning" at bounding box center [574, 16] width 42 height 17
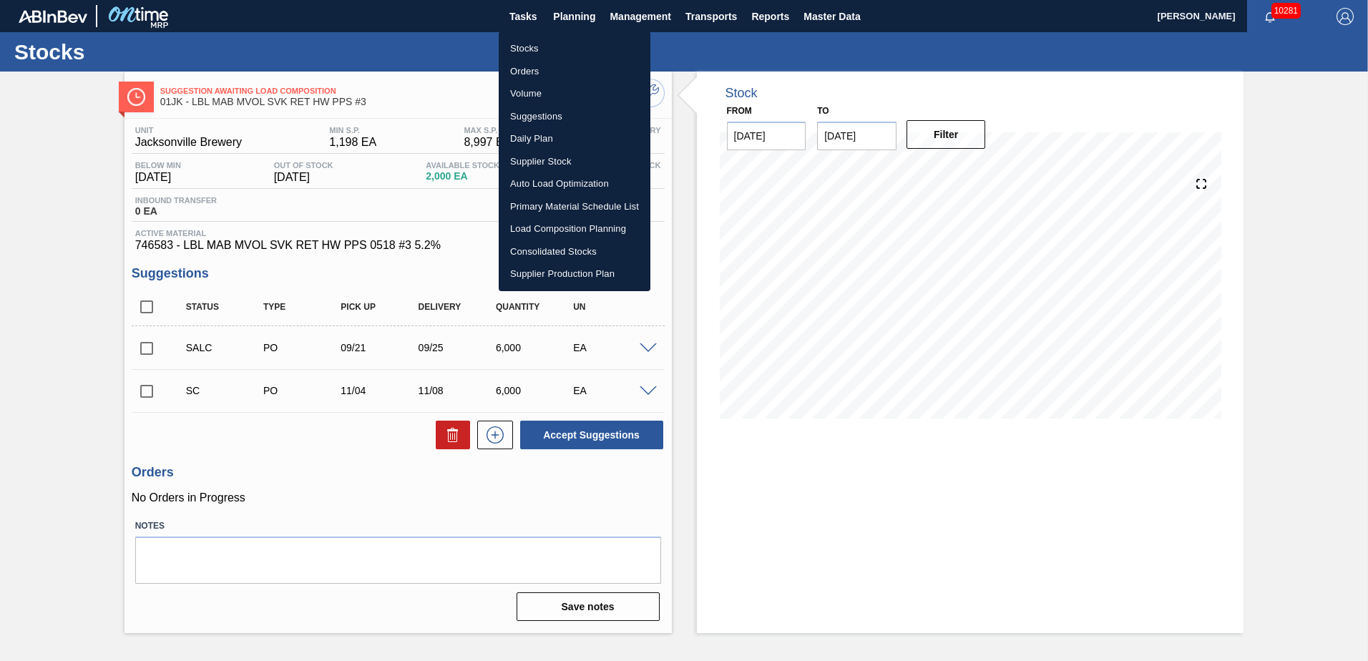
click at [531, 49] on li "Stocks" at bounding box center [575, 48] width 152 height 23
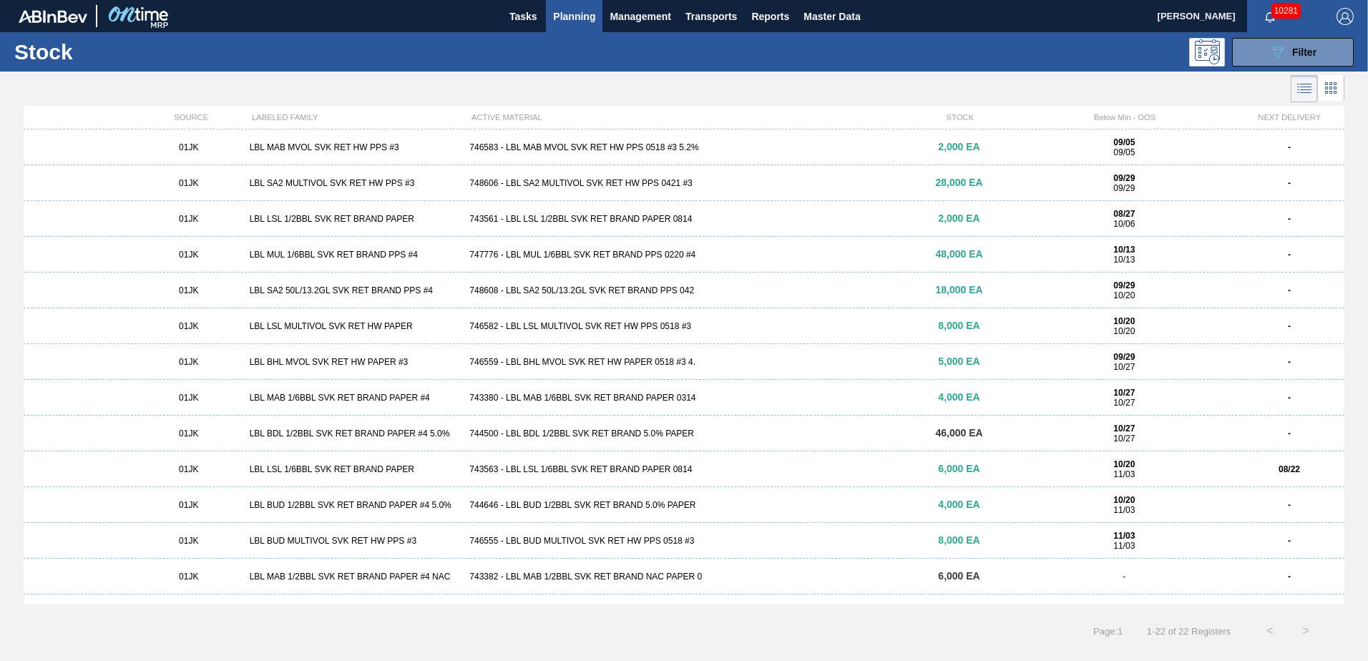
click at [616, 137] on div "01JK LBL MAB MVOL SVK RET HW PPS #3 746583 - LBL MAB MVOL SVK RET HW PPS 0518 #…" at bounding box center [684, 148] width 1321 height 36
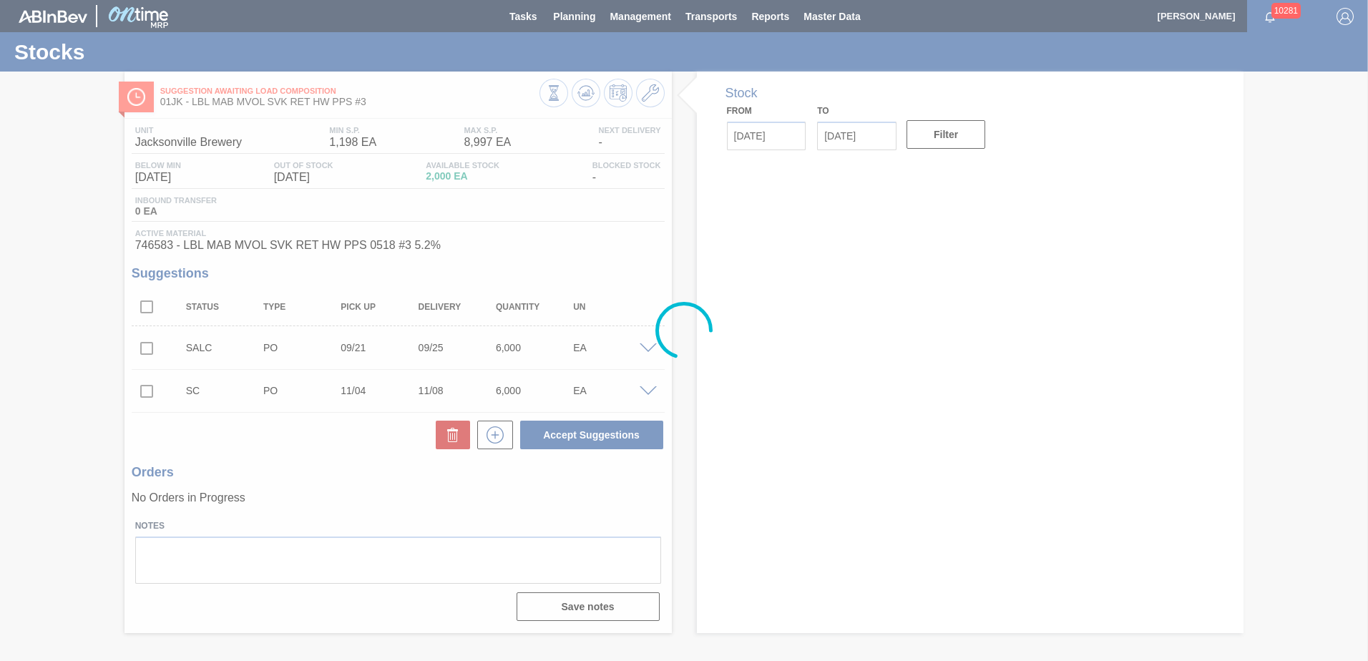
click at [645, 351] on div at bounding box center [684, 330] width 1368 height 661
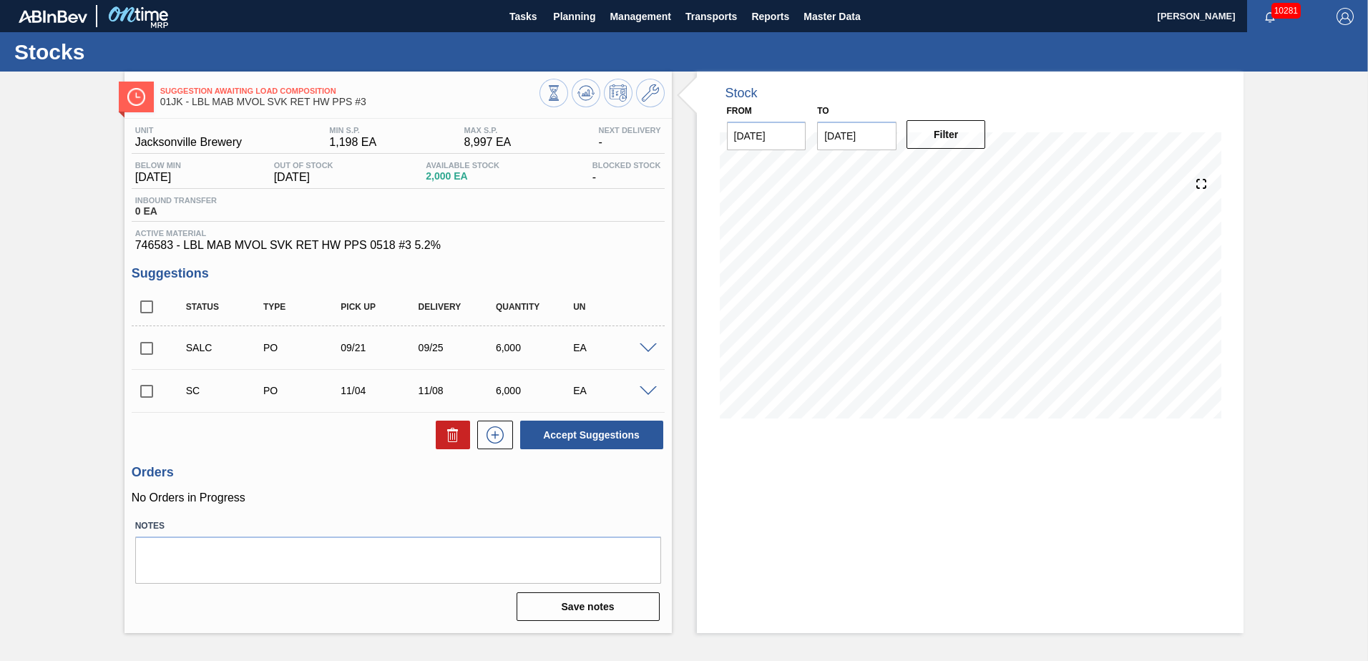
click at [648, 346] on span at bounding box center [648, 349] width 17 height 11
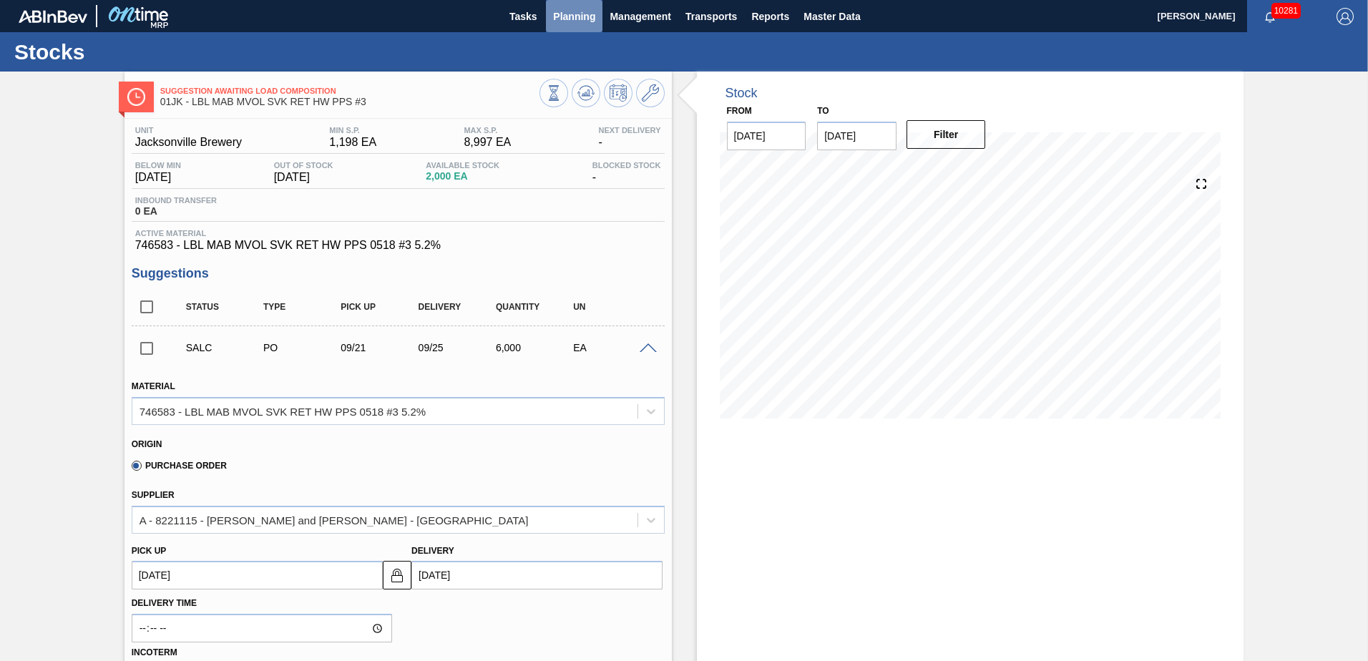
click at [581, 12] on span "Planning" at bounding box center [574, 16] width 42 height 17
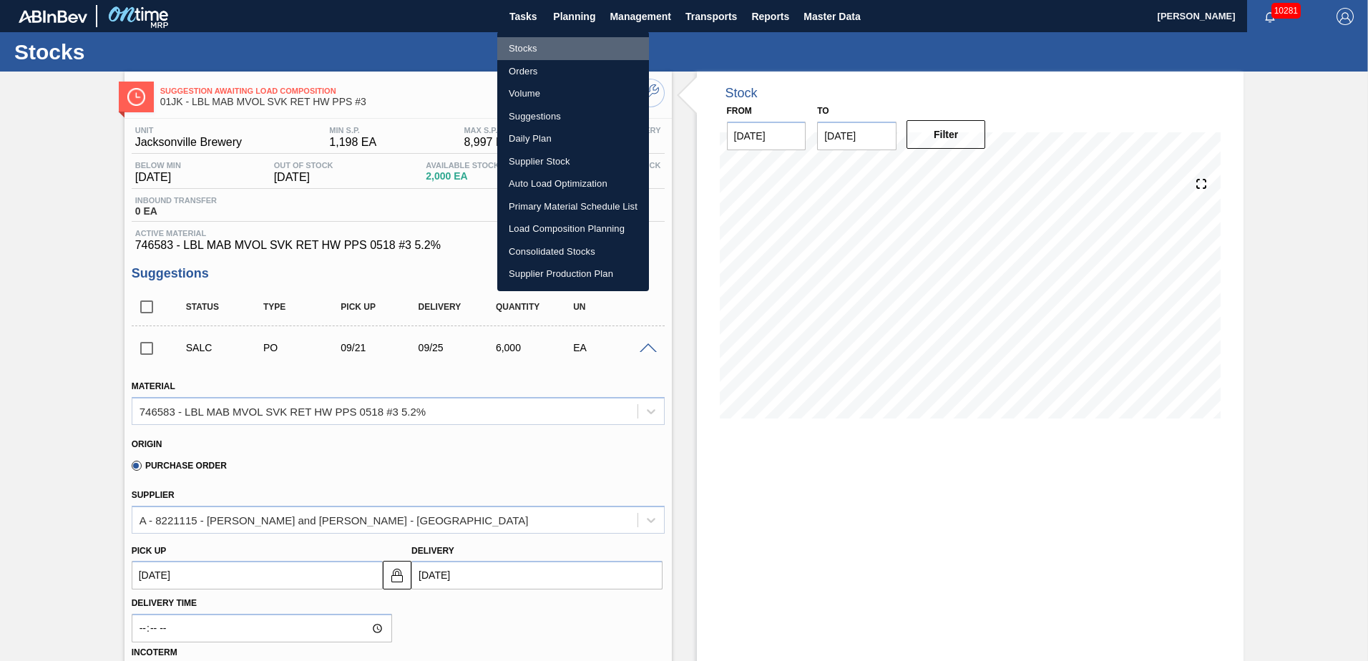
click at [519, 52] on li "Stocks" at bounding box center [573, 48] width 152 height 23
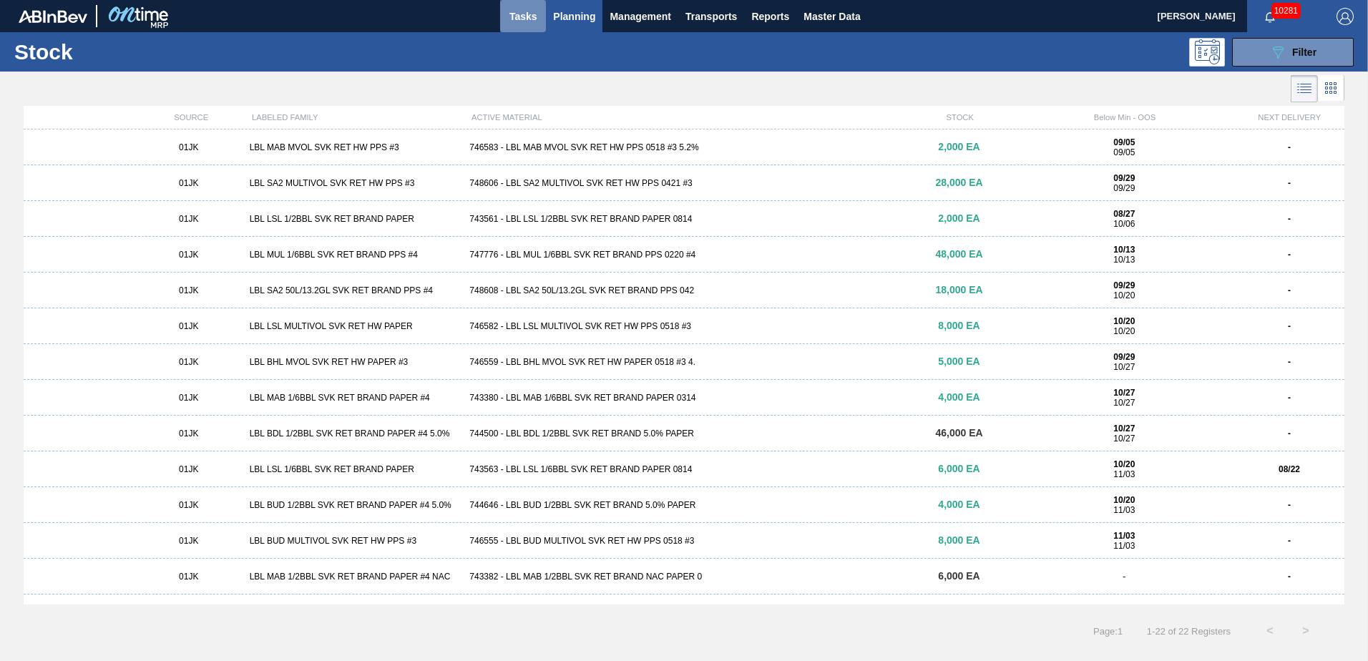
click at [532, 9] on span "Tasks" at bounding box center [522, 16] width 31 height 17
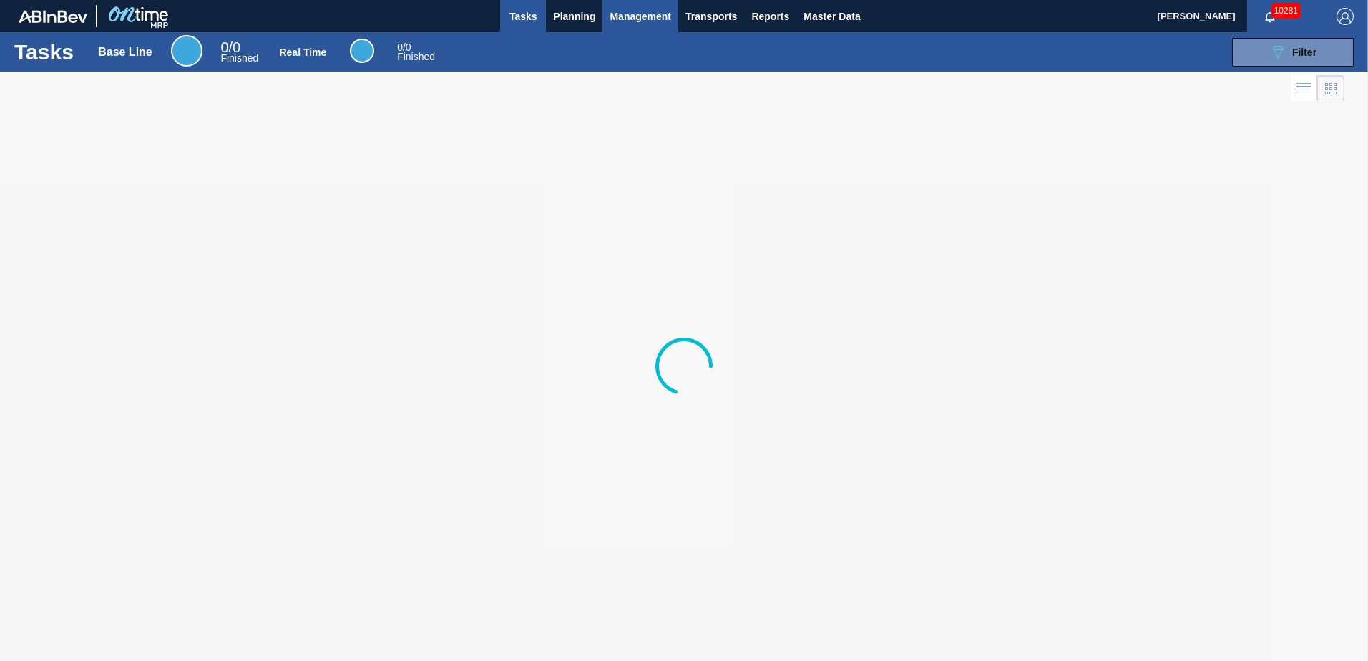
click at [631, 16] on span "Management" at bounding box center [641, 16] width 62 height 17
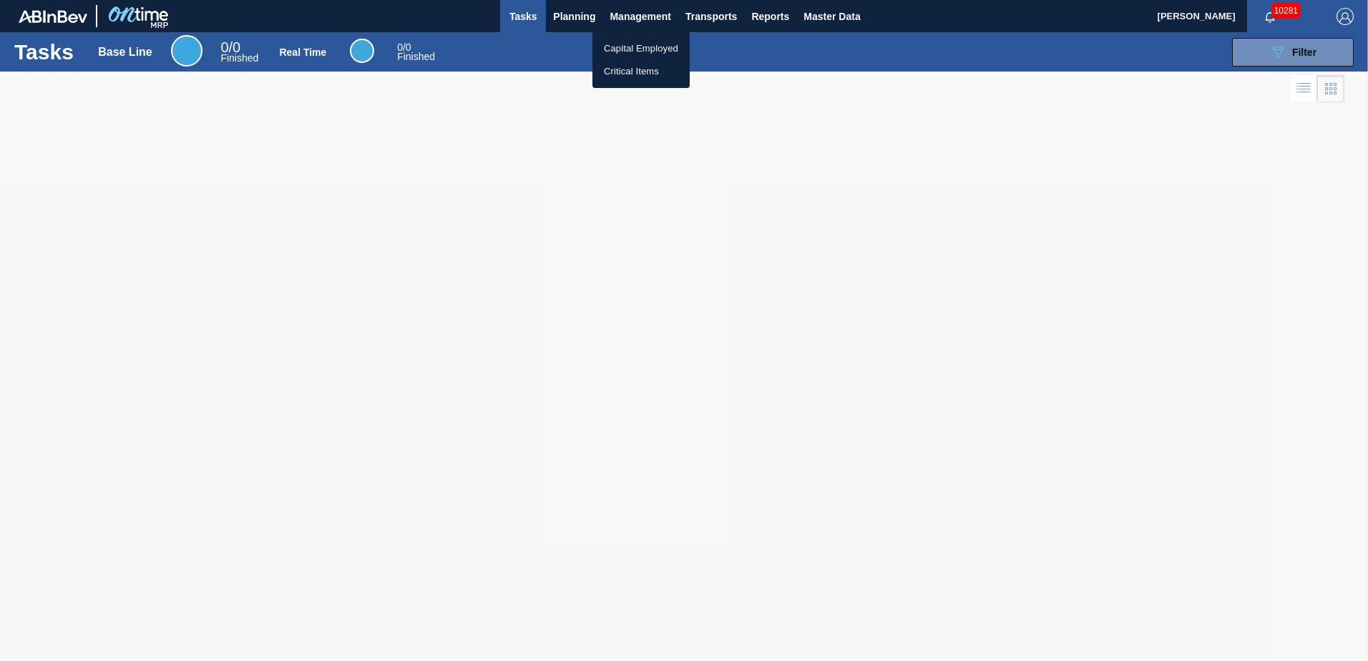
click at [588, 21] on div at bounding box center [684, 330] width 1368 height 661
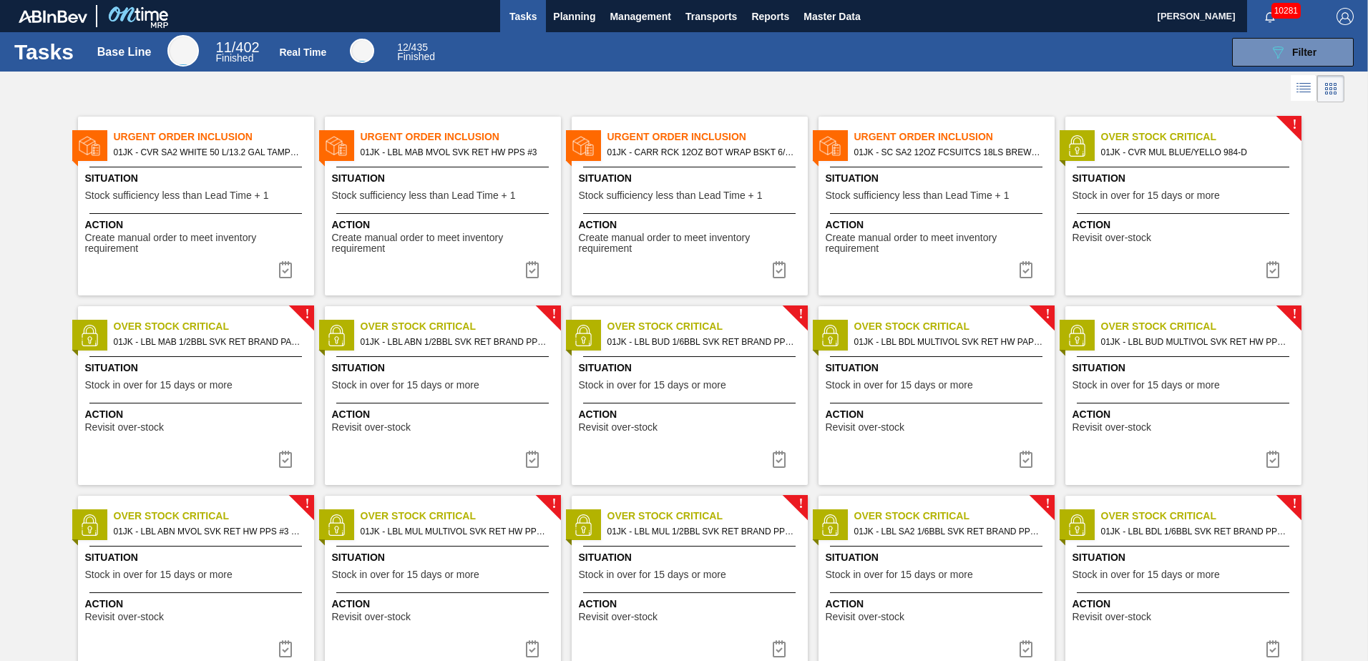
click at [578, 0] on body "Tasks Planning Management Transports Reports Master Data [PERSON_NAME] 10281 Ma…" at bounding box center [684, 0] width 1368 height 0
click at [580, 20] on span "Planning" at bounding box center [574, 16] width 42 height 17
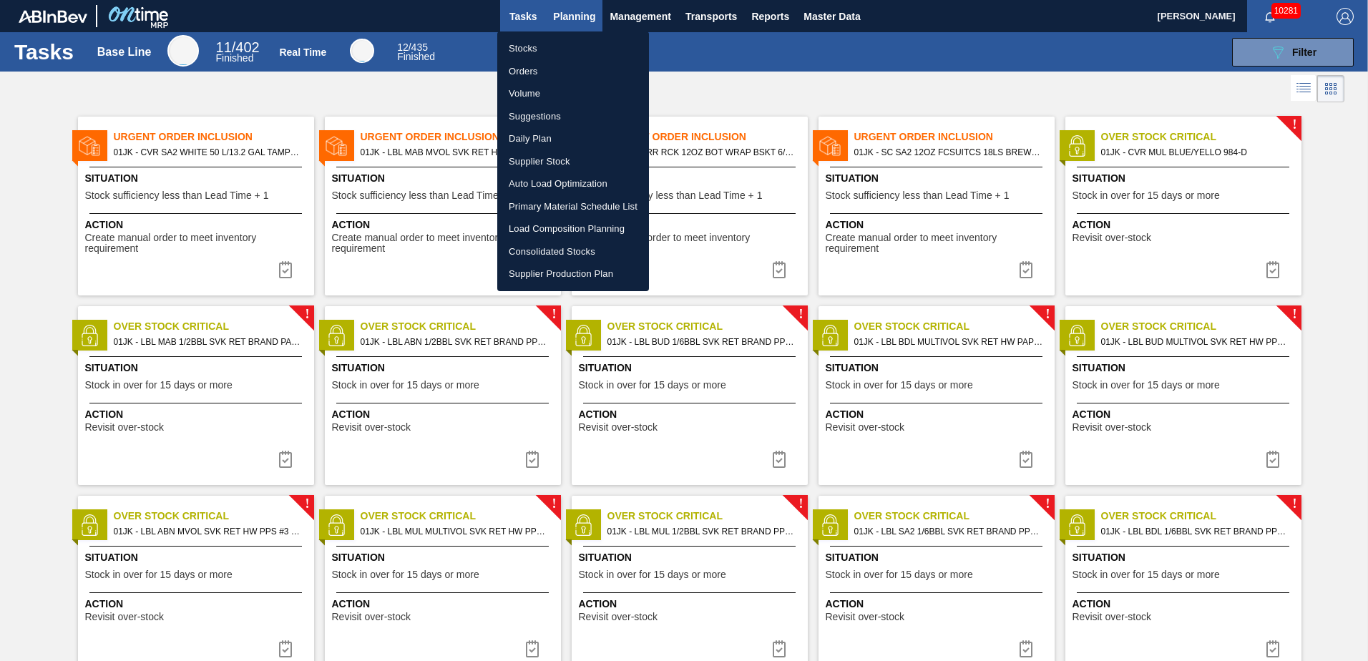
click at [580, 20] on div at bounding box center [684, 330] width 1368 height 661
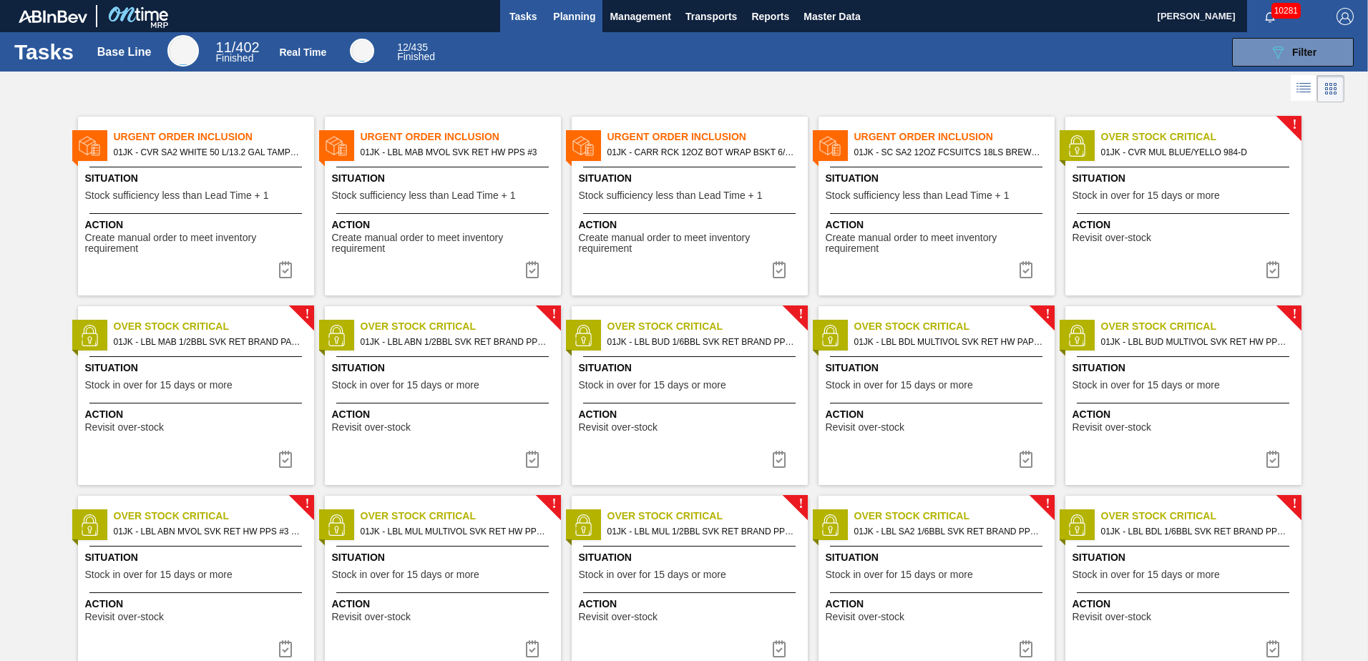
click at [580, 20] on span "Planning" at bounding box center [574, 16] width 42 height 17
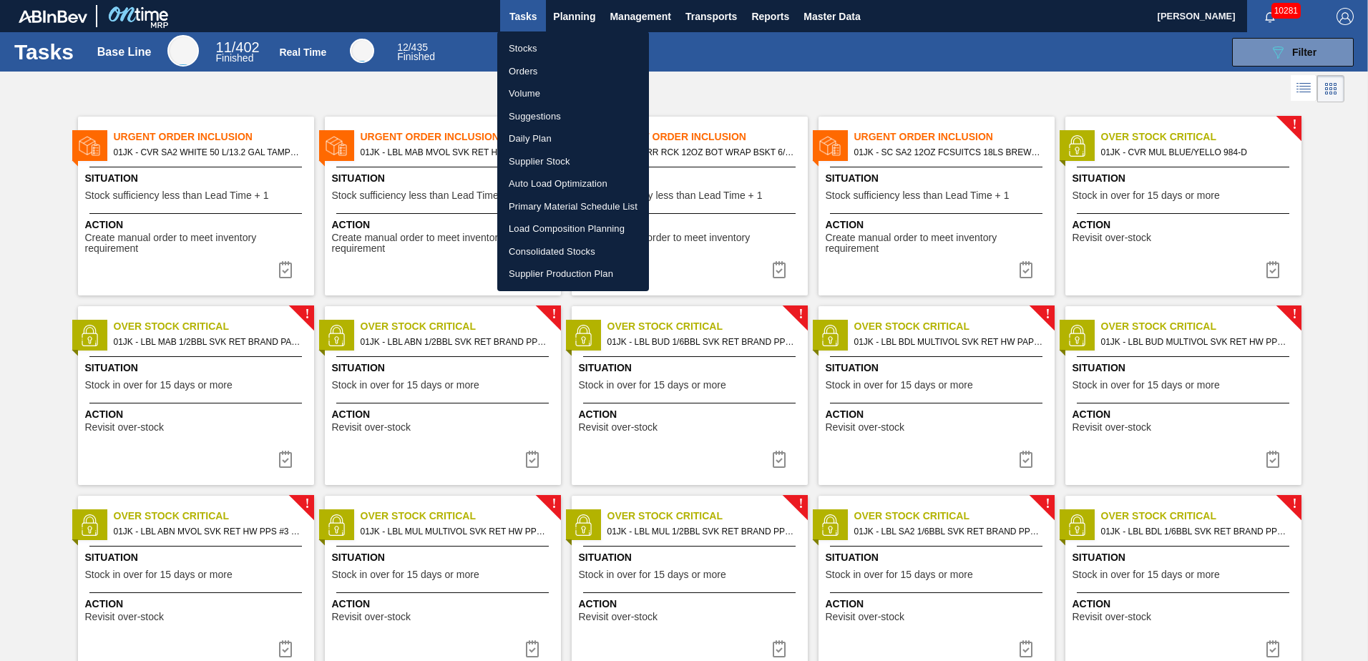
click at [564, 226] on li "Load Composition Planning" at bounding box center [573, 229] width 152 height 23
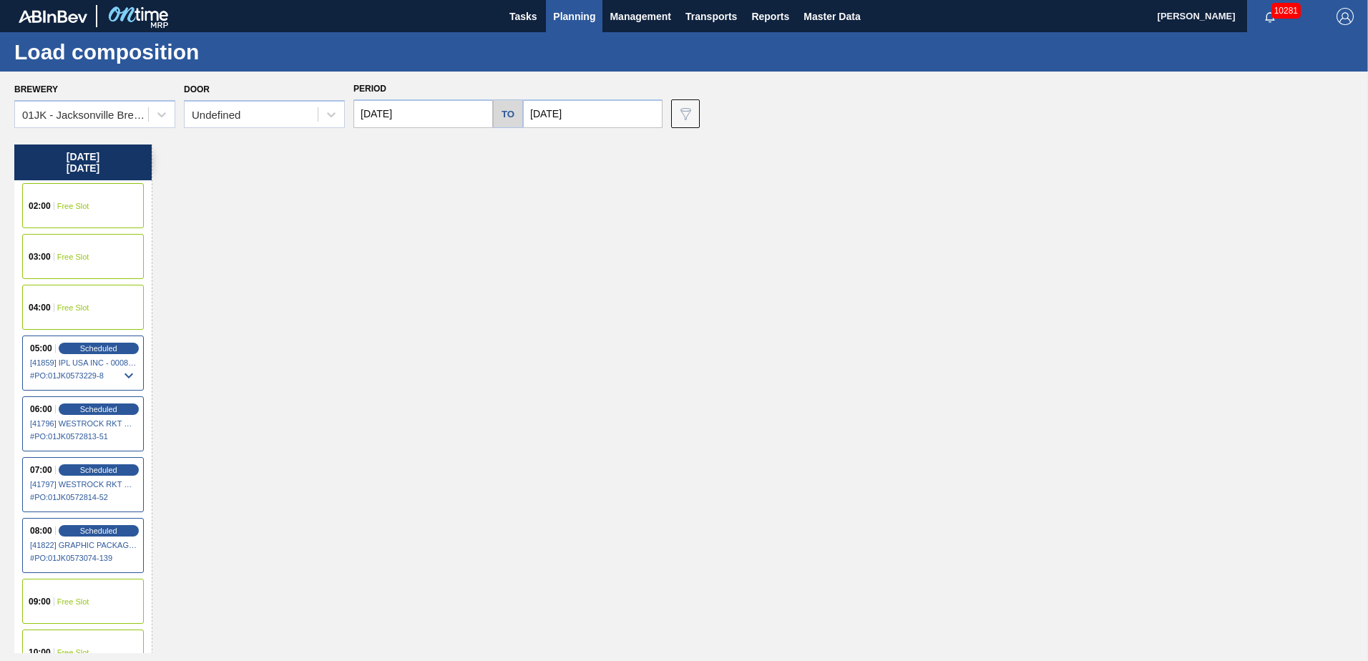
scroll to position [72, 0]
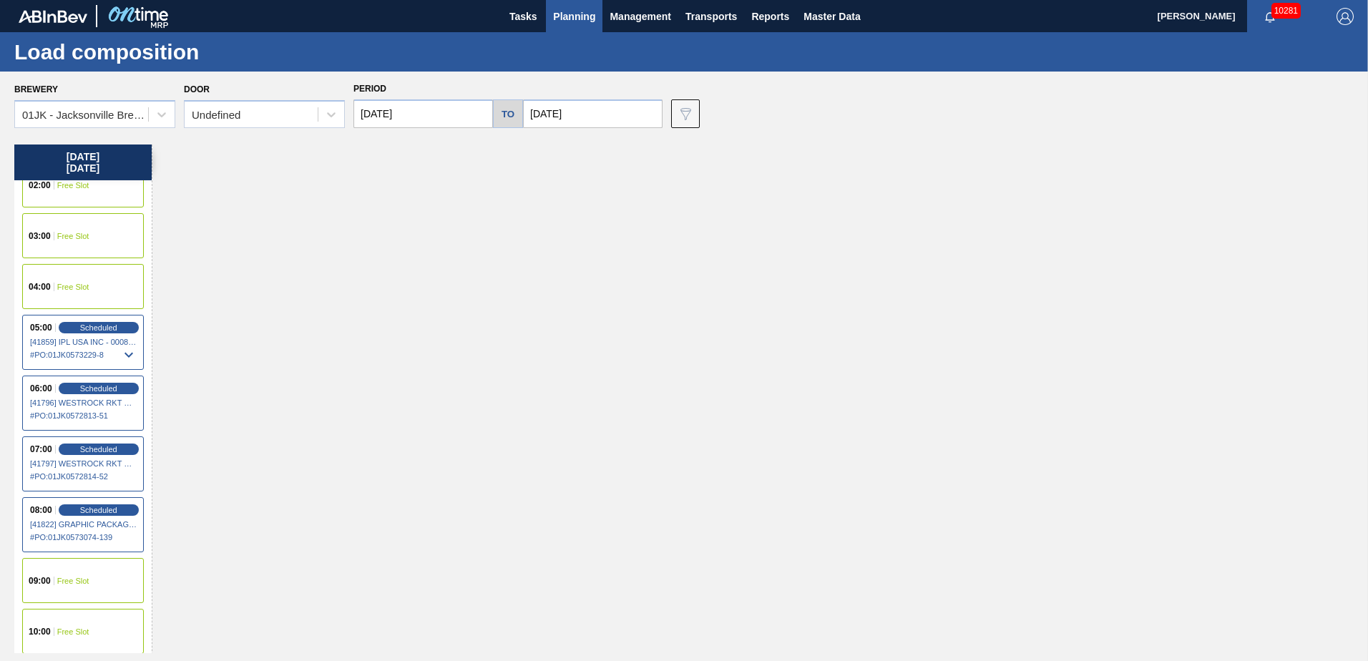
click at [98, 289] on div "04:00 Free Slot" at bounding box center [83, 286] width 122 height 45
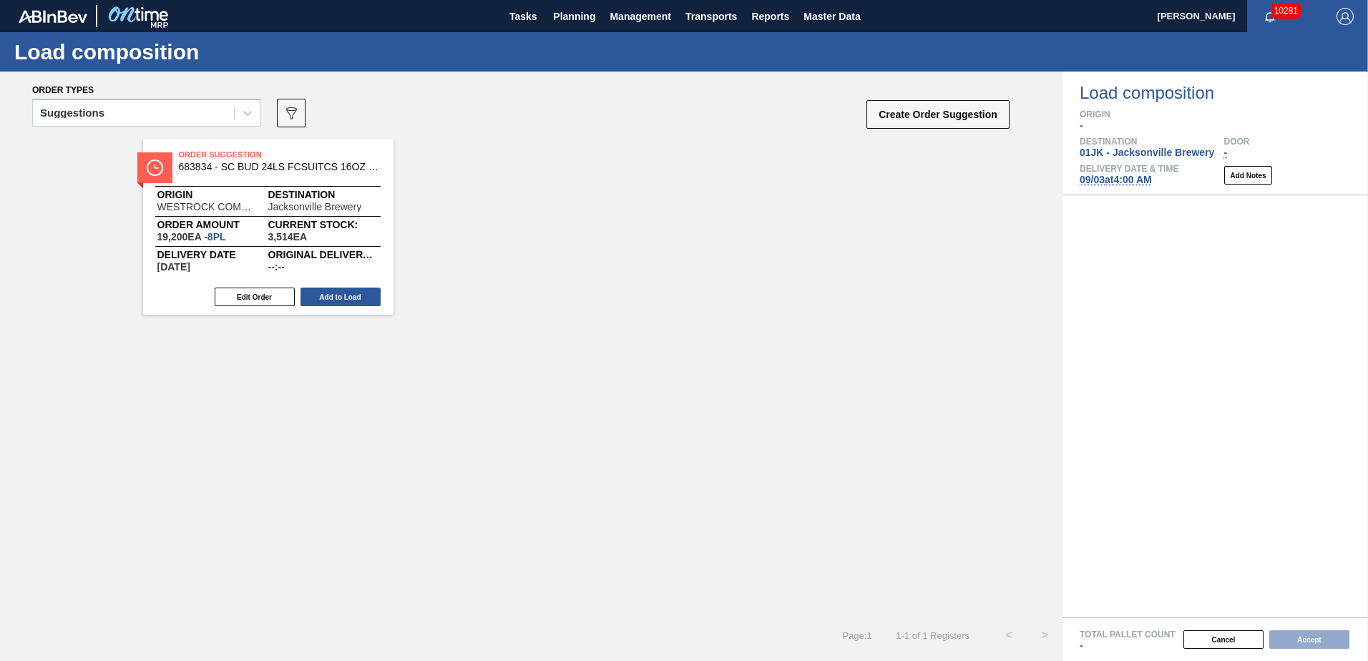
click at [1117, 175] on span "[DATE] 4:00 AM" at bounding box center [1116, 179] width 72 height 11
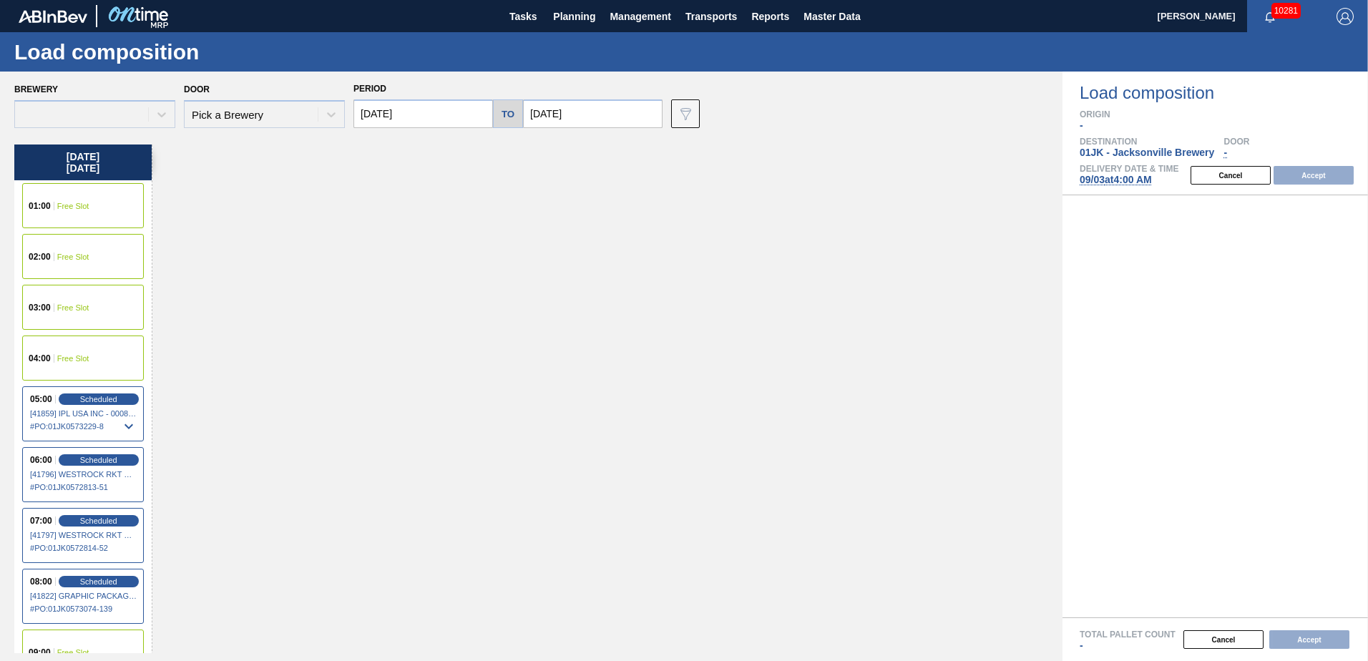
type input "[DATE]"
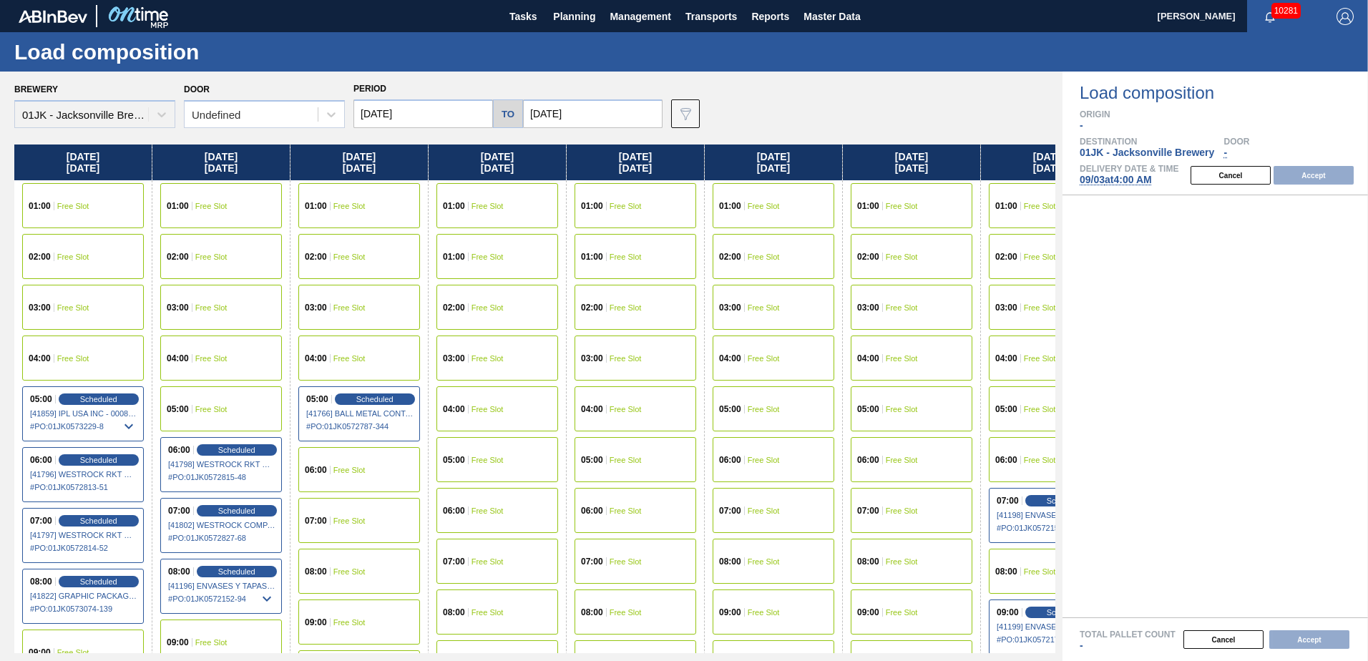
click at [1112, 181] on span "[DATE] 4:00 AM" at bounding box center [1116, 179] width 72 height 11
click at [422, 117] on input "[DATE]" at bounding box center [424, 113] width 140 height 29
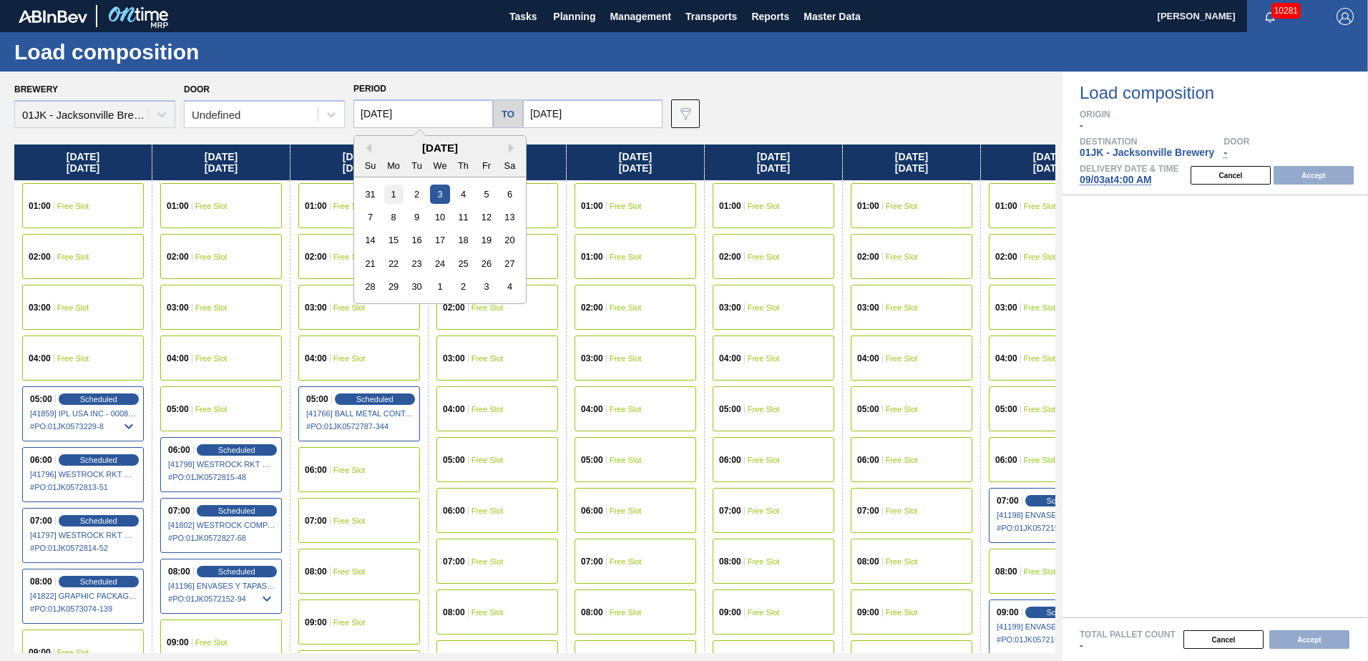
click at [392, 190] on div "1" at bounding box center [393, 194] width 19 height 19
type input "[DATE]"
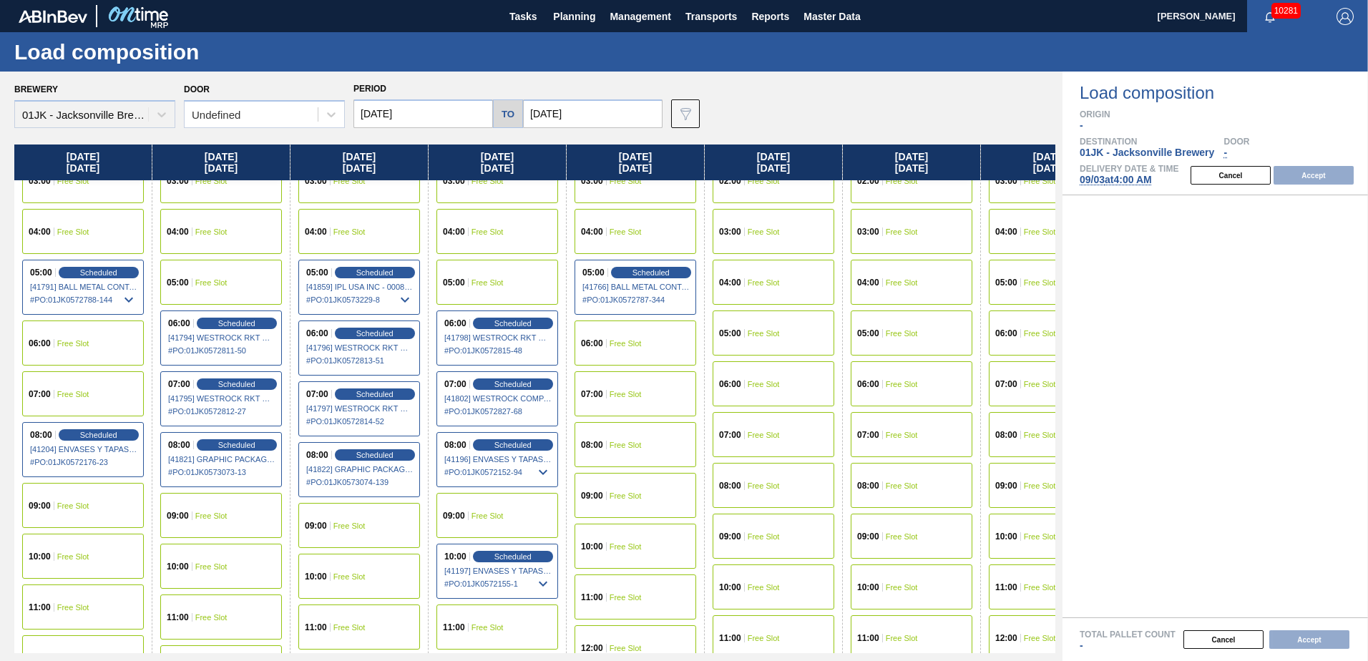
scroll to position [143, 0]
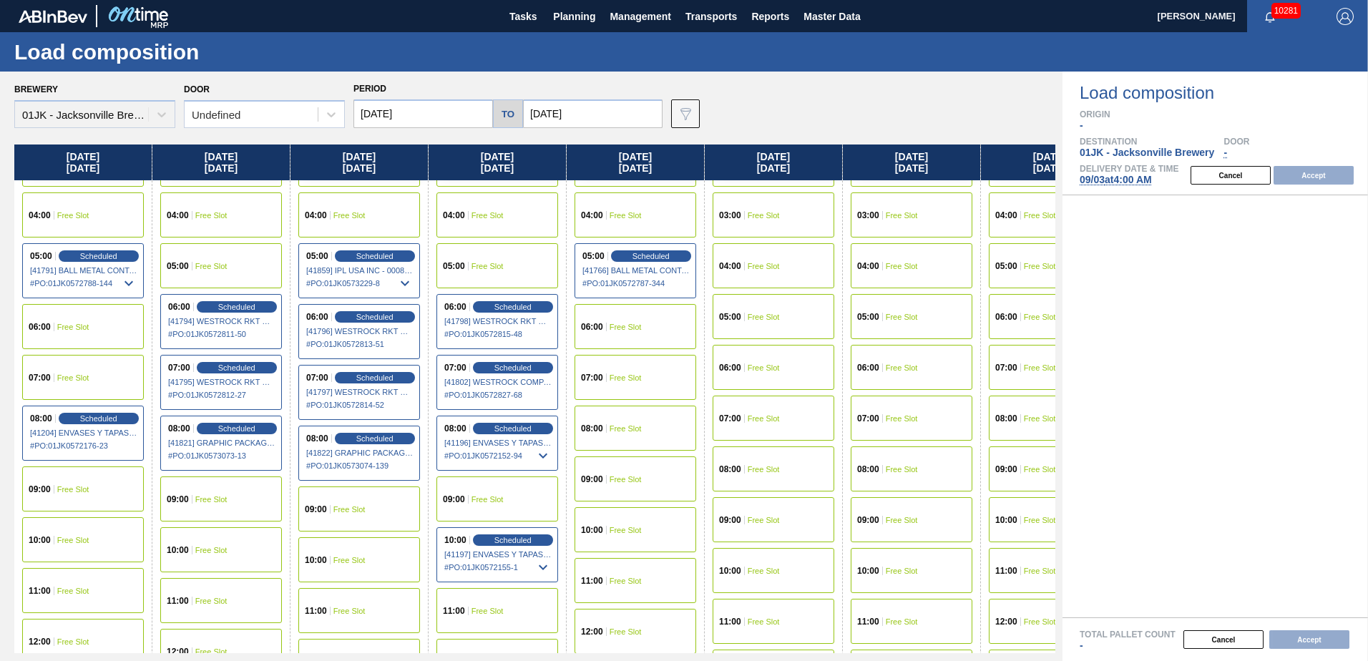
click at [77, 332] on div "06:00 Free Slot" at bounding box center [83, 326] width 122 height 45
click at [1334, 172] on button "Accept" at bounding box center [1314, 175] width 80 height 19
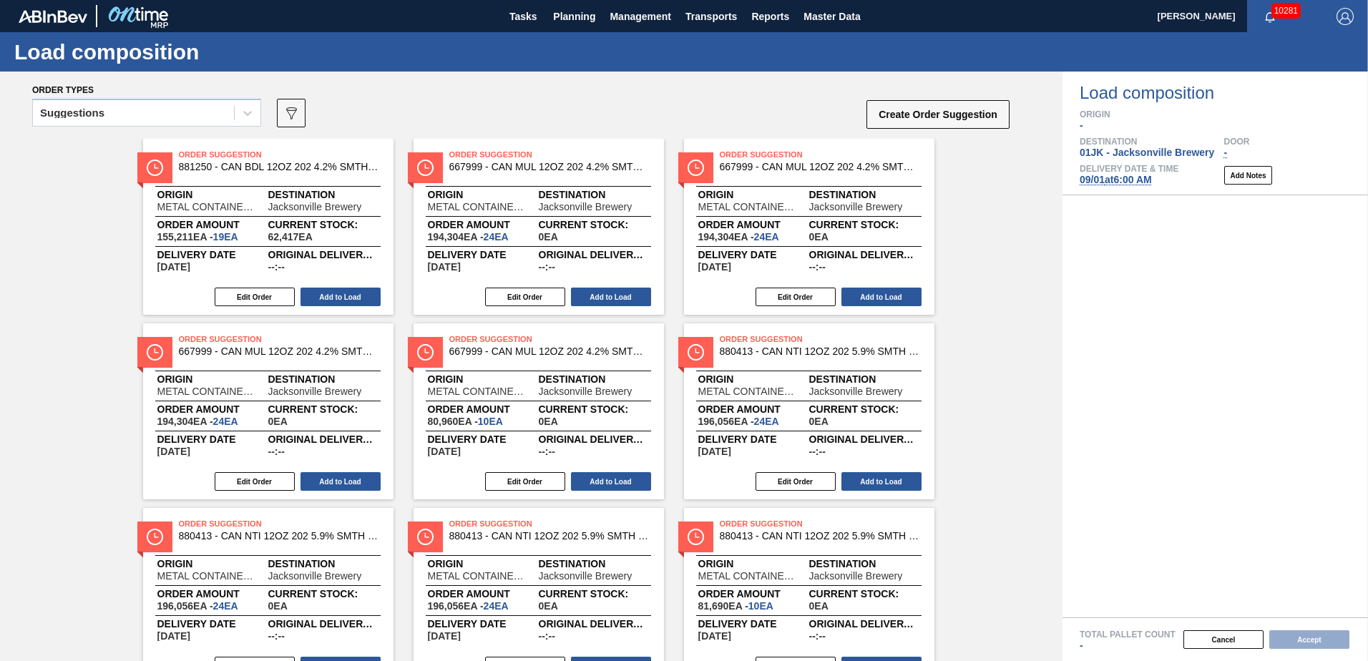
click at [192, 128] on div "Suggestions" at bounding box center [146, 117] width 229 height 37
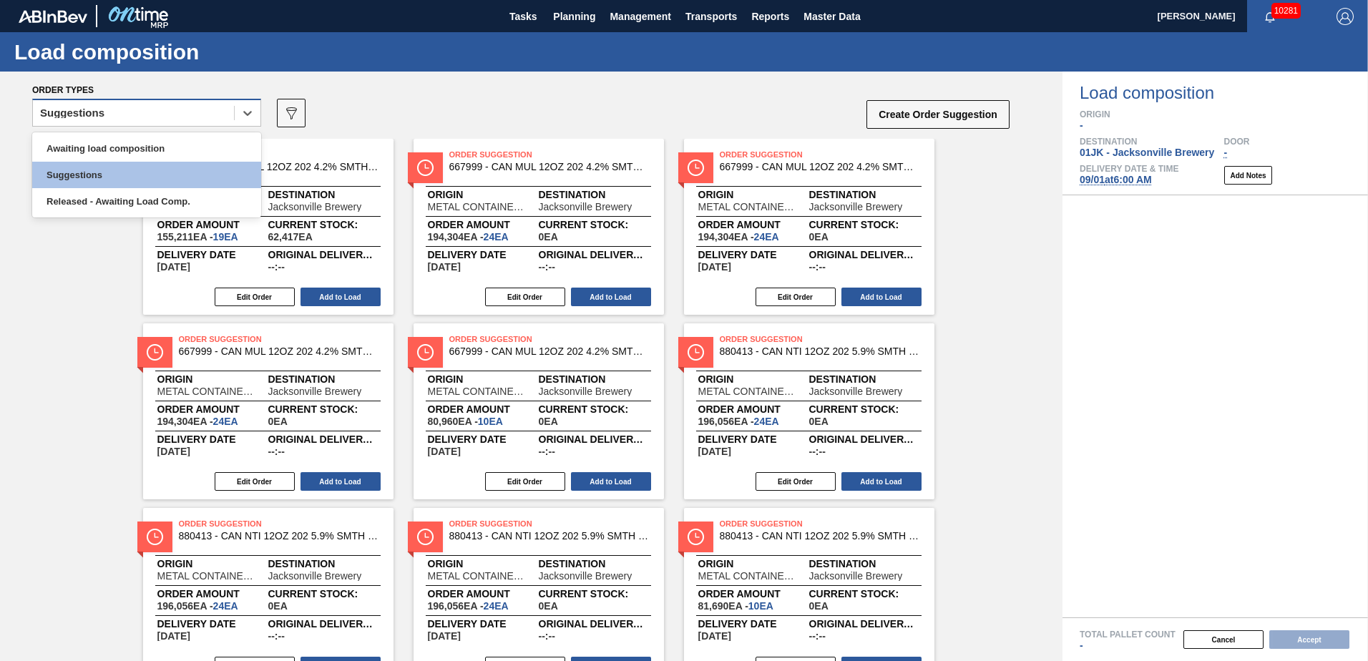
click at [203, 108] on div "Suggestions" at bounding box center [133, 113] width 201 height 21
click at [510, 104] on div "option Awaiting load composition focused, 1 of 3. 3 results available. Use Up a…" at bounding box center [521, 117] width 979 height 43
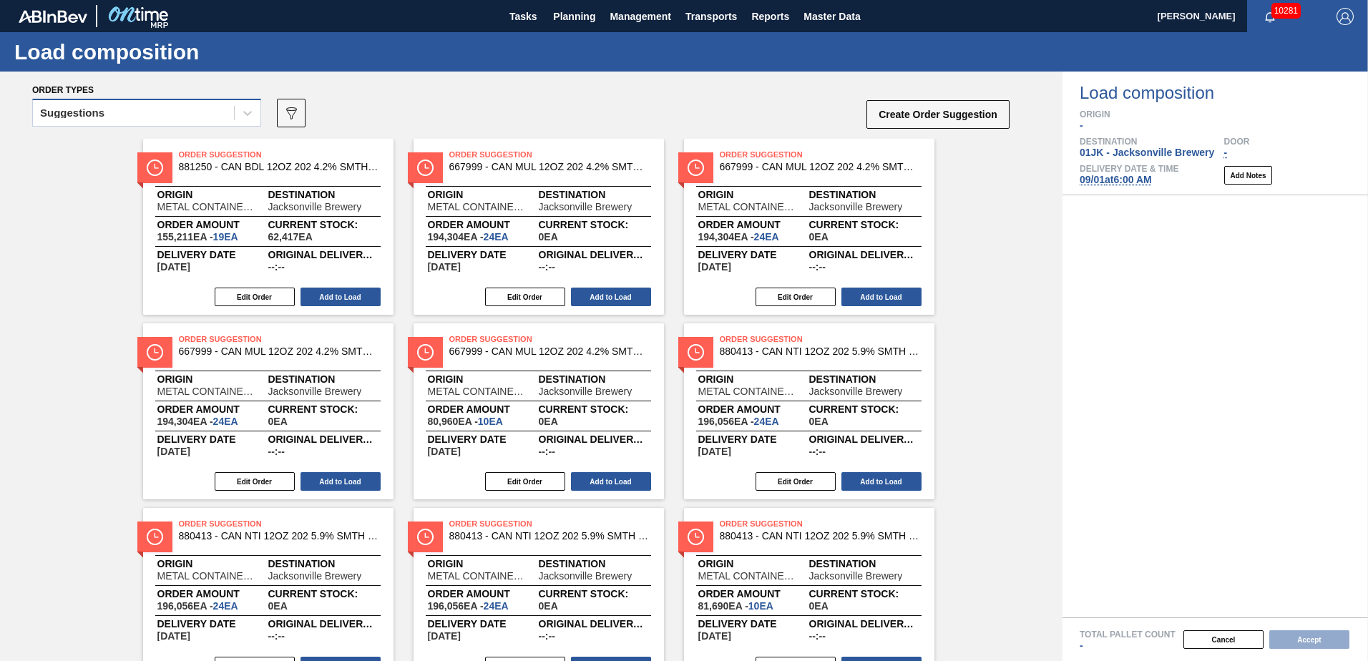
click at [152, 115] on div "Suggestions" at bounding box center [133, 113] width 201 height 21
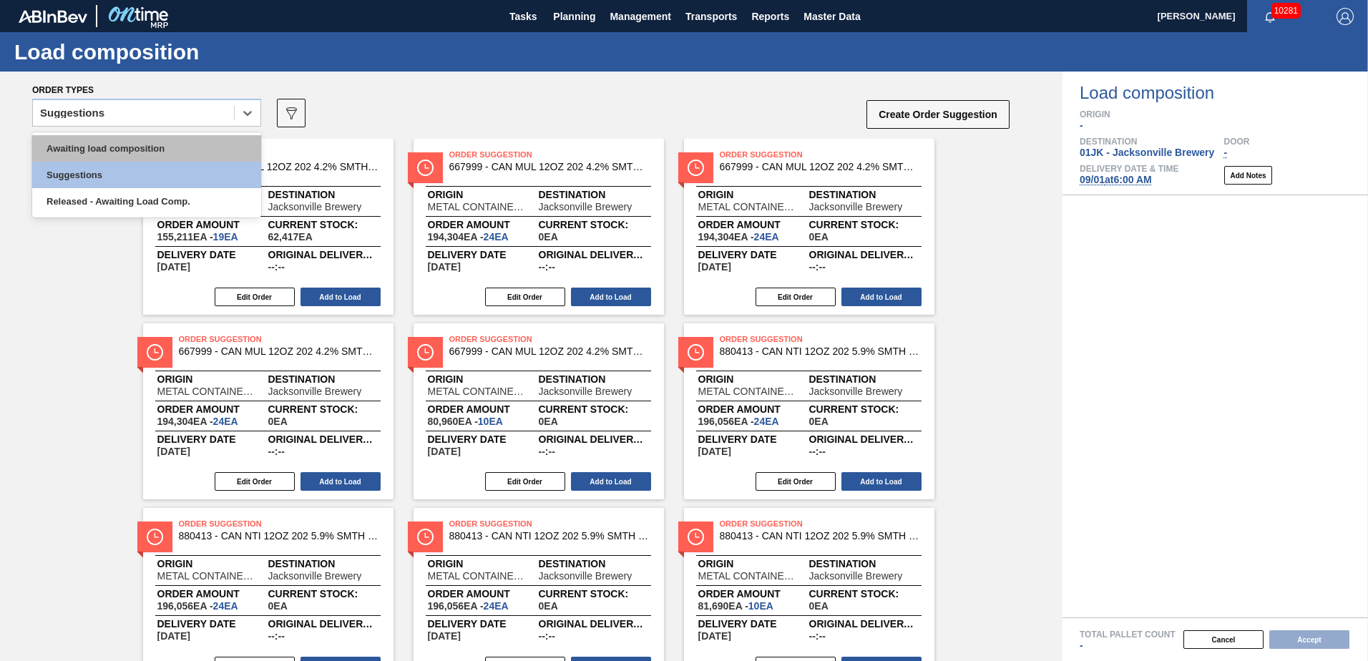
click at [101, 145] on div "Awaiting load composition" at bounding box center [146, 148] width 229 height 26
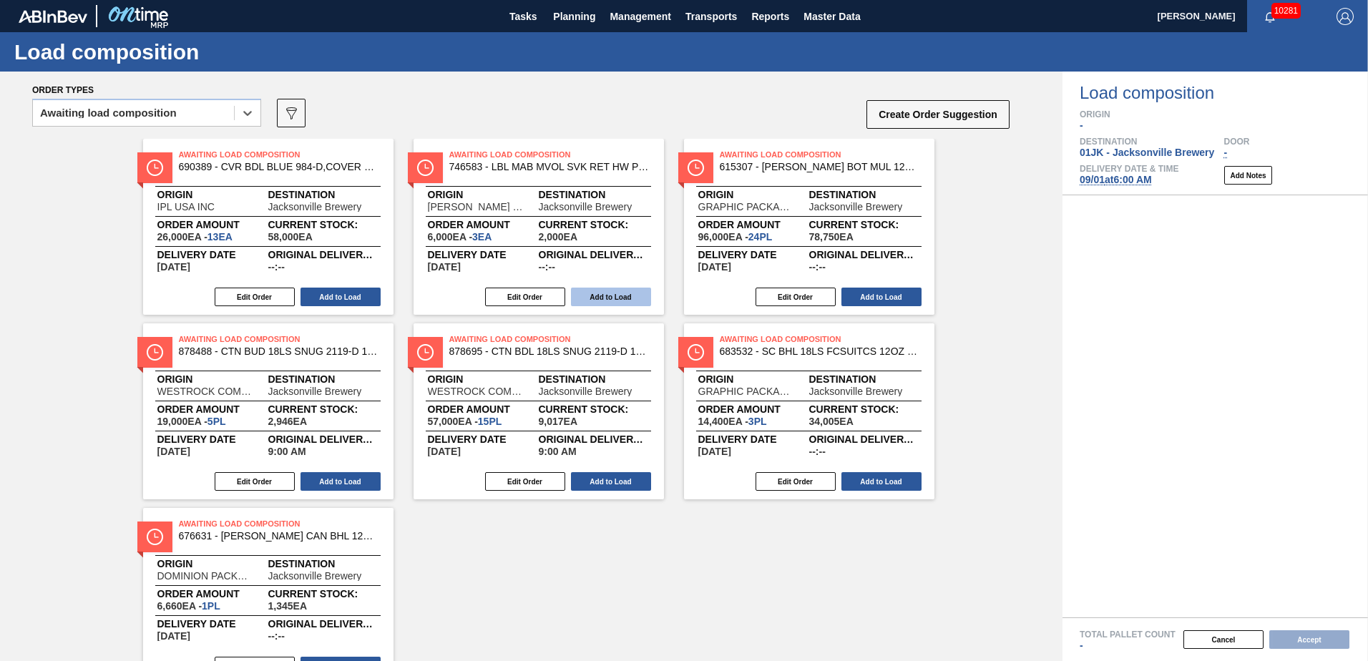
click at [618, 293] on button "Add to Load" at bounding box center [611, 297] width 80 height 19
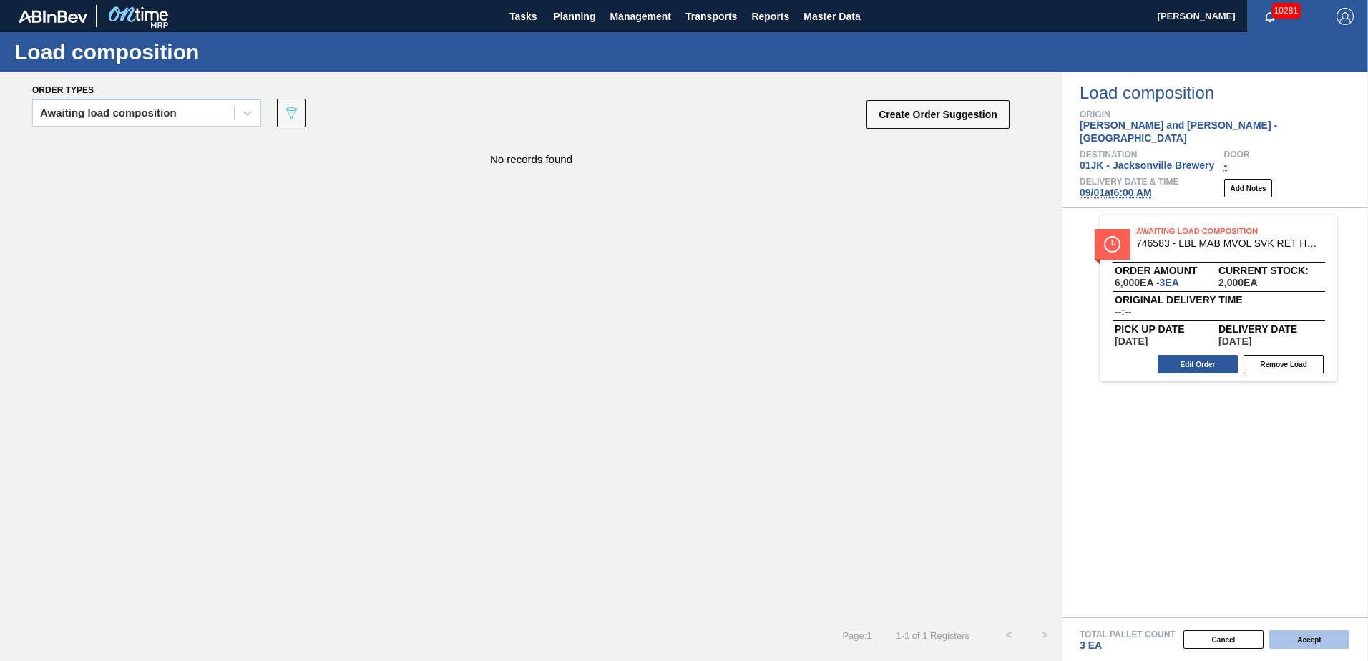
click at [1314, 636] on button "Accept" at bounding box center [1310, 640] width 80 height 19
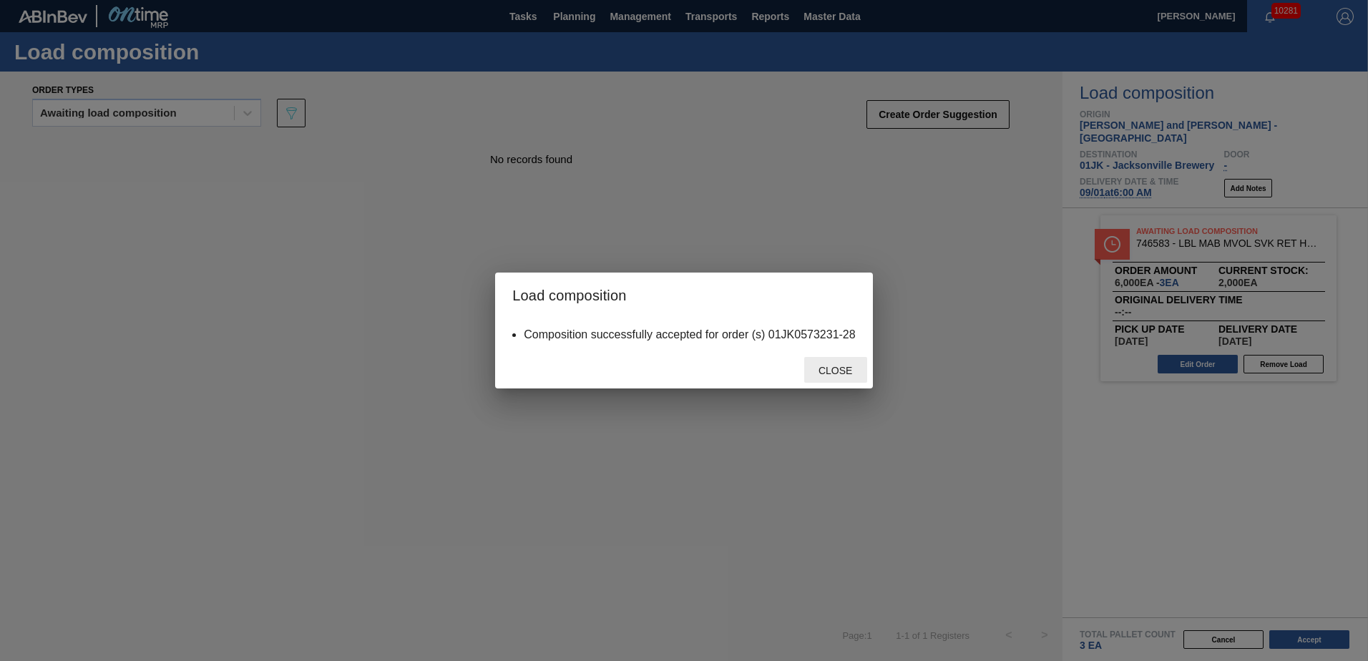
click at [842, 370] on span "Close" at bounding box center [835, 370] width 57 height 11
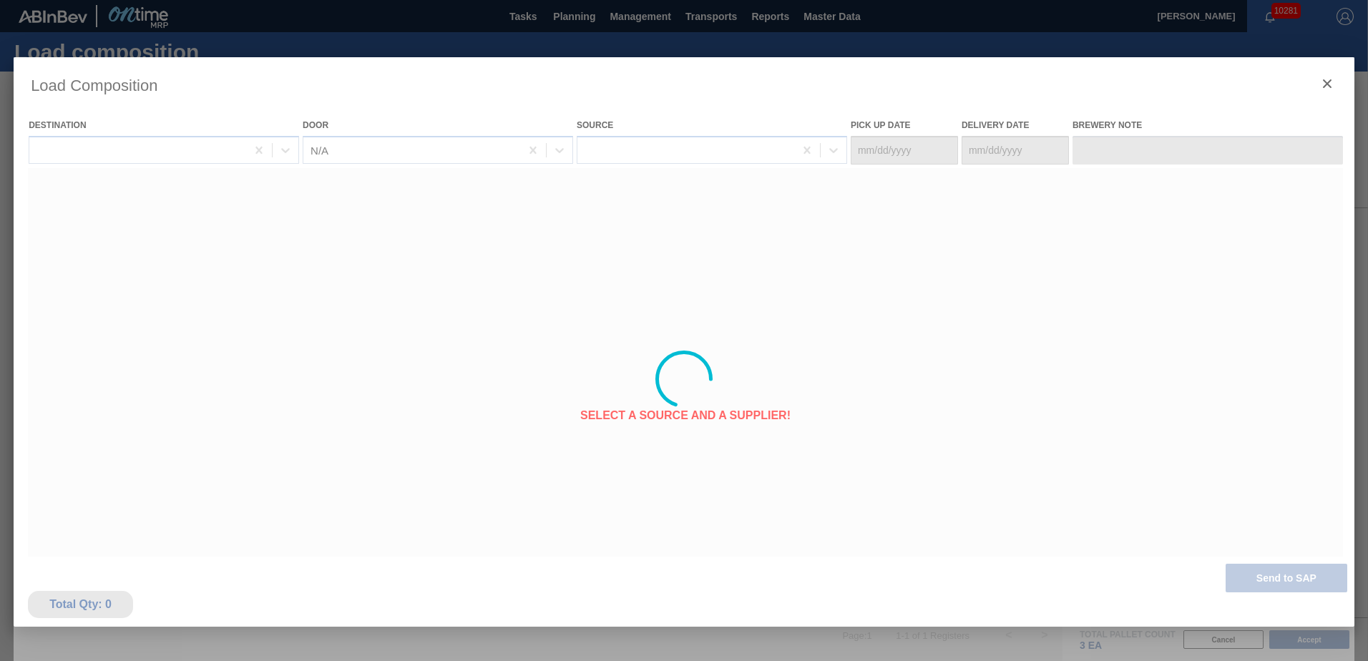
type Date "[DATE]"
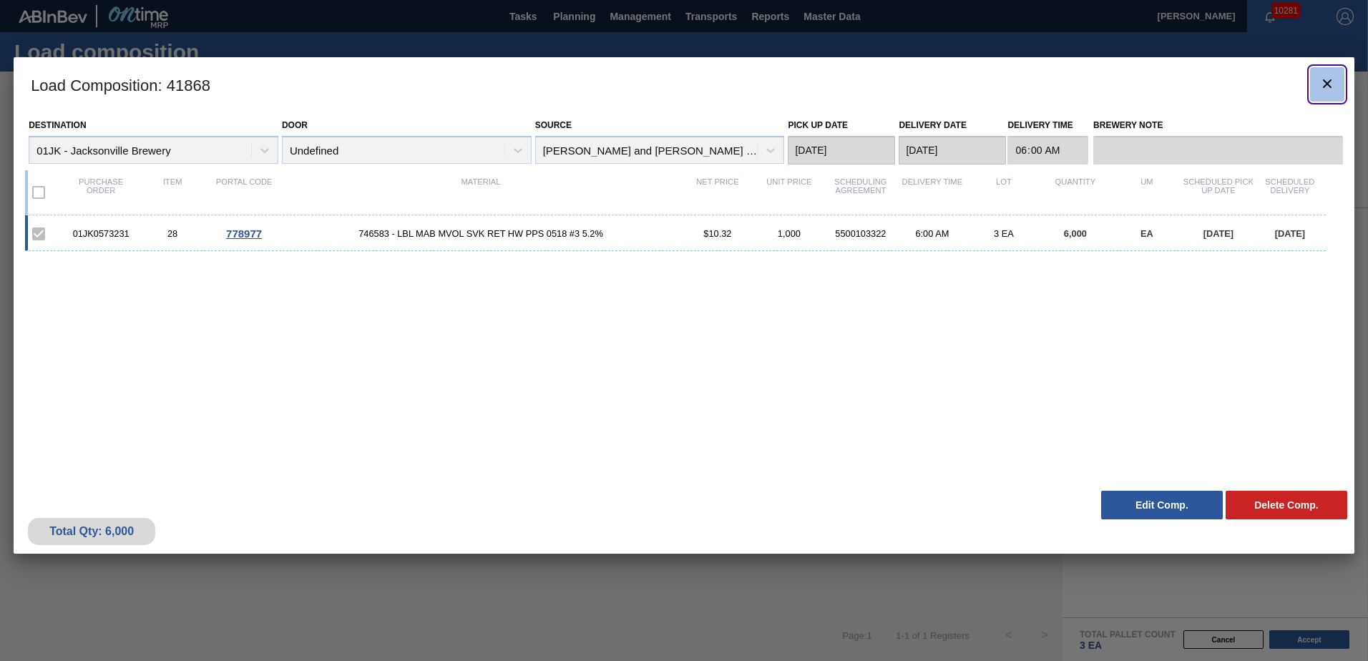
click at [1328, 83] on icon "botão de ícone" at bounding box center [1327, 83] width 9 height 9
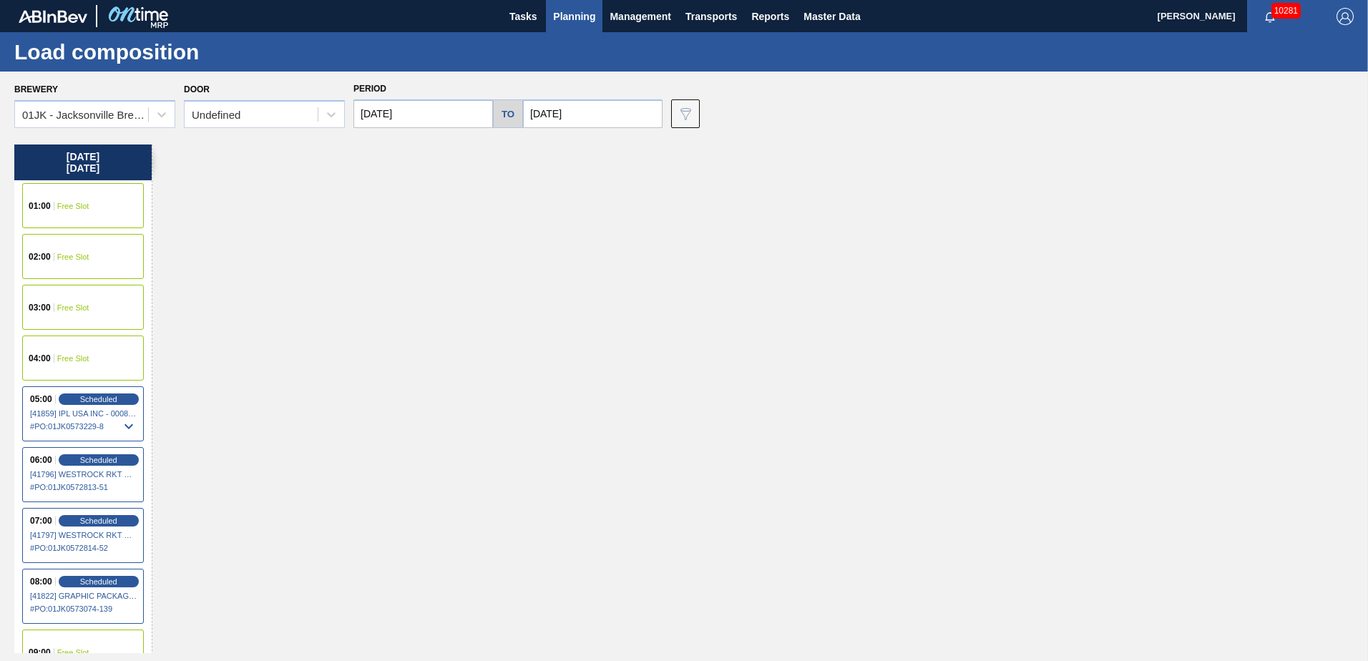
click at [525, 292] on div "[DATE] 01:00 Free Slot 02:00 Free Slot 03:00 Free Slot 04:00 Free Slot 05:00 Sc…" at bounding box center [687, 399] width 1347 height 509
click at [636, 341] on div "[DATE] 01:00 Free Slot 02:00 Free Slot 03:00 Free Slot 04:00 Free Slot 05:00 Sc…" at bounding box center [687, 399] width 1347 height 509
